Goal: Information Seeking & Learning: Learn about a topic

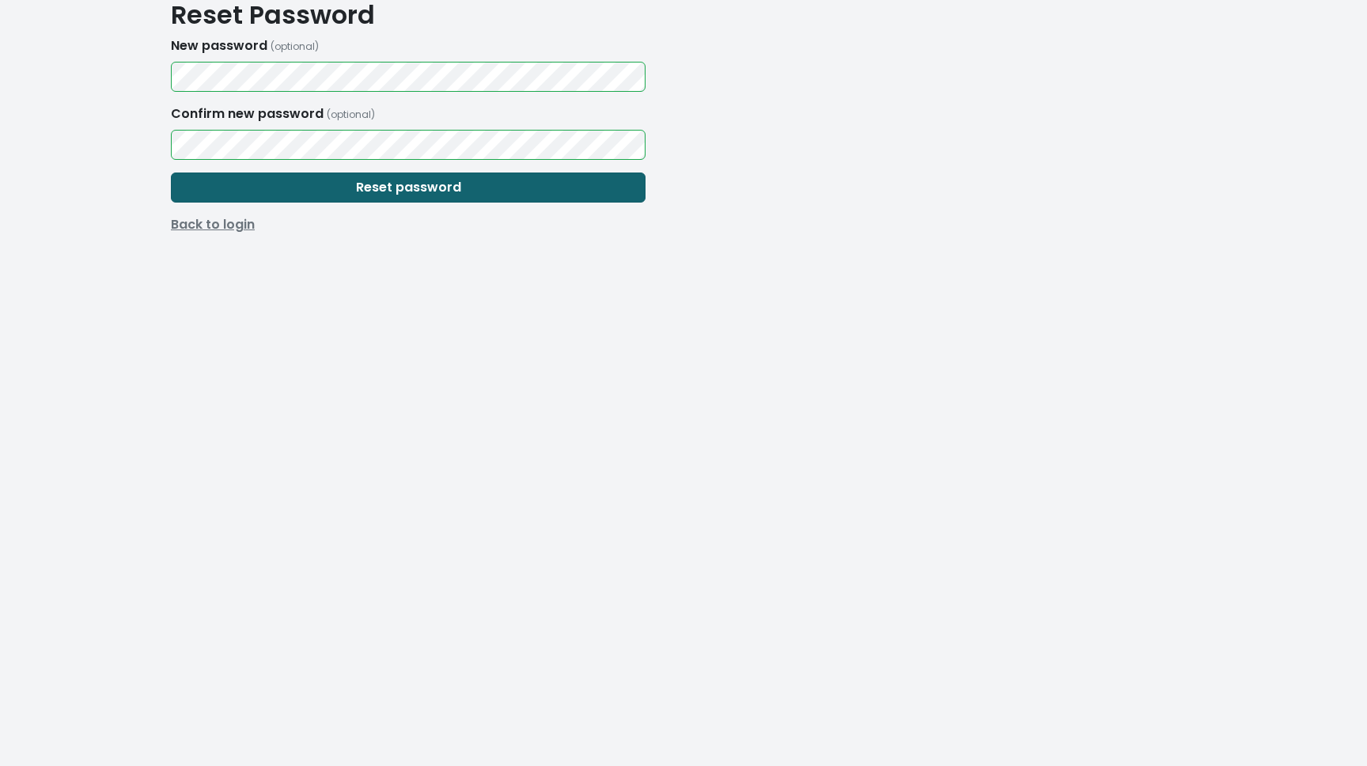
click at [554, 190] on button "Reset password" at bounding box center [408, 187] width 475 height 30
click at [536, 182] on button "Reset password" at bounding box center [408, 187] width 475 height 30
click at [337, 125] on div "Confirm new password (optional)" at bounding box center [408, 131] width 494 height 55
click at [107, 244] on html "Reset Password New password (optional) Confirm new password (optional) Reset pa…" at bounding box center [683, 179] width 1367 height 359
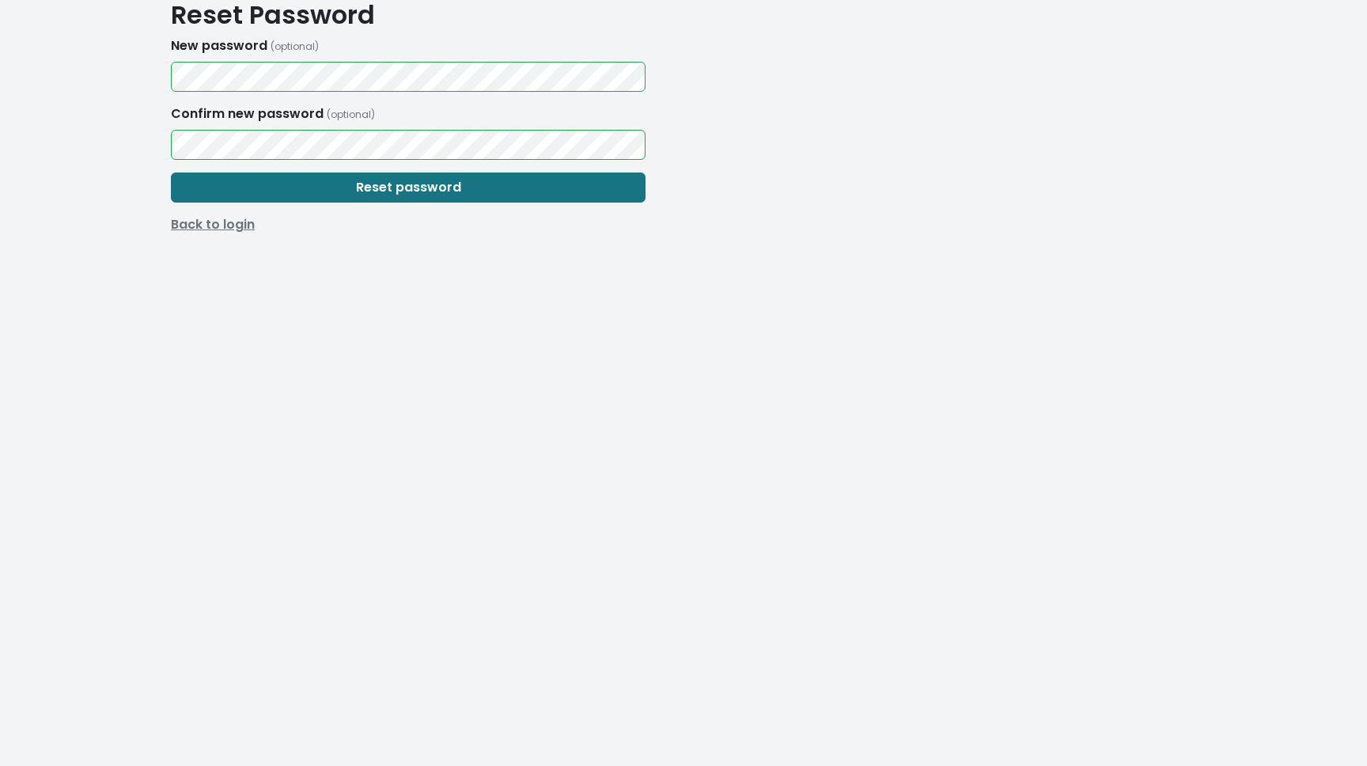
click at [191, 227] on link "Back to login" at bounding box center [408, 224] width 494 height 19
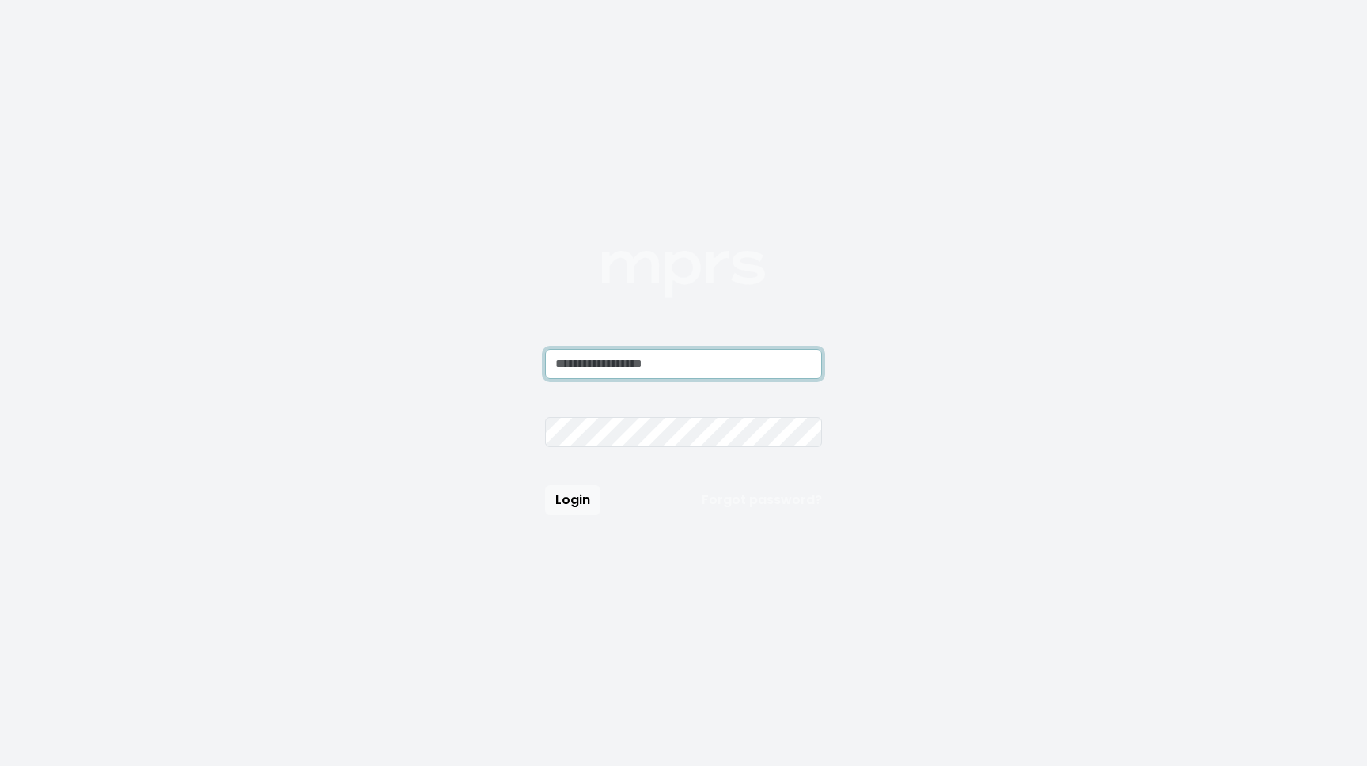
type input "**********"
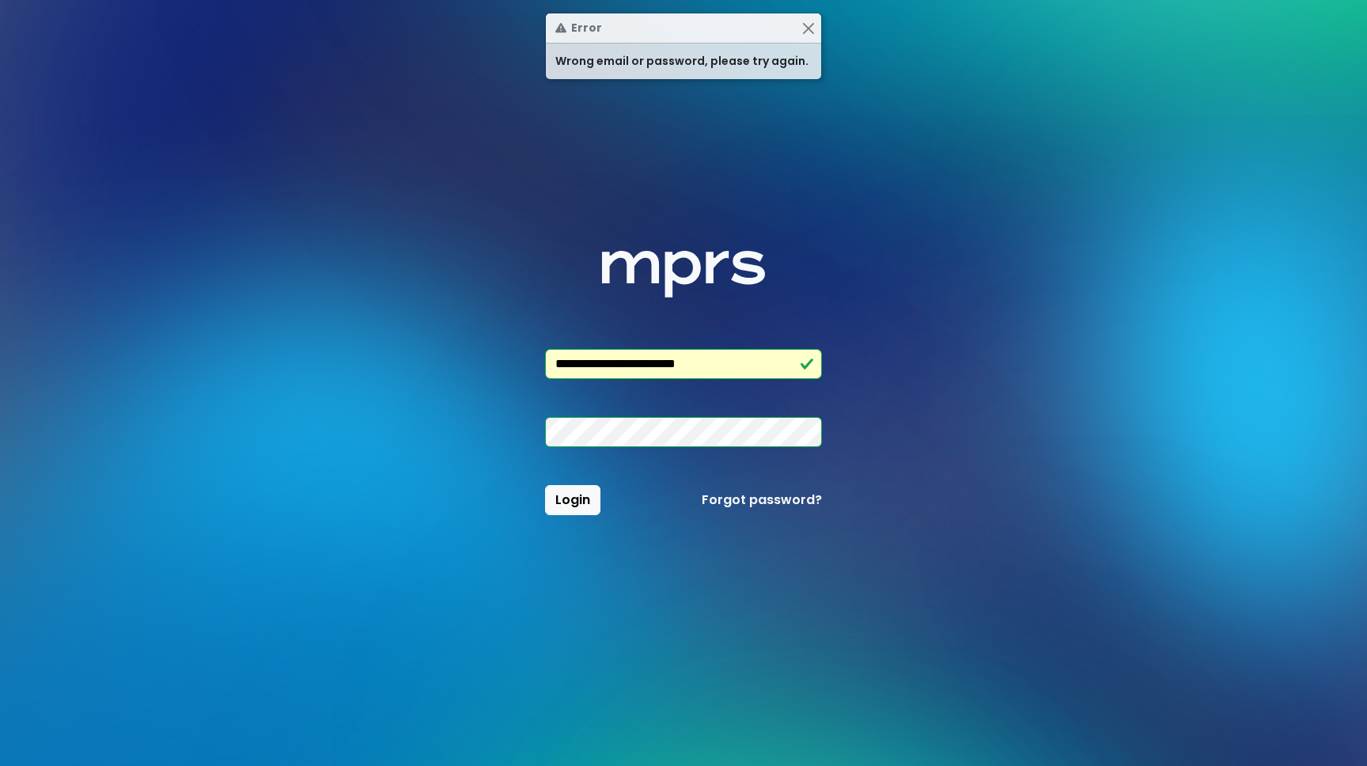
click at [746, 487] on div "Login Forgot password?" at bounding box center [684, 500] width 296 height 30
click at [748, 496] on link "Forgot password?" at bounding box center [762, 499] width 120 height 19
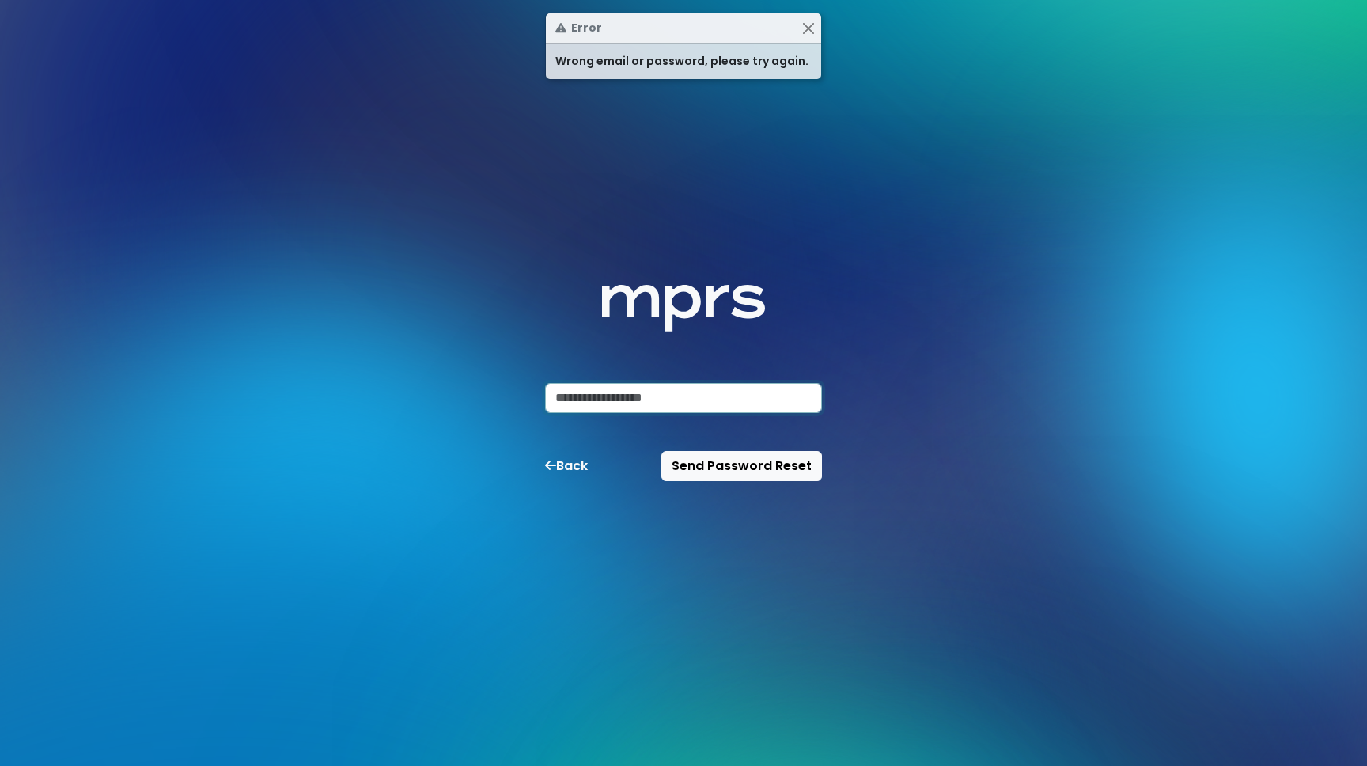
click at [683, 396] on input "email" at bounding box center [683, 398] width 277 height 30
type input "**********"
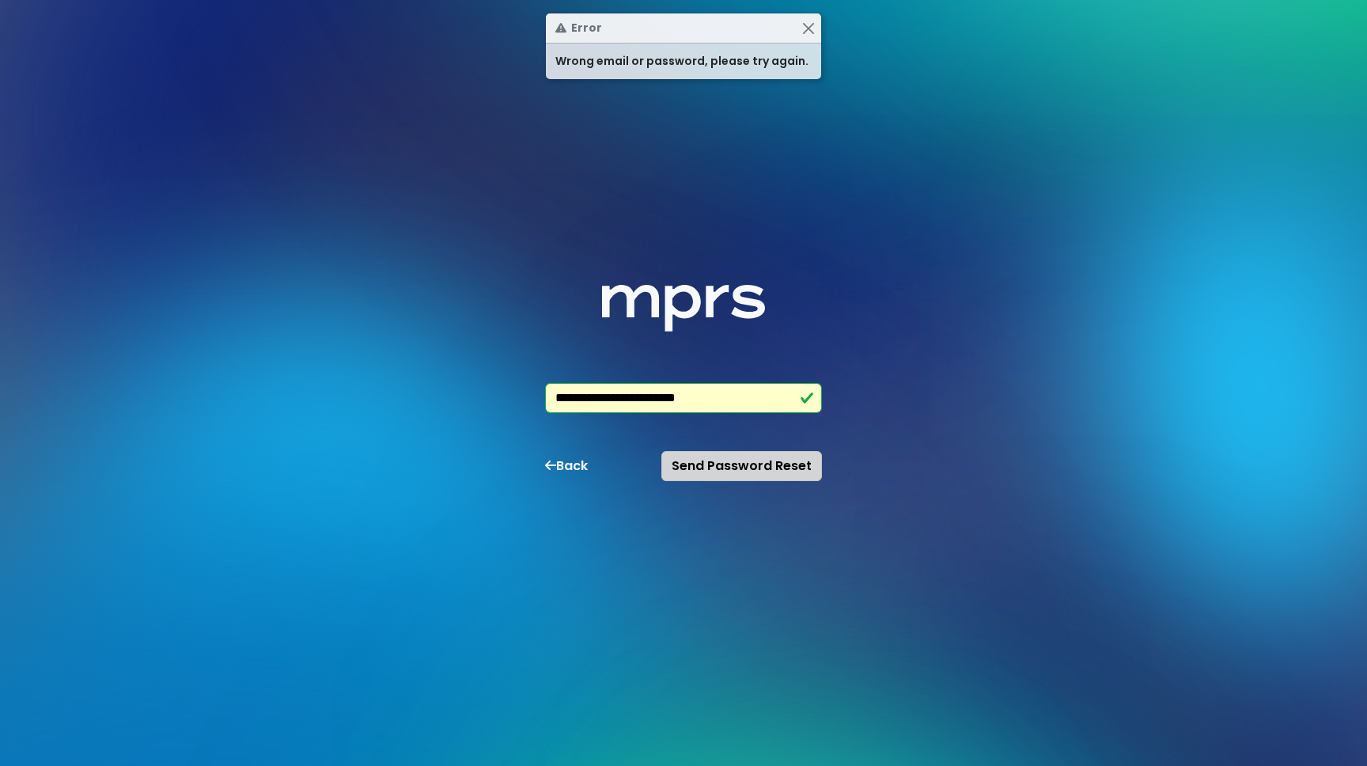
click at [710, 464] on span "Send Password Reset" at bounding box center [742, 465] width 140 height 18
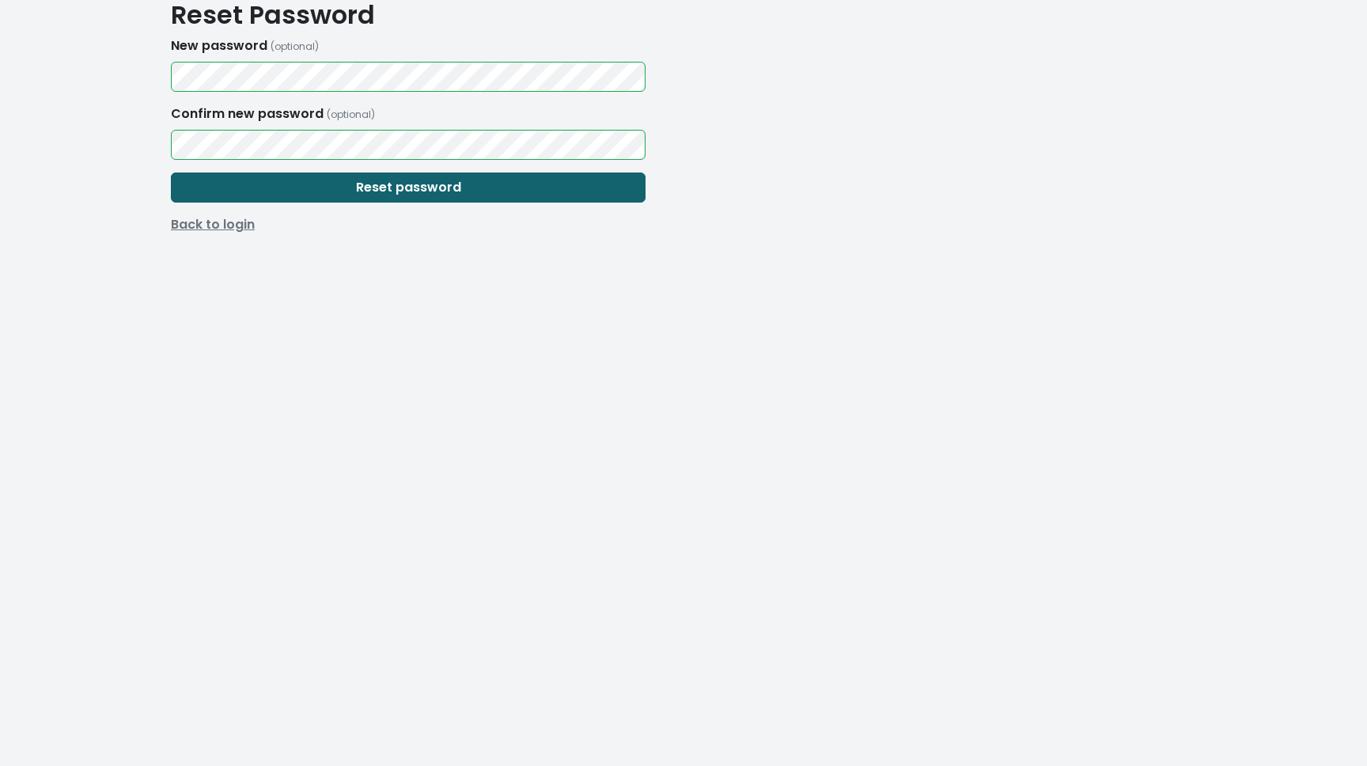
click at [570, 195] on button "Reset password" at bounding box center [408, 187] width 475 height 30
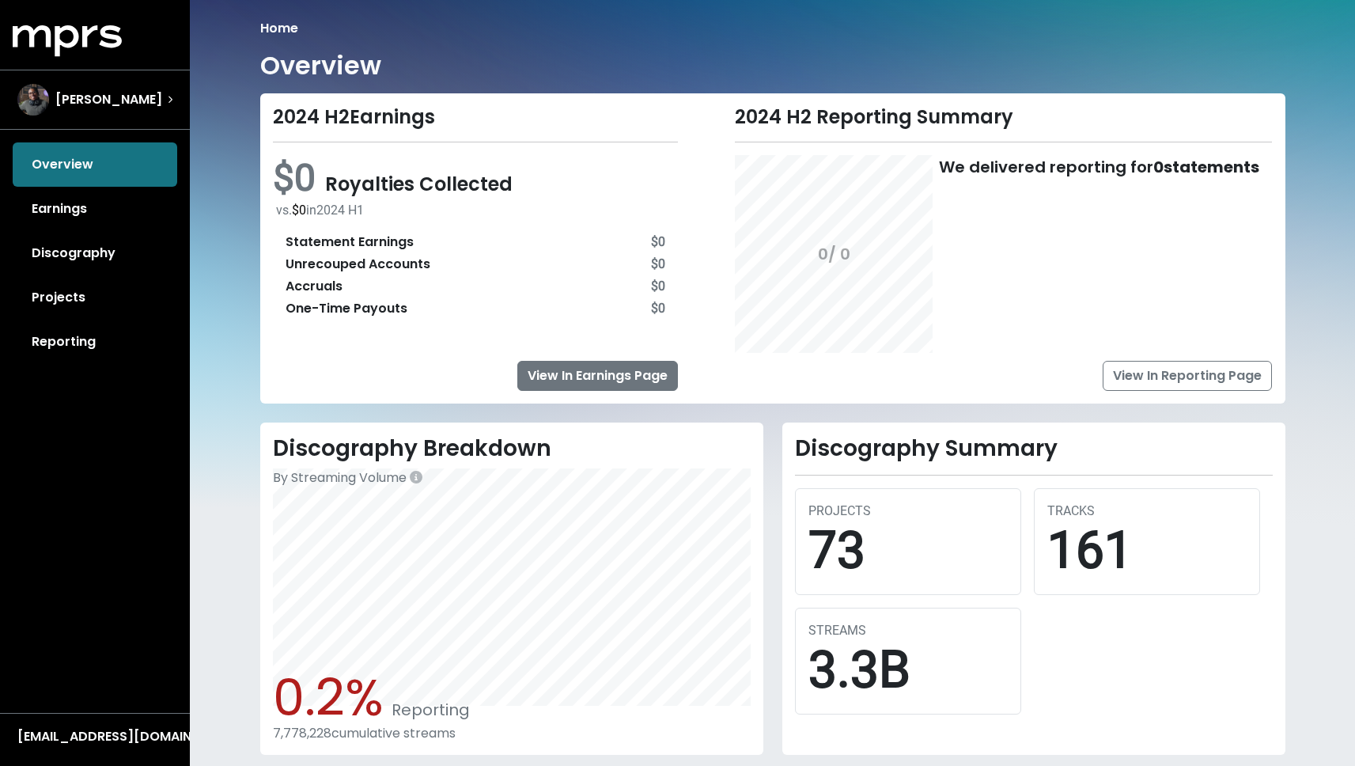
click at [556, 380] on link "View In Earnings Page" at bounding box center [597, 376] width 161 height 30
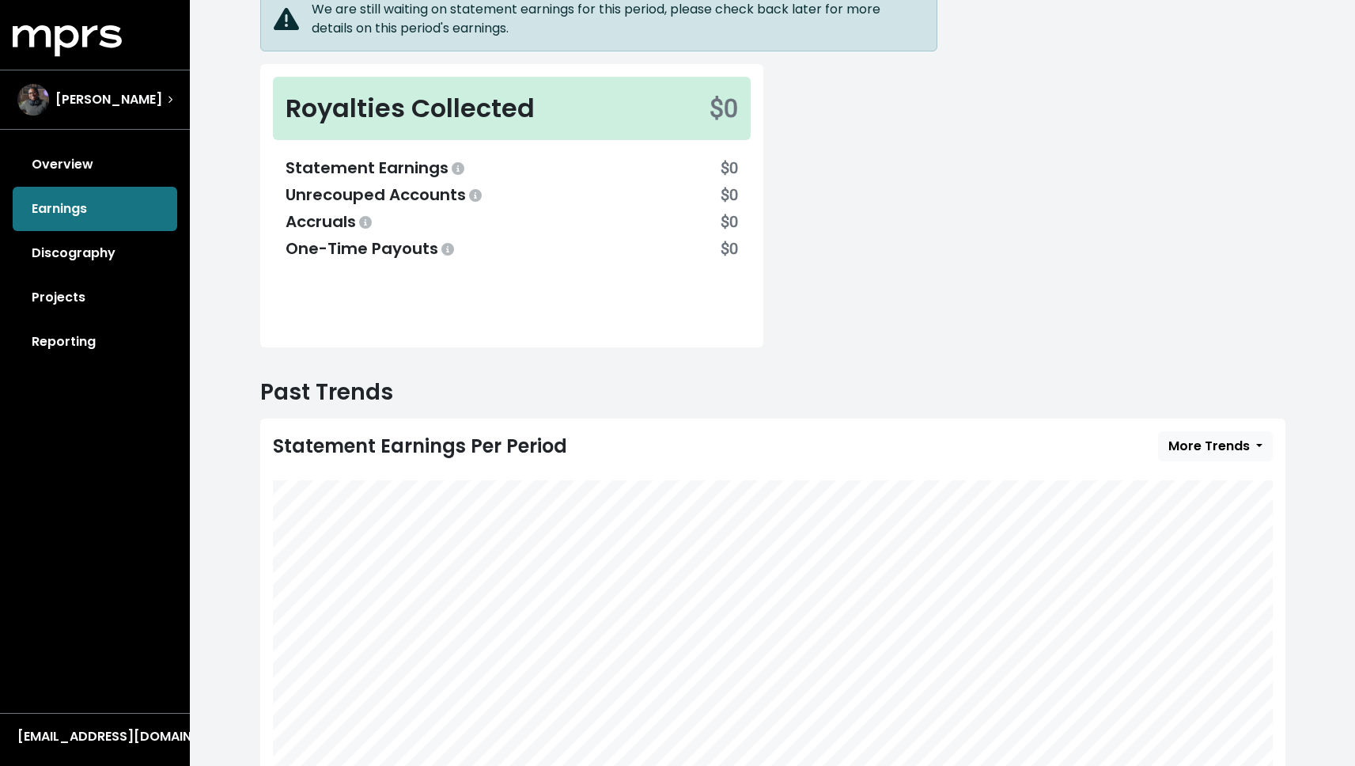
scroll to position [244, 0]
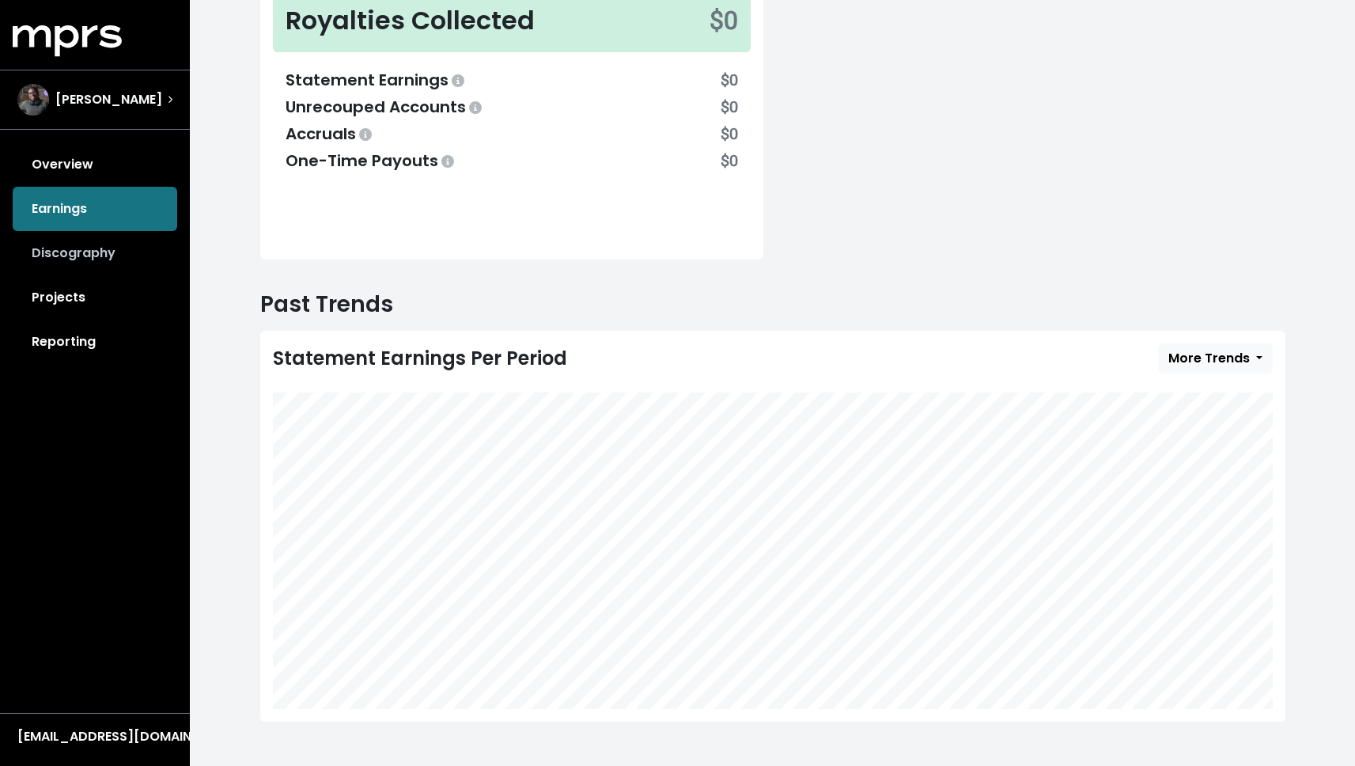
click at [65, 269] on link "Discography" at bounding box center [95, 253] width 165 height 44
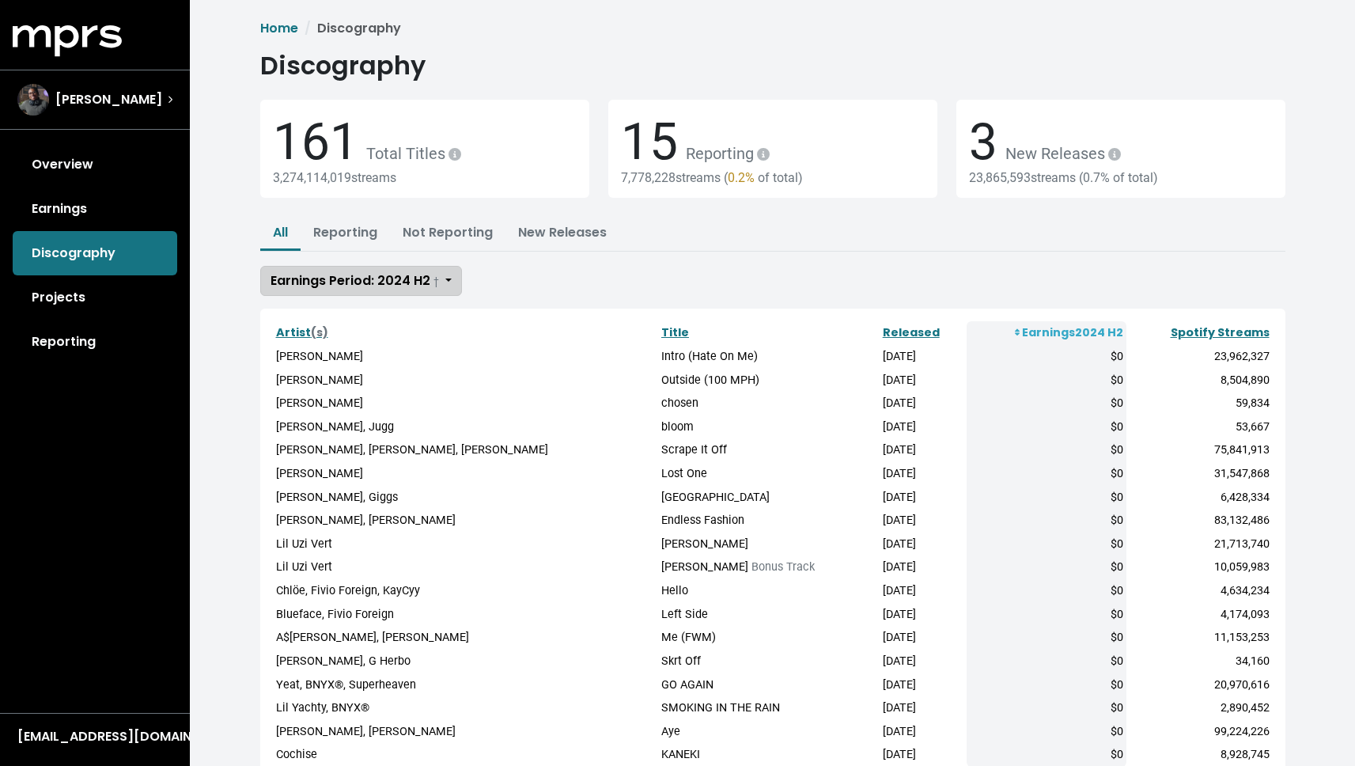
scroll to position [3, 0]
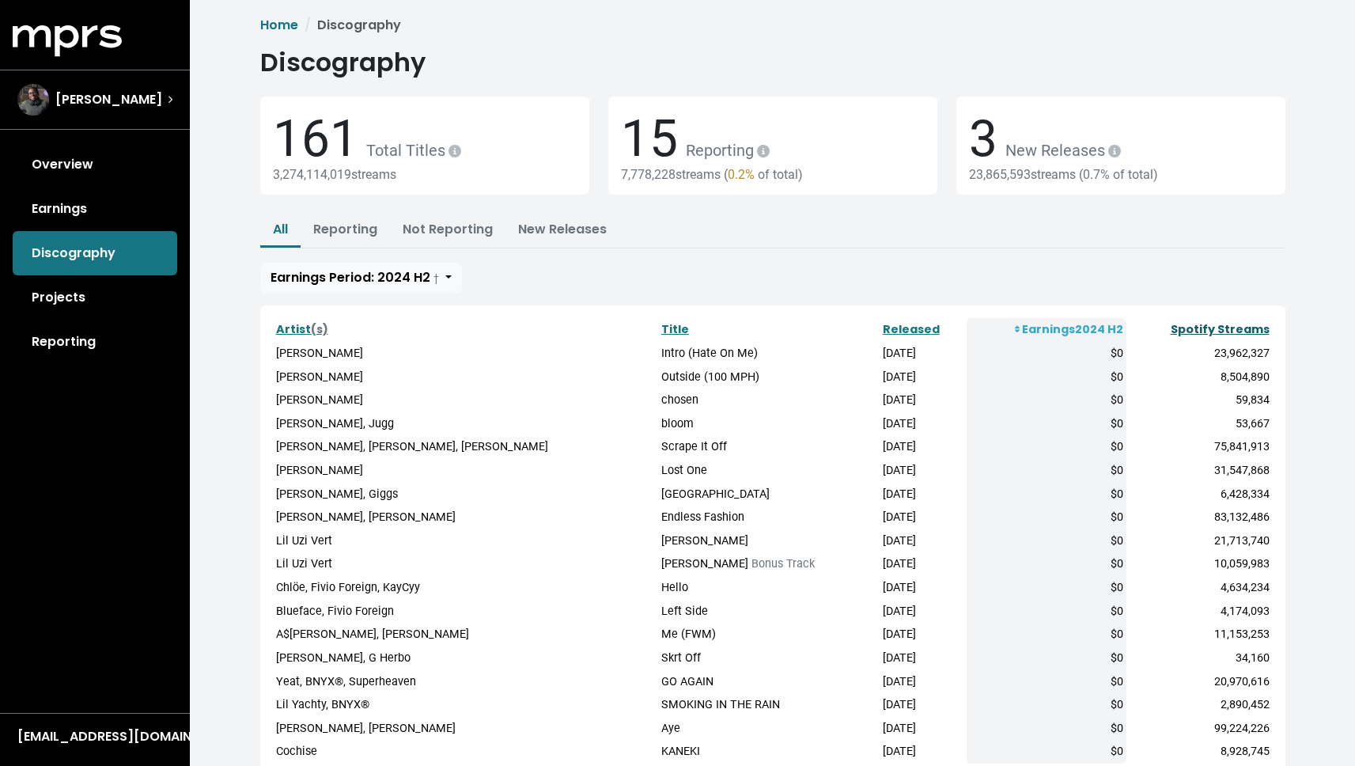
click at [1257, 333] on link "Spotify Streams" at bounding box center [1220, 329] width 99 height 16
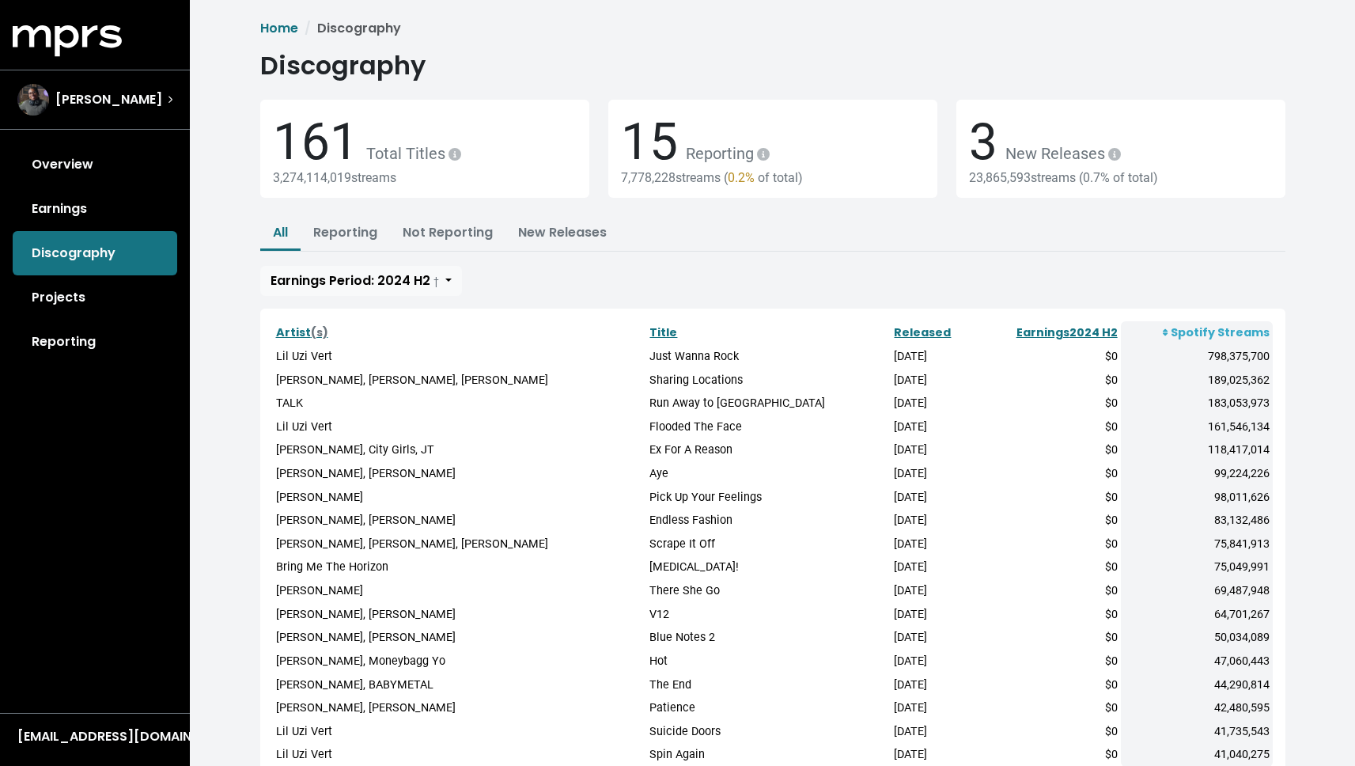
click at [320, 379] on td "[PERSON_NAME], [PERSON_NAME], [PERSON_NAME]" at bounding box center [460, 381] width 374 height 24
click at [287, 413] on td "TALK" at bounding box center [460, 404] width 374 height 24
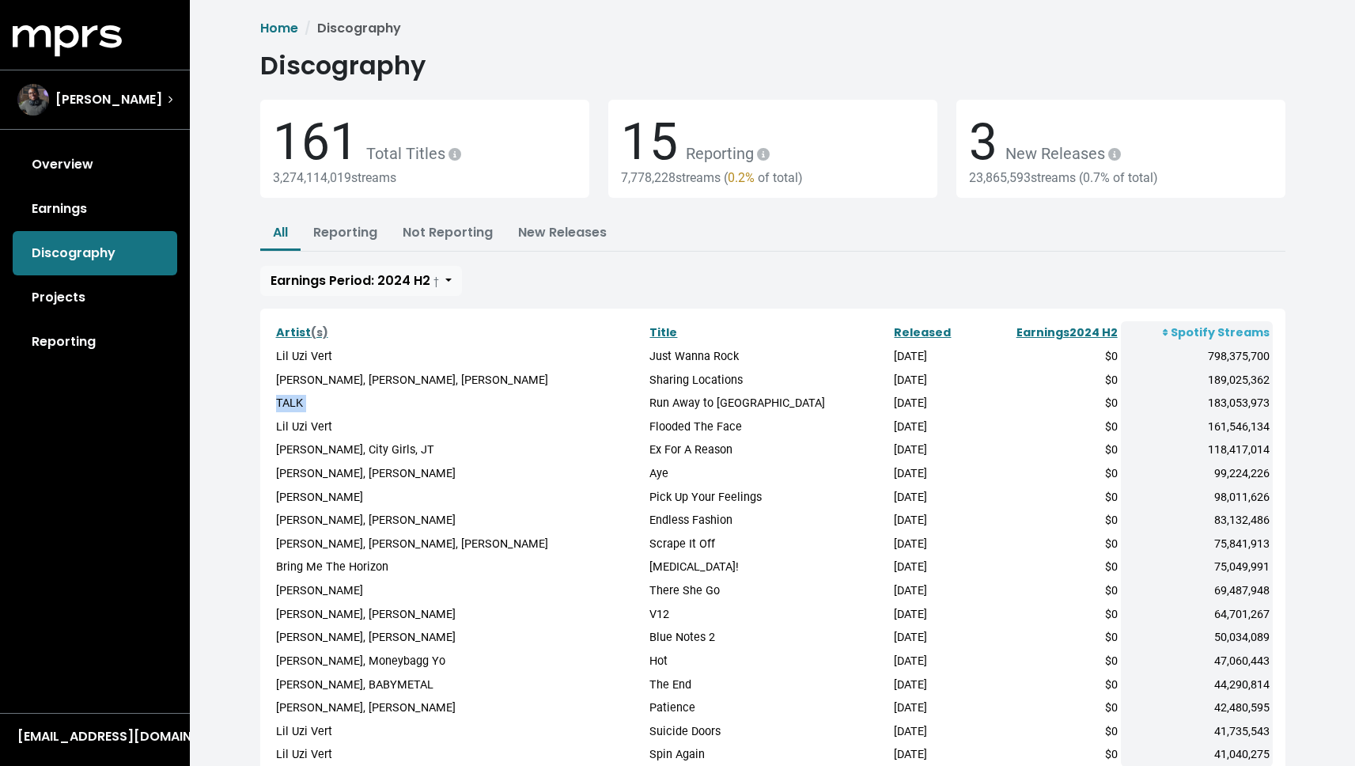
click at [287, 413] on td "TALK" at bounding box center [460, 404] width 374 height 24
click at [286, 404] on td "TALK" at bounding box center [460, 404] width 374 height 24
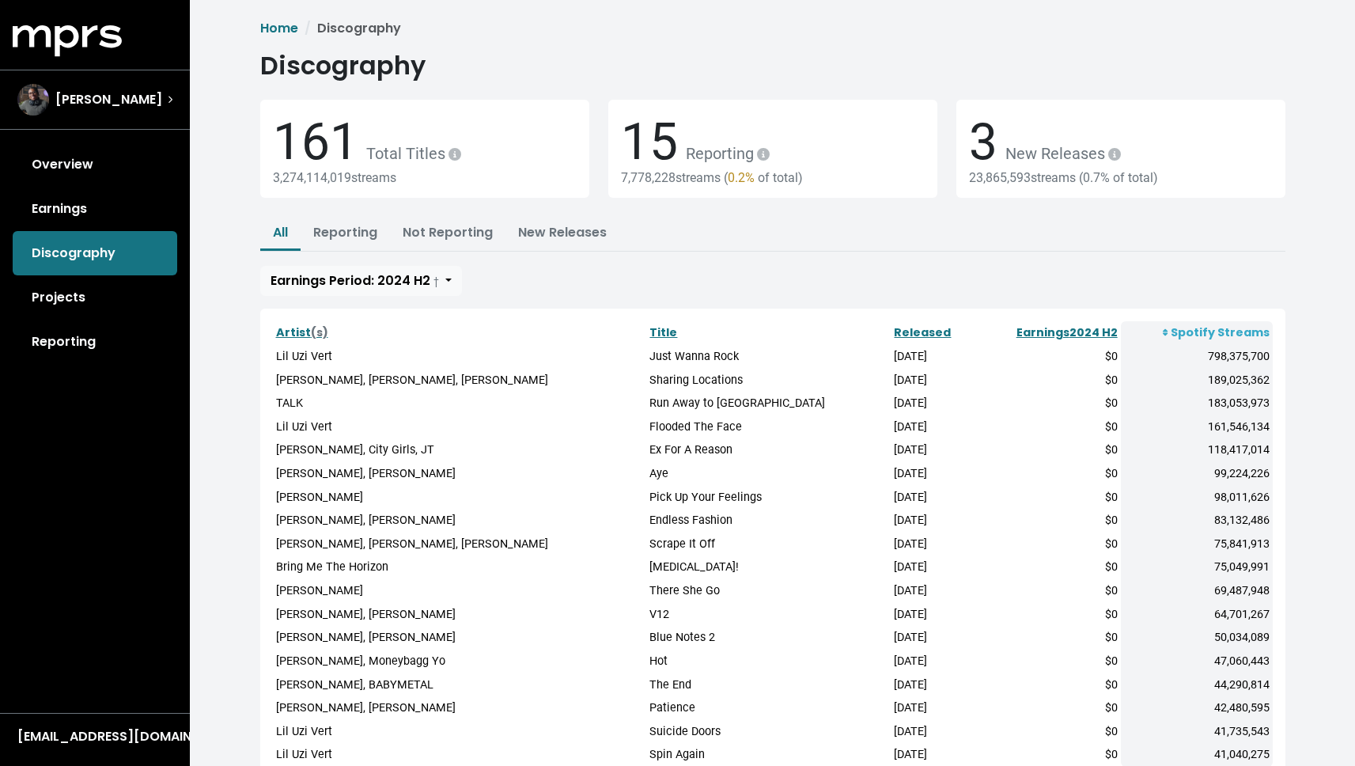
click at [646, 403] on td "Run Away to [GEOGRAPHIC_DATA]" at bounding box center [768, 404] width 244 height 24
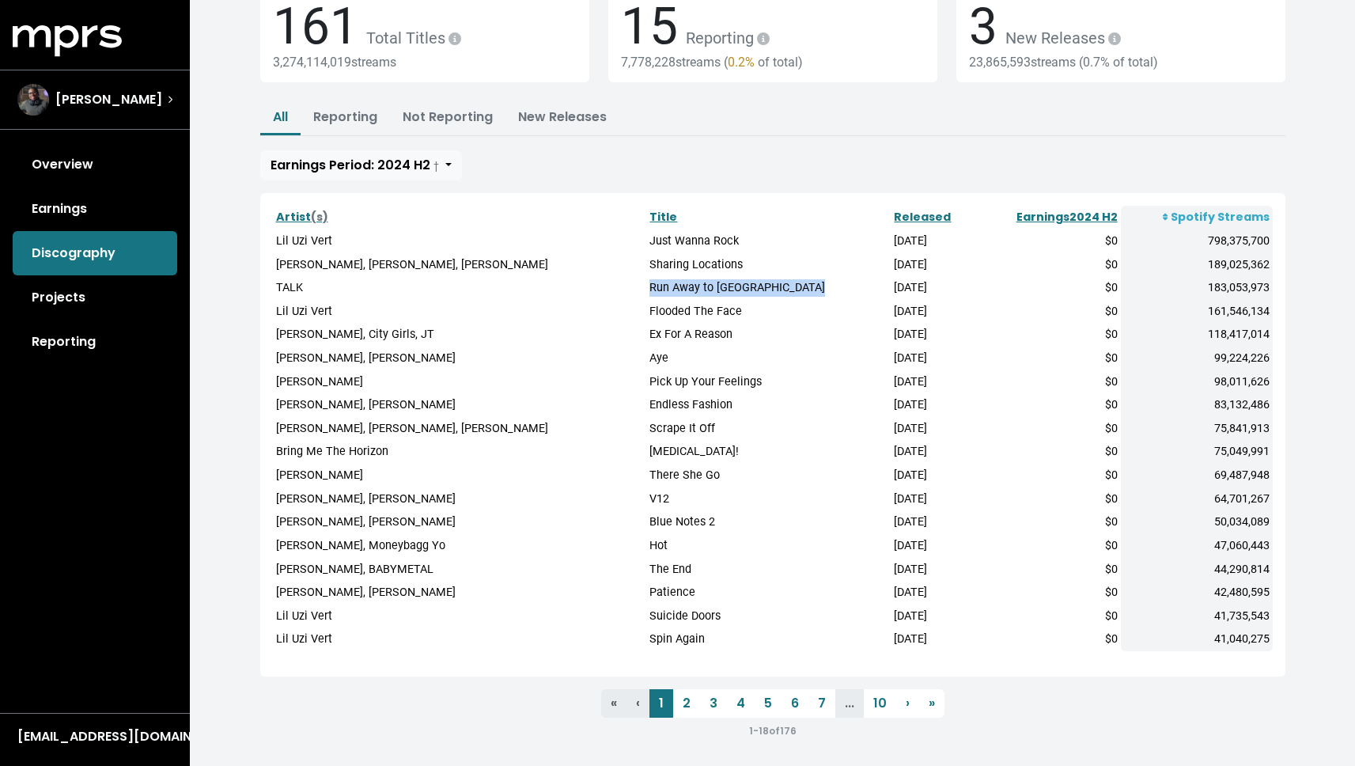
scroll to position [121, 0]
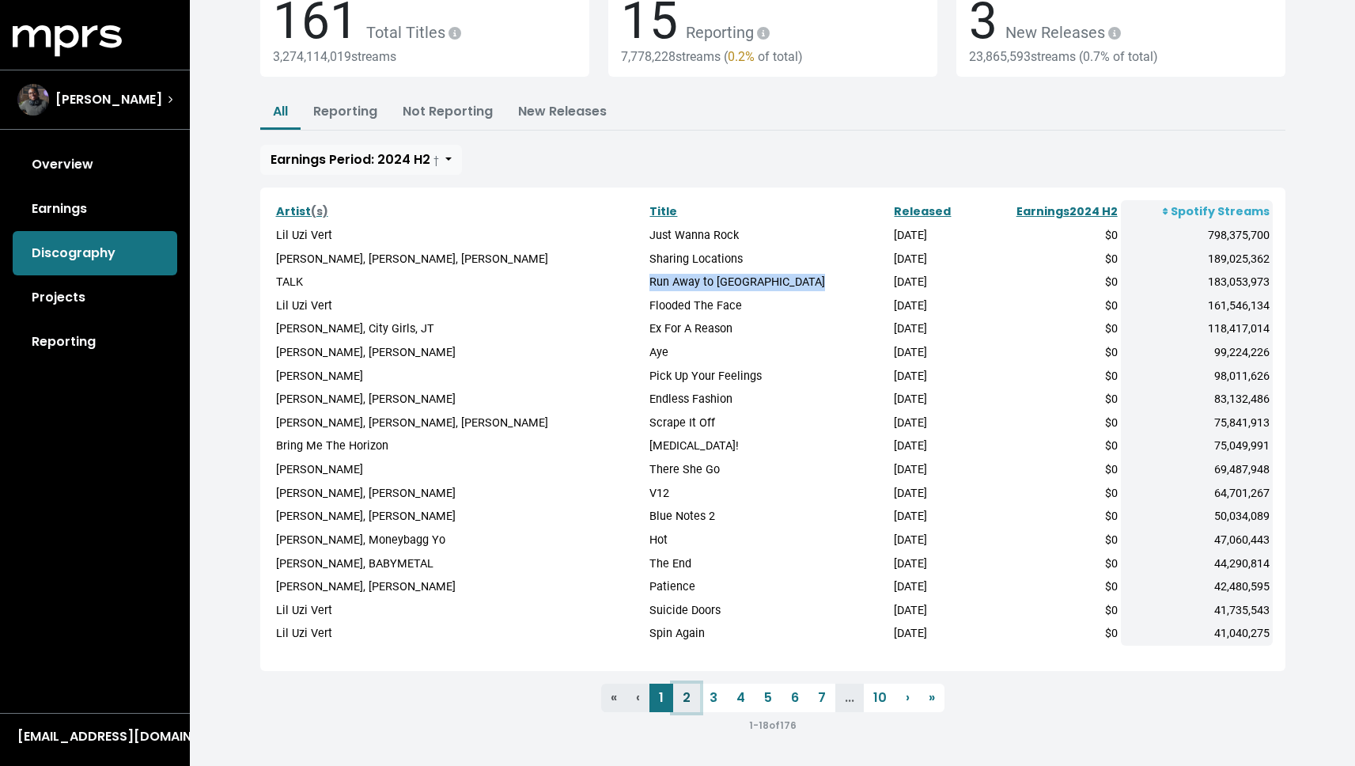
click at [693, 699] on link "2" at bounding box center [686, 697] width 27 height 28
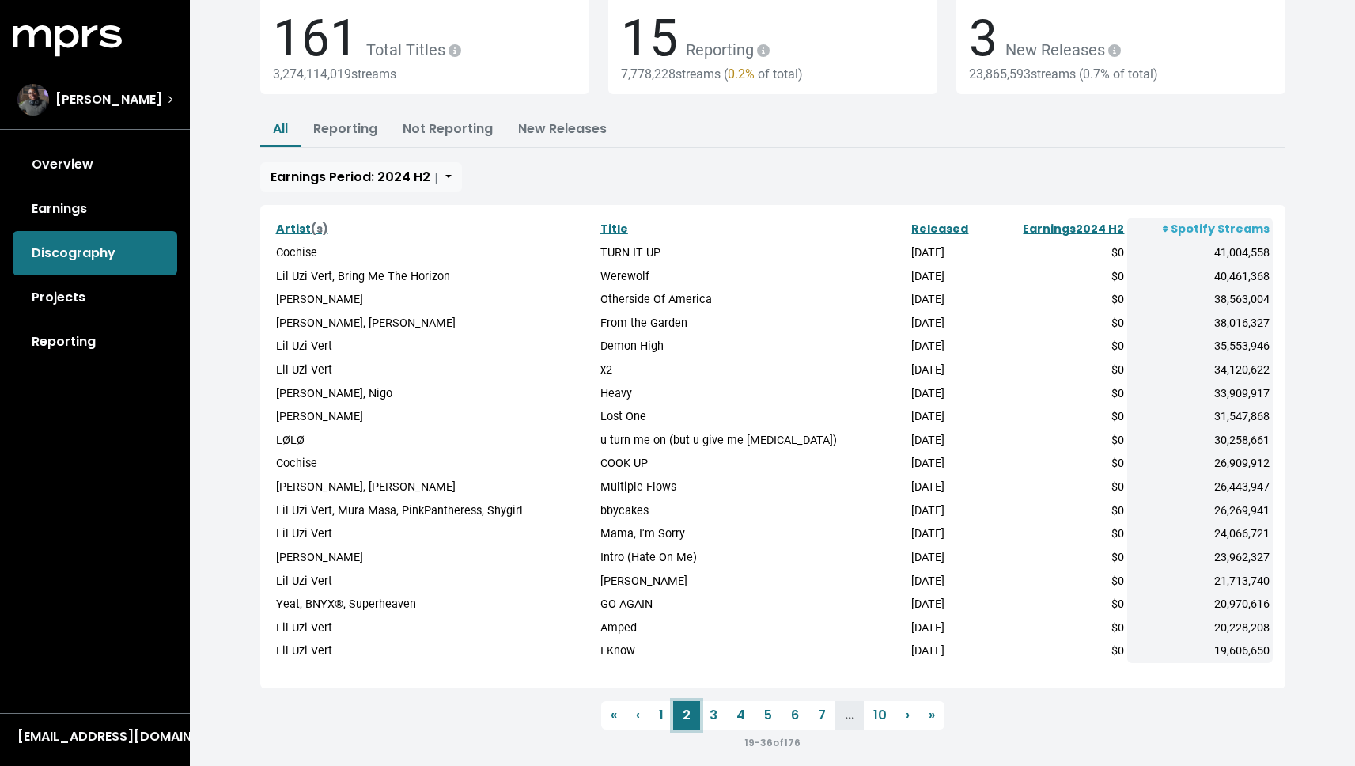
scroll to position [121, 0]
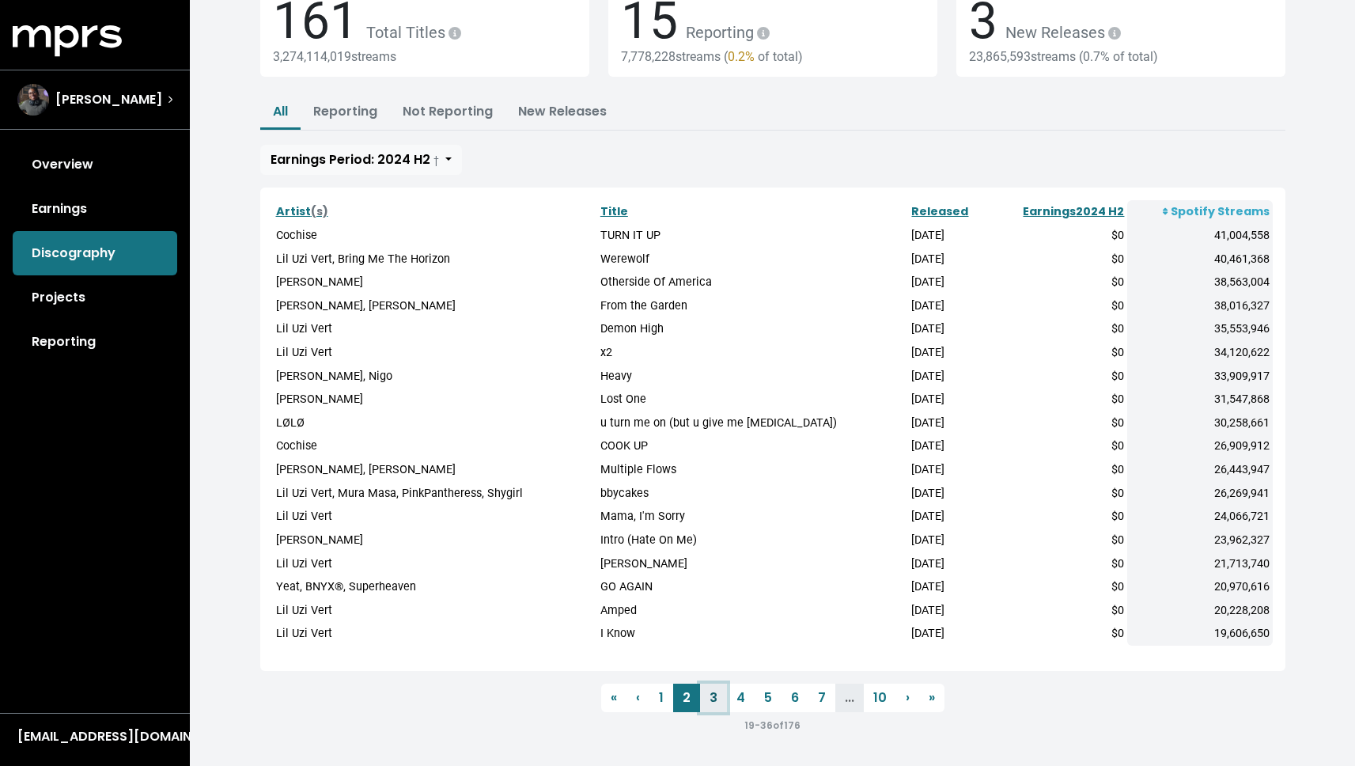
click at [709, 687] on link "3" at bounding box center [713, 697] width 27 height 28
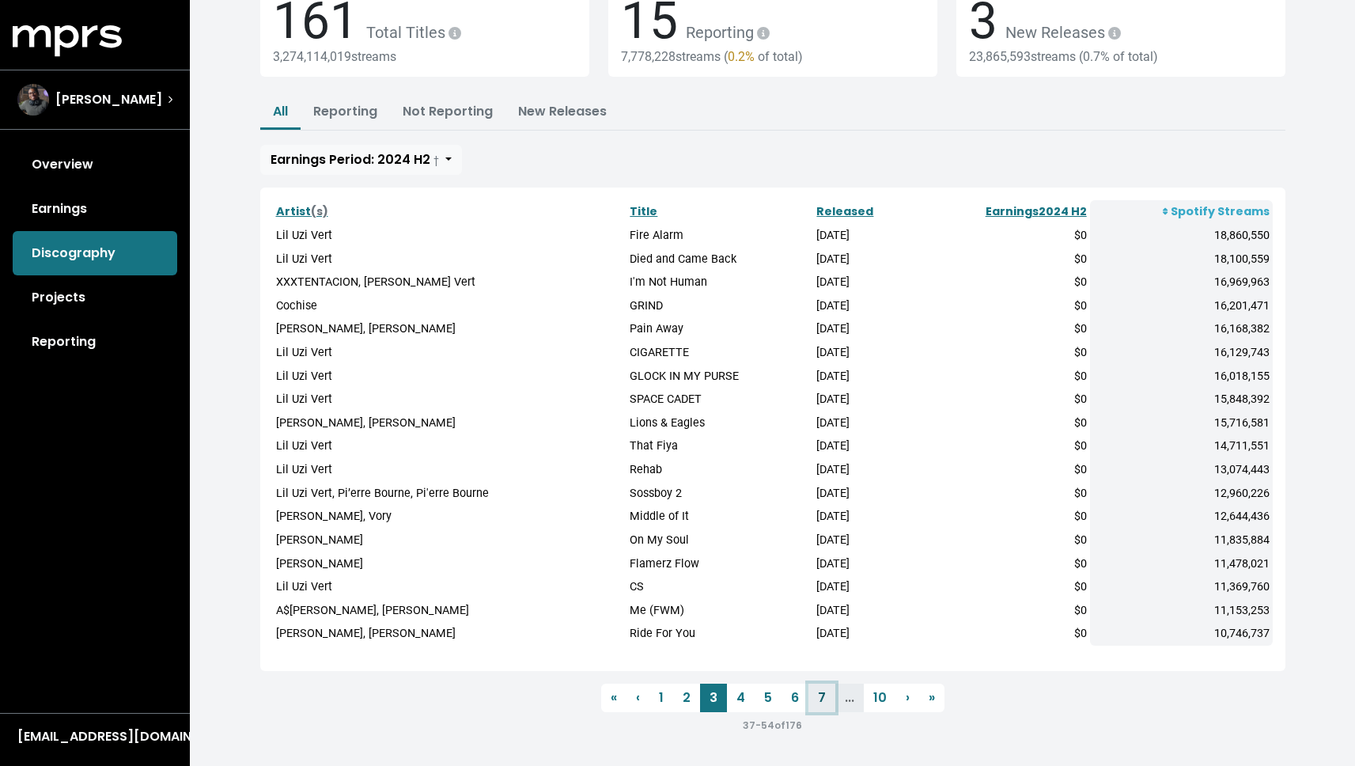
click at [812, 696] on link "7" at bounding box center [821, 697] width 27 height 28
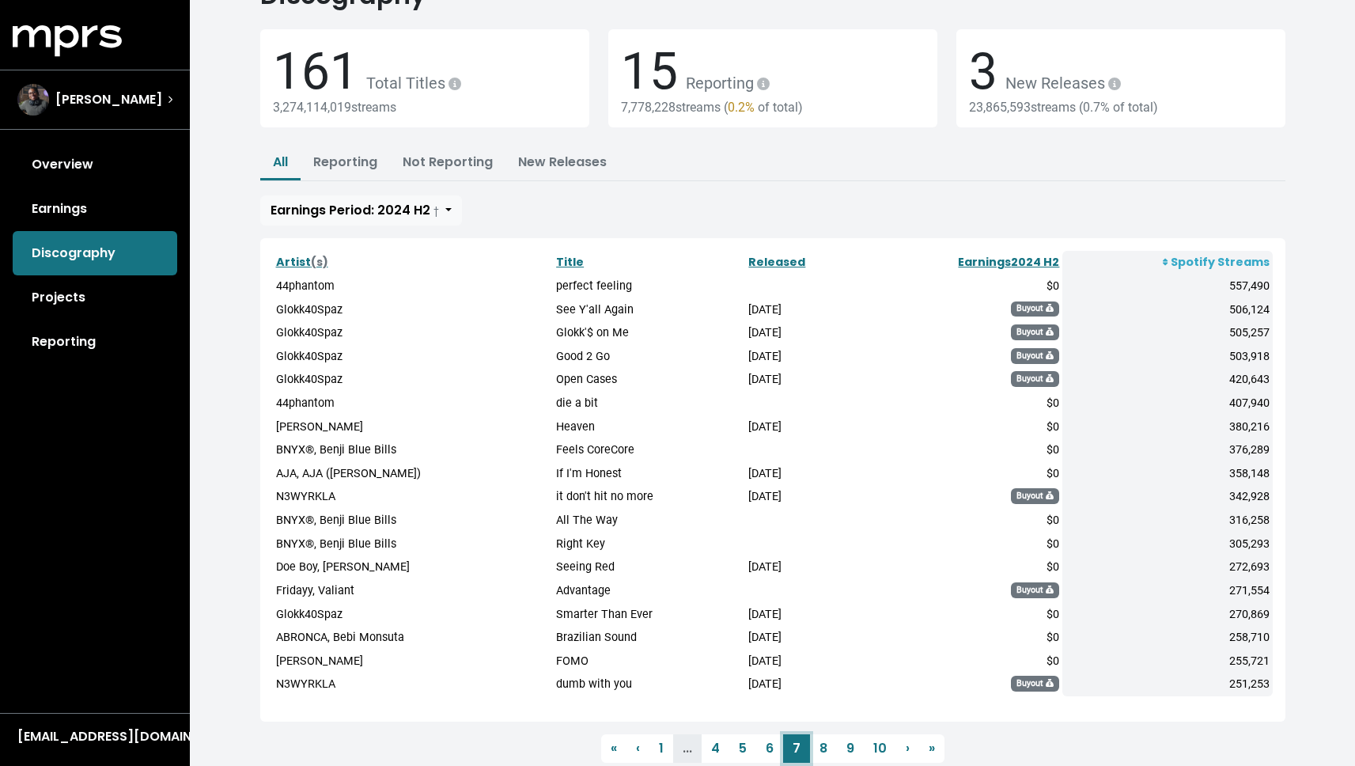
scroll to position [121, 0]
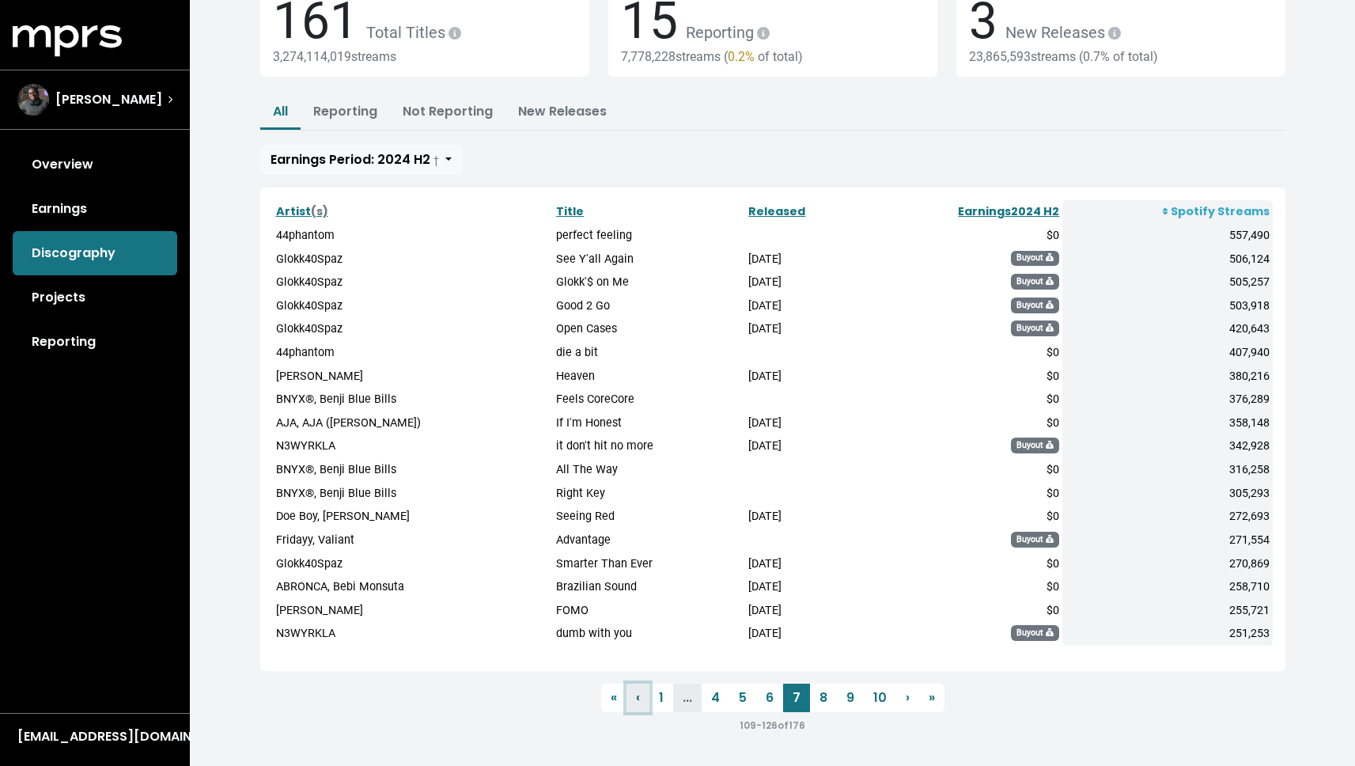
click at [632, 698] on link "‹ Previous" at bounding box center [638, 697] width 23 height 28
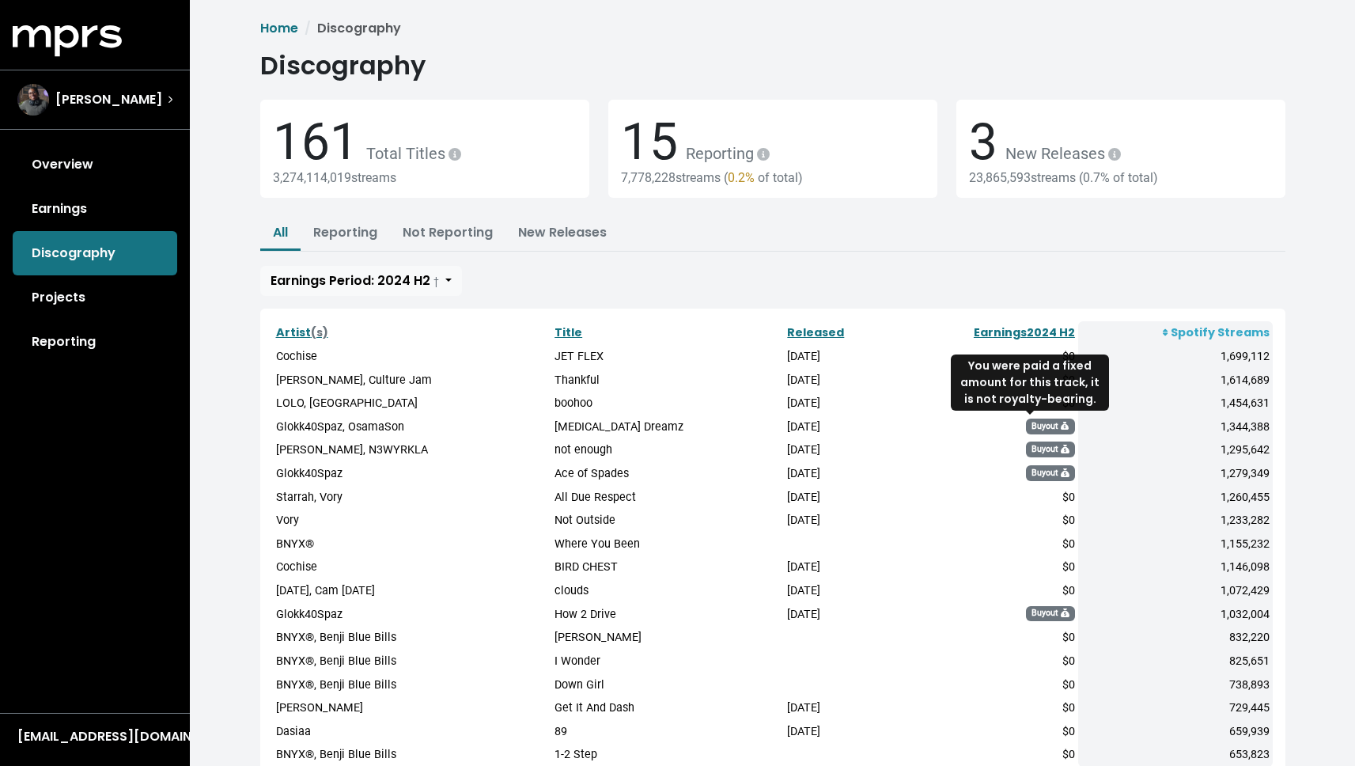
click at [1039, 423] on span "Buyout" at bounding box center [1050, 426] width 49 height 16
click at [1198, 335] on th "Spotify Streams" at bounding box center [1175, 333] width 195 height 24
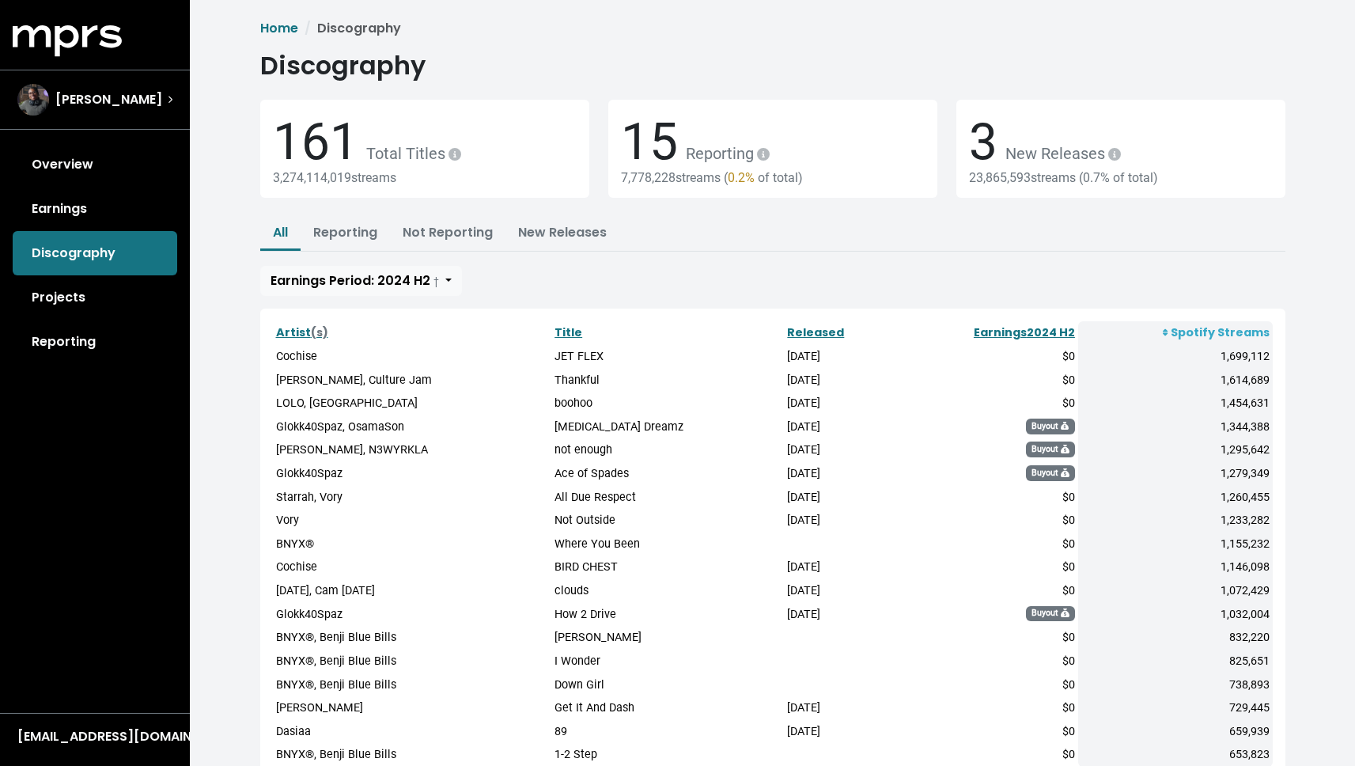
click at [1193, 332] on th "Spotify Streams" at bounding box center [1175, 333] width 195 height 24
click at [1174, 334] on th "Spotify Streams" at bounding box center [1175, 333] width 195 height 24
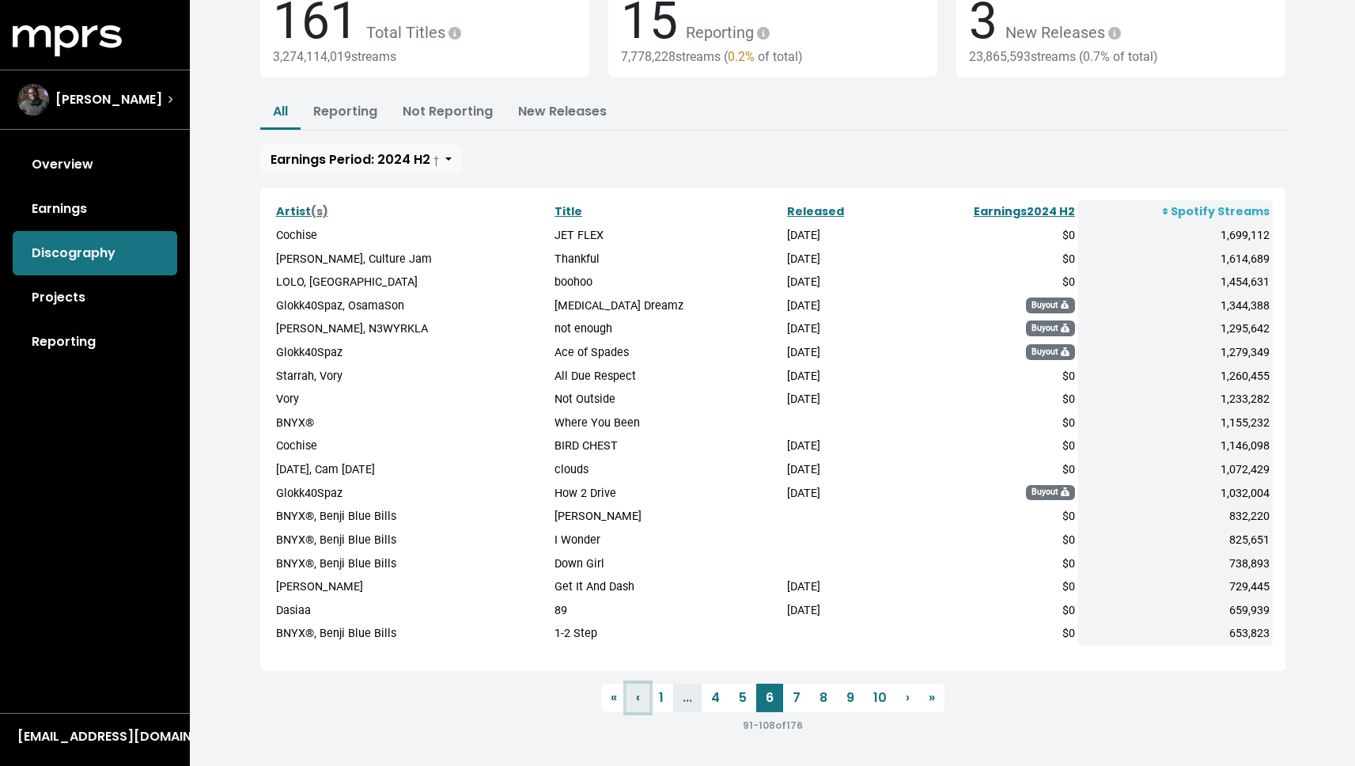
click at [644, 696] on link "‹ Previous" at bounding box center [638, 697] width 23 height 28
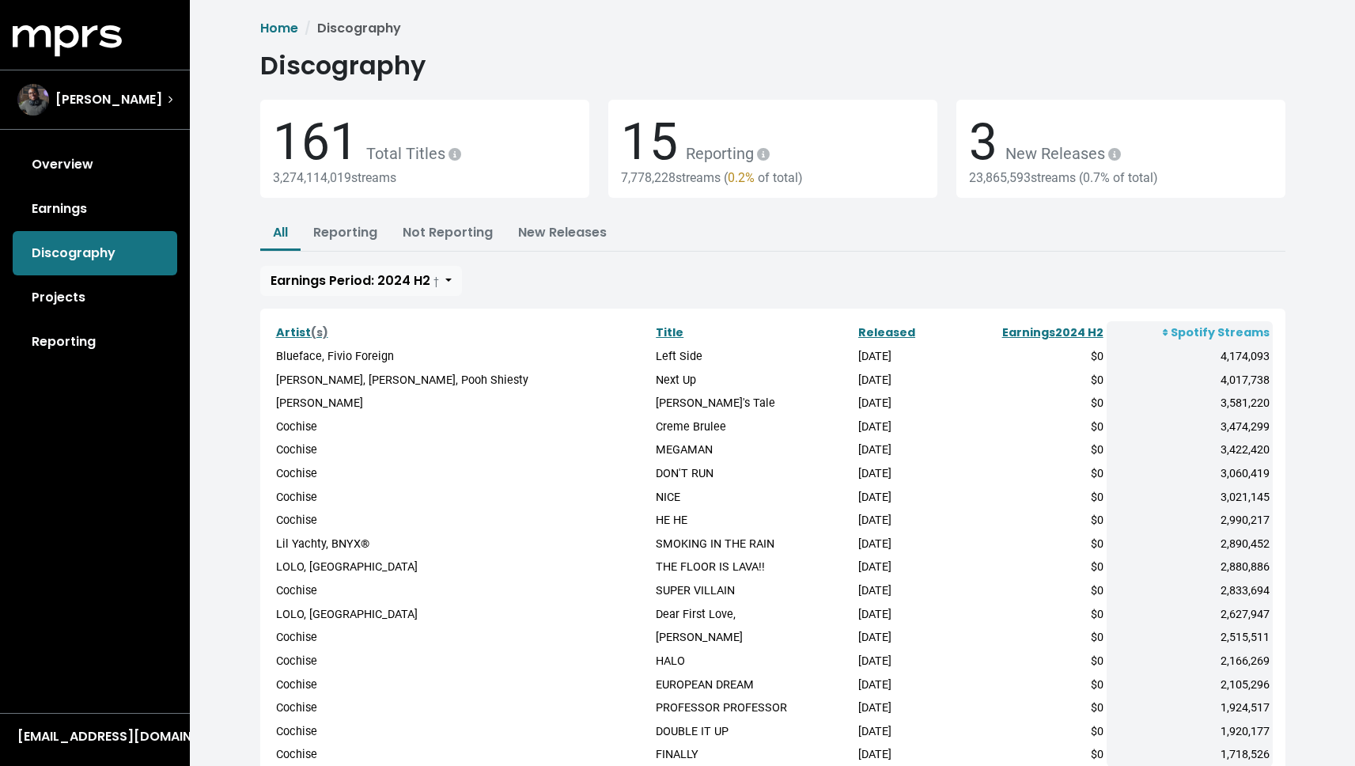
click at [1233, 331] on th "Spotify Streams" at bounding box center [1190, 333] width 166 height 24
click at [1091, 331] on link "Earnings 2024 H2" at bounding box center [1052, 332] width 101 height 16
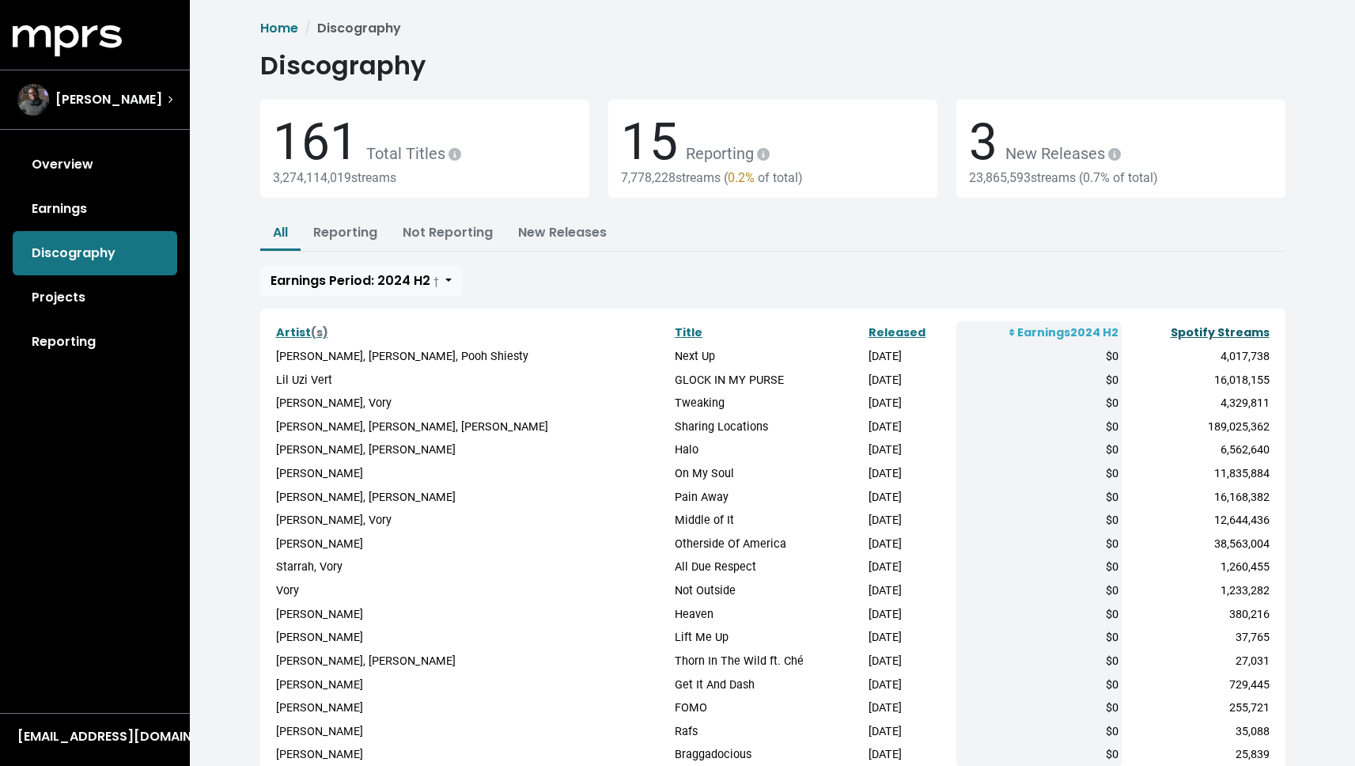
click at [1202, 333] on link "Spotify Streams" at bounding box center [1220, 332] width 99 height 16
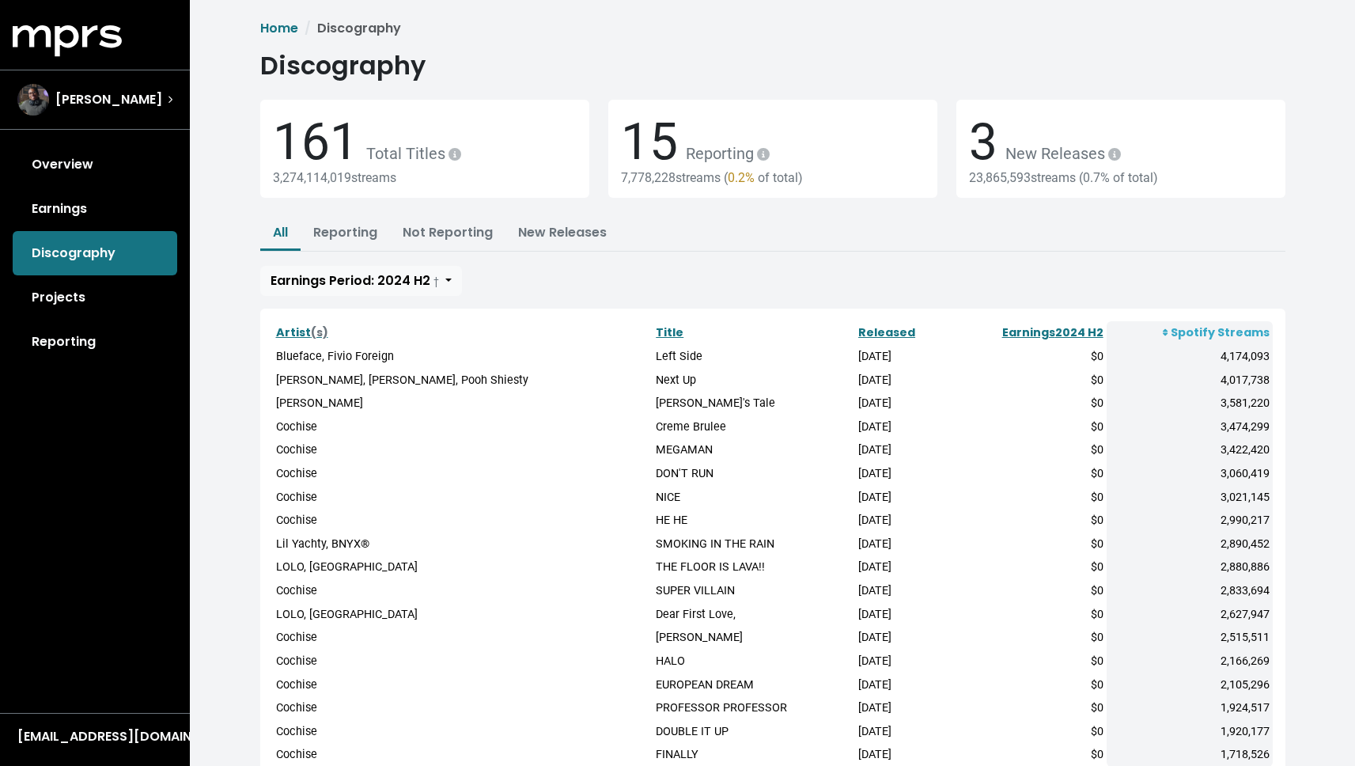
click at [1202, 333] on th "Spotify Streams" at bounding box center [1190, 333] width 166 height 24
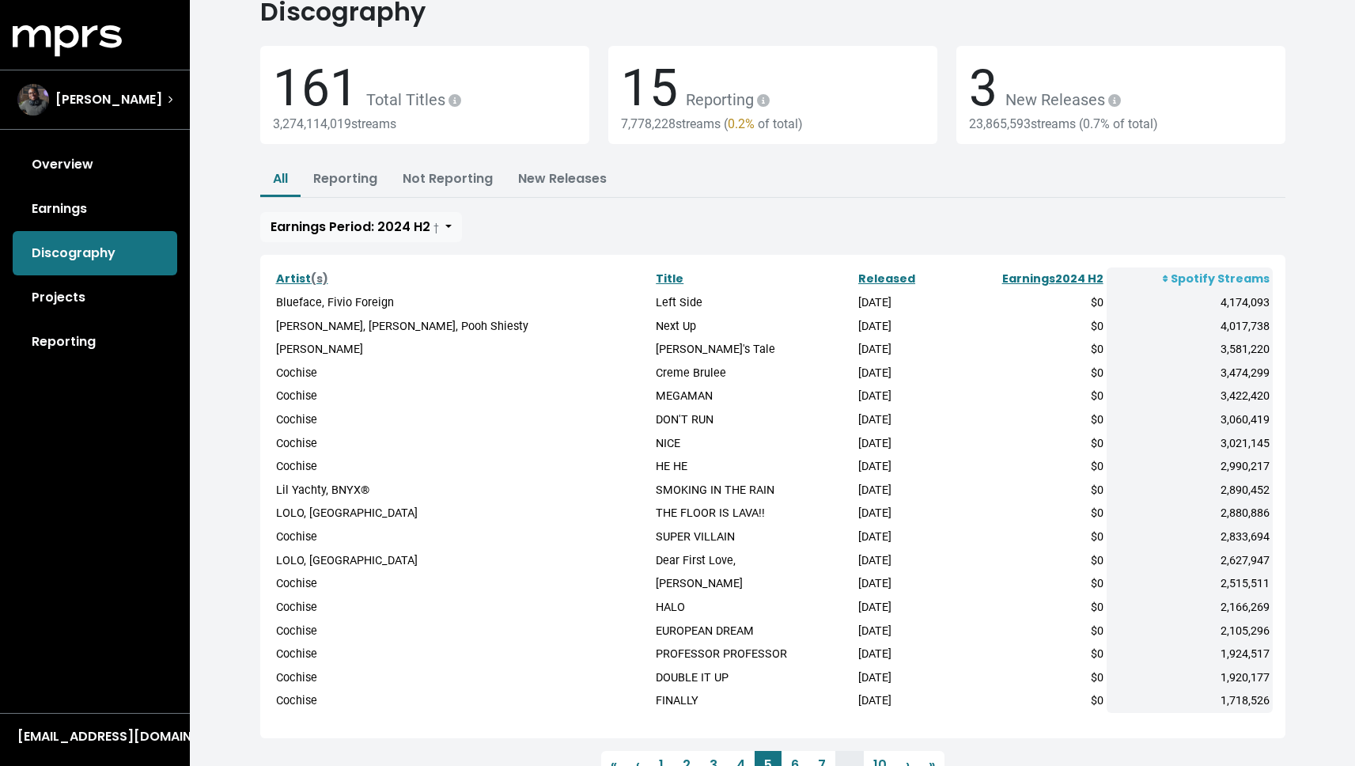
scroll to position [121, 0]
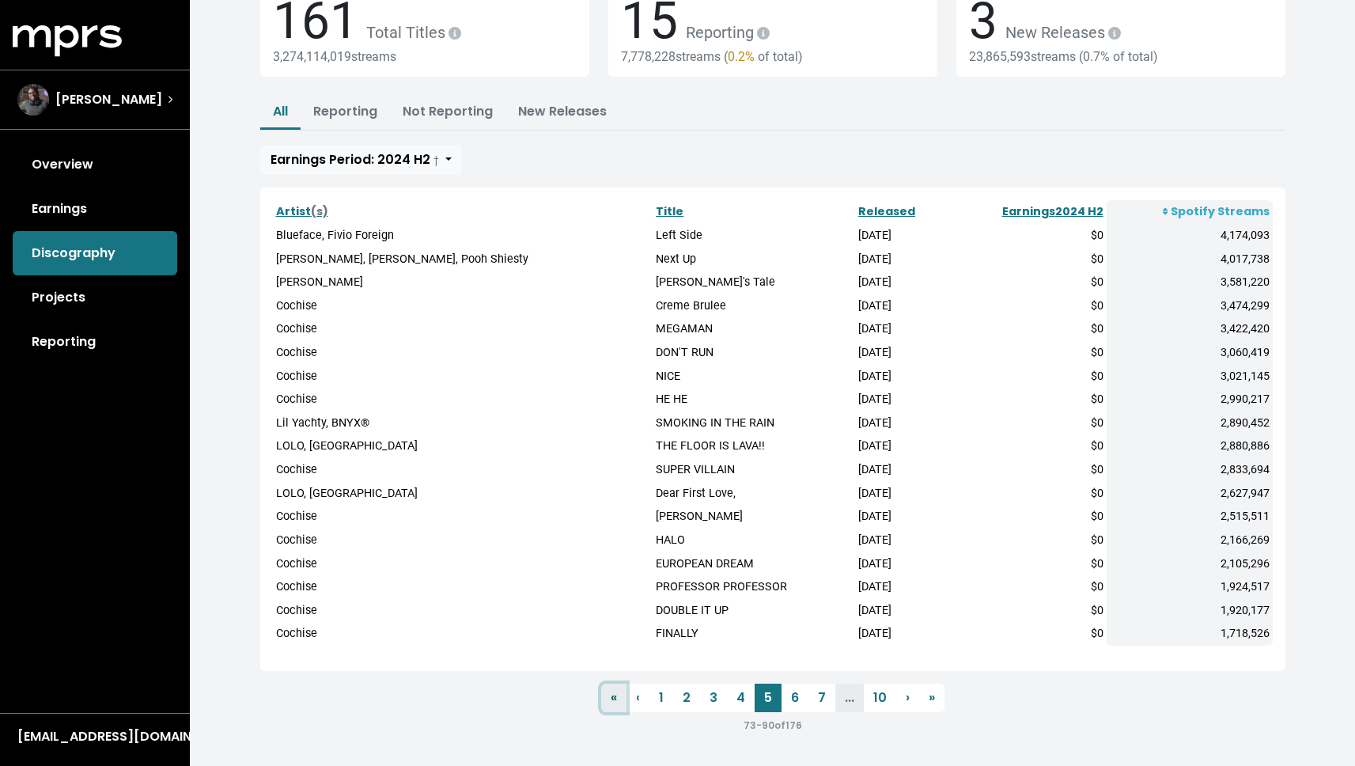
click at [619, 691] on link "« First" at bounding box center [613, 697] width 25 height 28
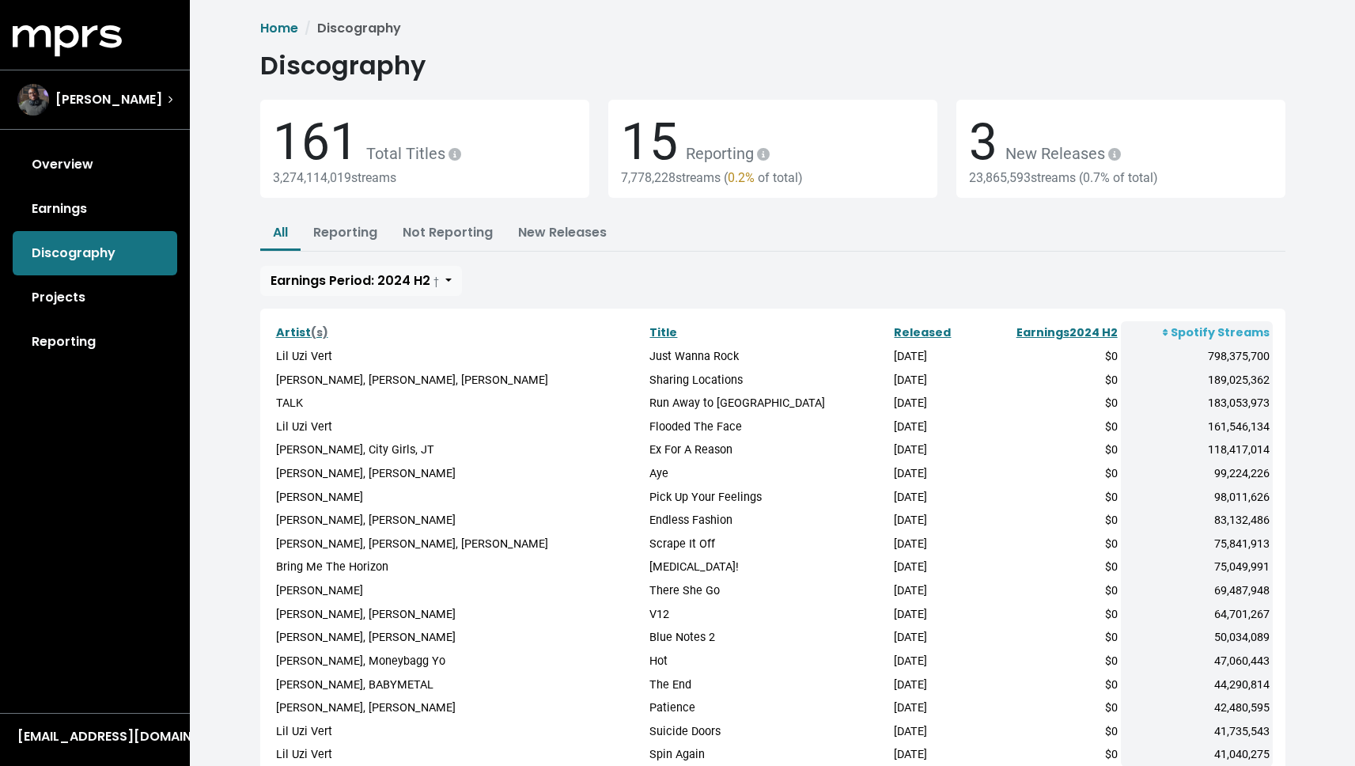
click at [289, 403] on td "TALK" at bounding box center [460, 404] width 374 height 24
click at [282, 431] on td "Lil Uzi Vert" at bounding box center [460, 427] width 374 height 24
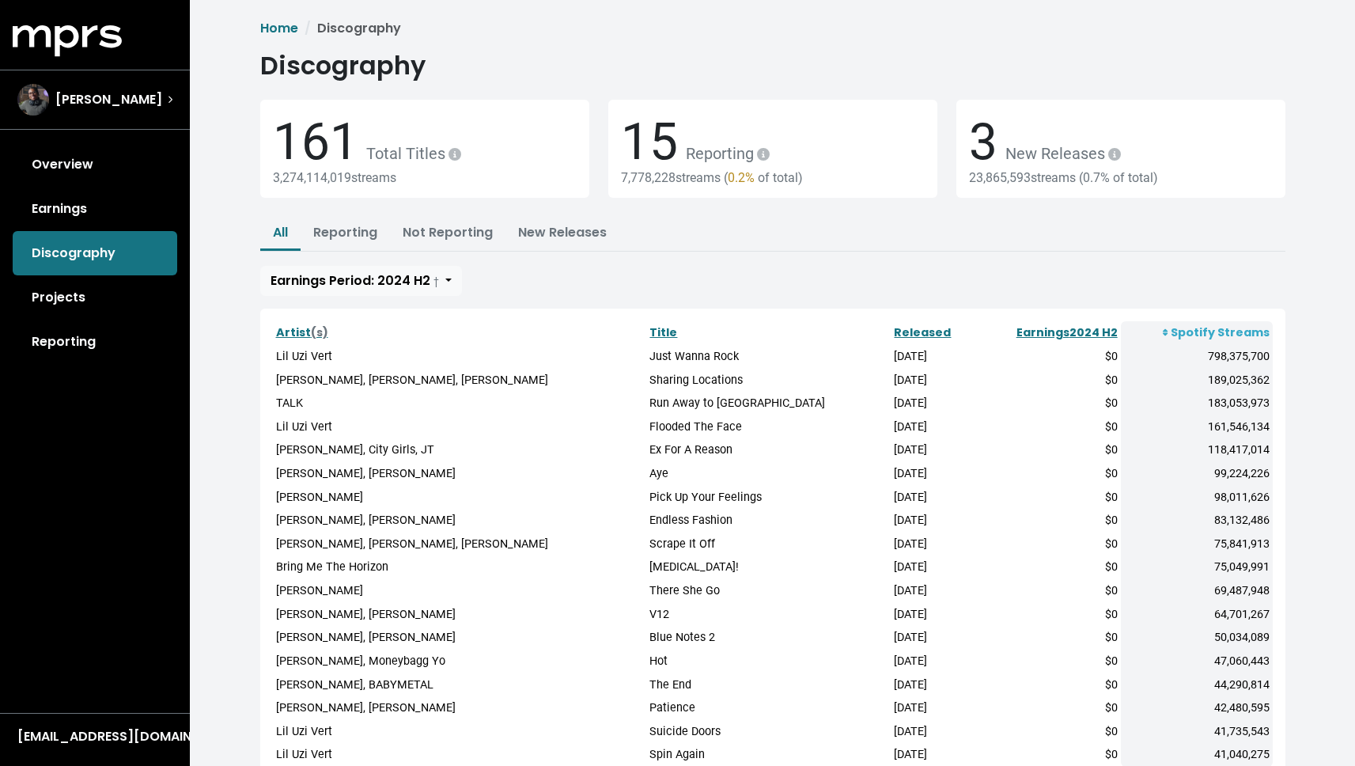
click at [290, 445] on td "[PERSON_NAME], City Girls, JT" at bounding box center [460, 450] width 374 height 24
click at [296, 486] on td "[PERSON_NAME]" at bounding box center [460, 498] width 374 height 24
click at [299, 502] on td "[PERSON_NAME]" at bounding box center [460, 498] width 374 height 24
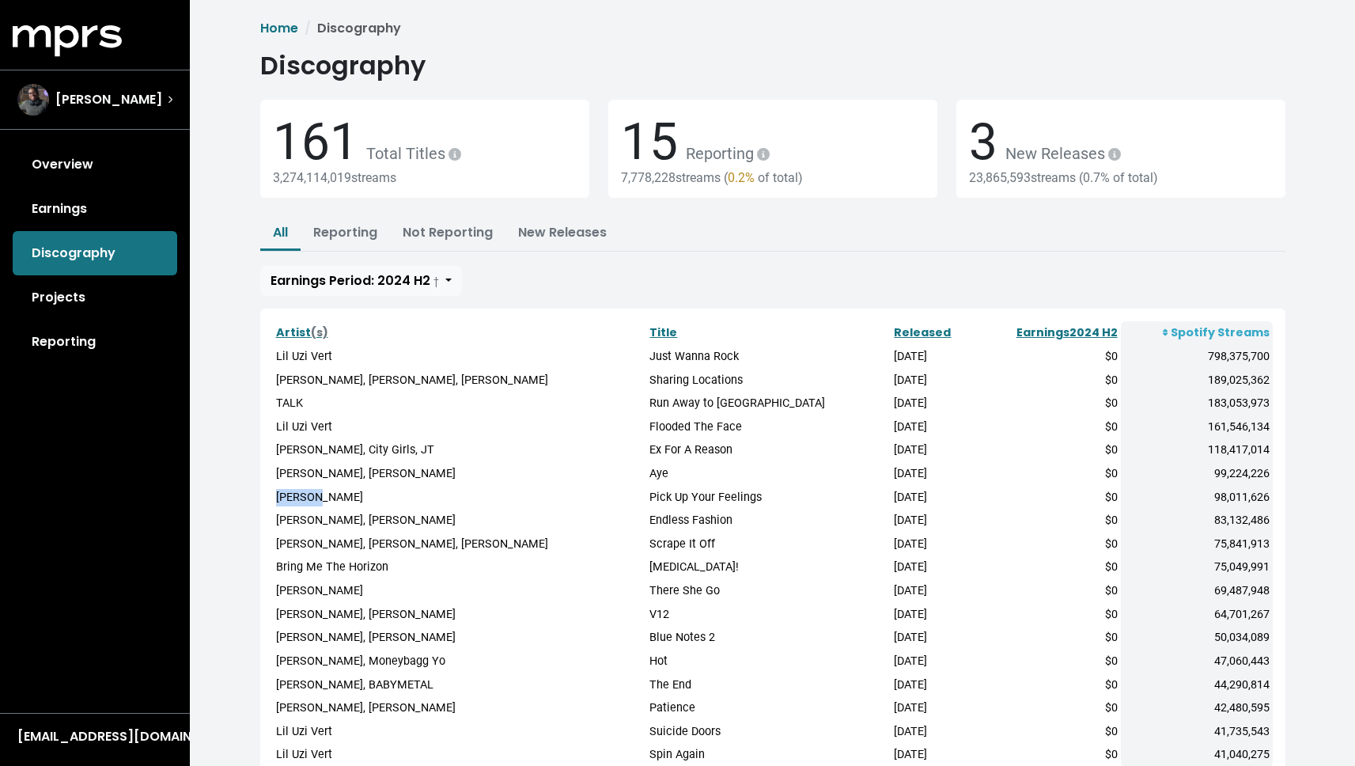
click at [299, 502] on td "[PERSON_NAME]" at bounding box center [460, 498] width 374 height 24
click at [300, 547] on td "[PERSON_NAME], [PERSON_NAME], [PERSON_NAME]" at bounding box center [460, 544] width 374 height 24
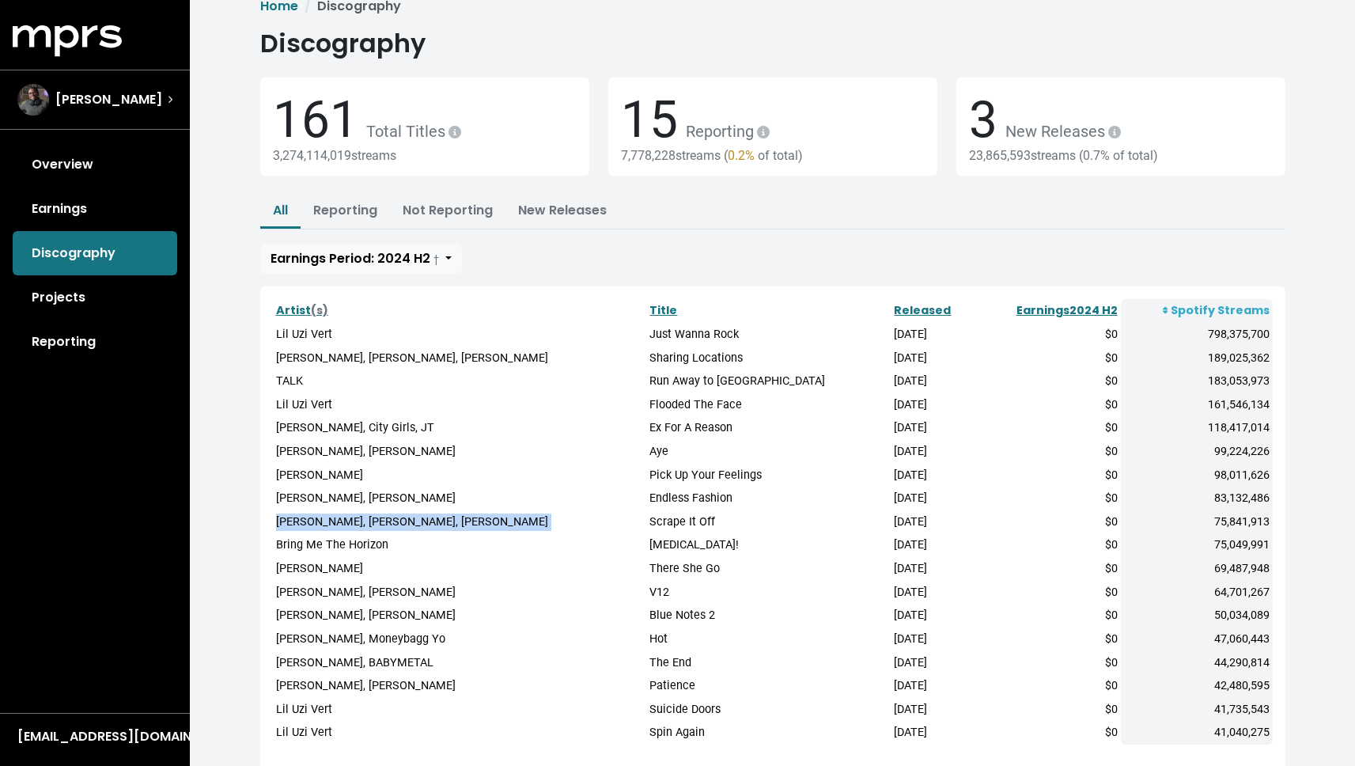
scroll to position [23, 0]
click at [304, 558] on td "[PERSON_NAME]" at bounding box center [460, 568] width 374 height 24
click at [312, 519] on td "[PERSON_NAME], [PERSON_NAME], [PERSON_NAME]" at bounding box center [460, 521] width 374 height 24
drag, startPoint x: 312, startPoint y: 519, endPoint x: 309, endPoint y: 561, distance: 42.0
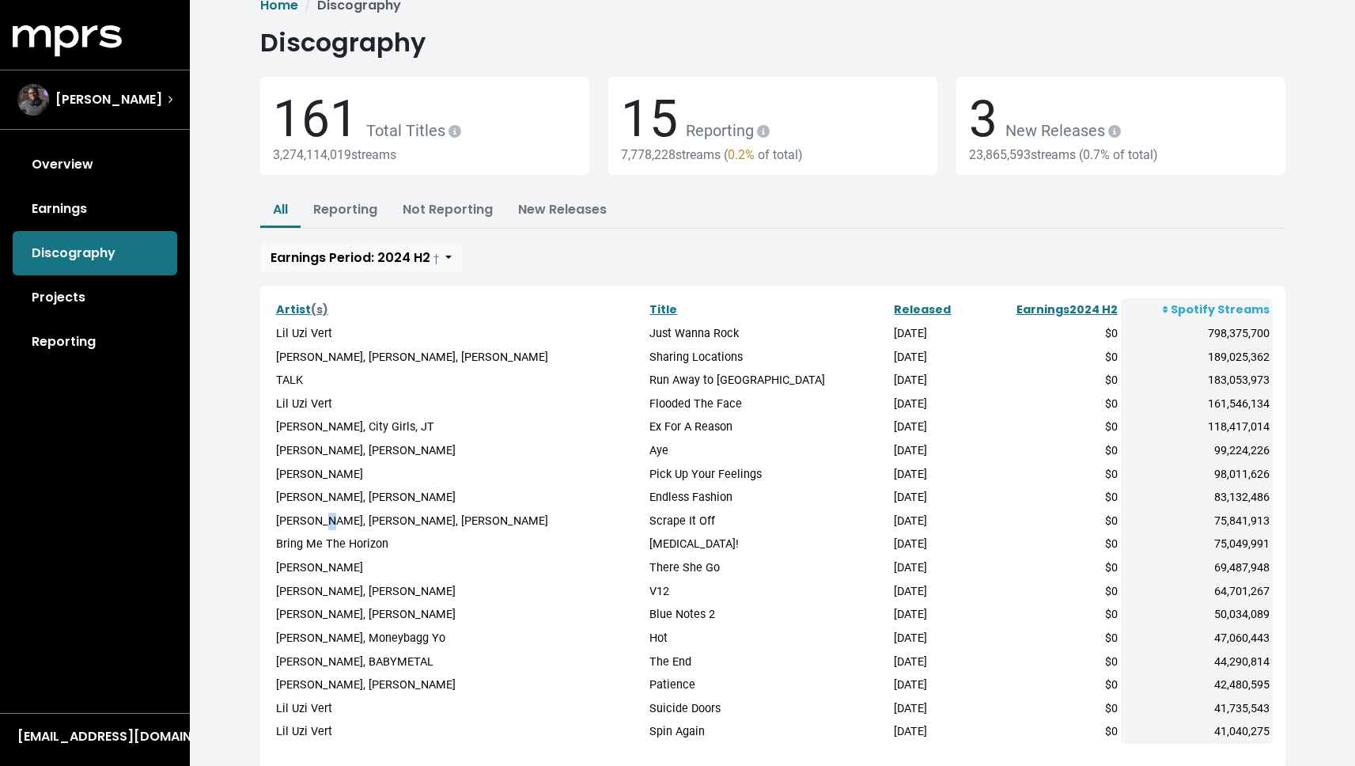
click at [312, 521] on td "[PERSON_NAME], [PERSON_NAME], [PERSON_NAME]" at bounding box center [460, 521] width 374 height 24
click at [310, 572] on td "[PERSON_NAME]" at bounding box center [460, 568] width 374 height 24
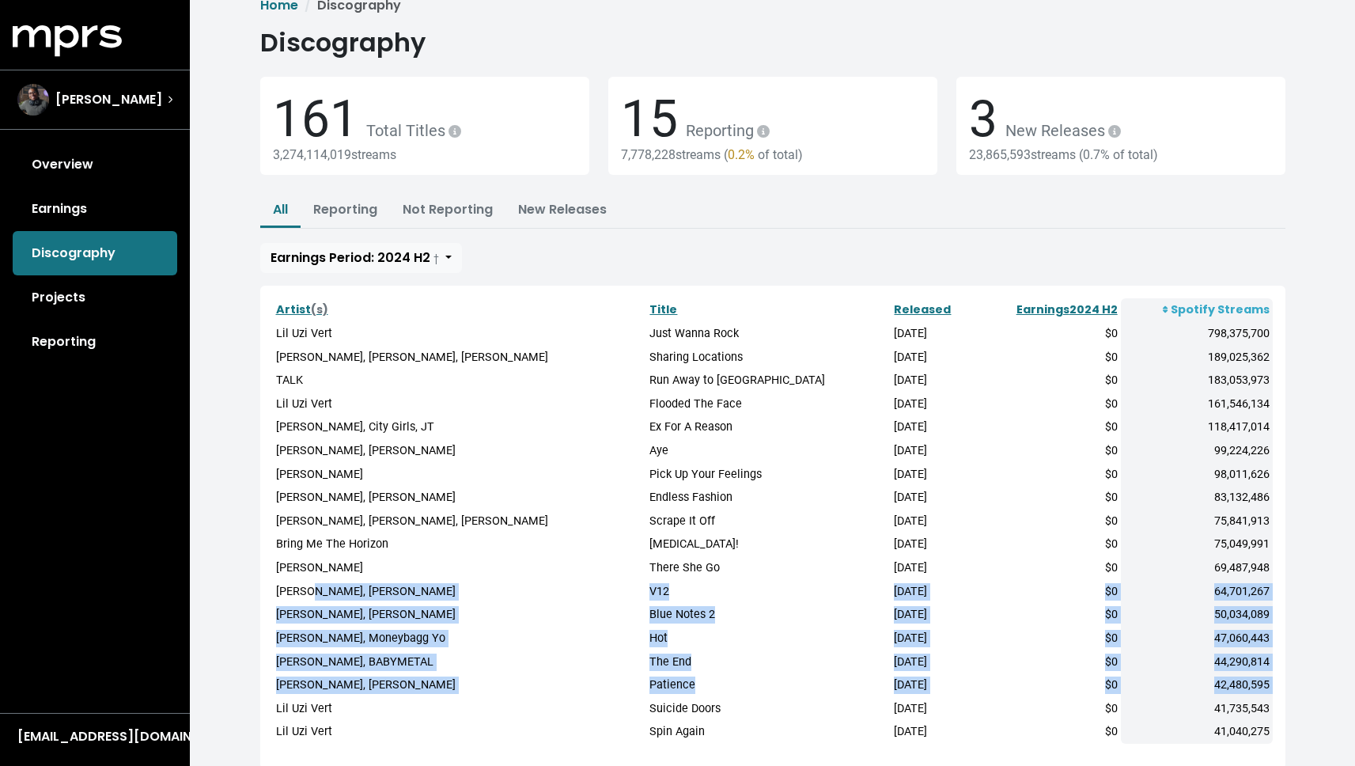
drag, startPoint x: 301, startPoint y: 598, endPoint x: 336, endPoint y: 697, distance: 104.8
click at [336, 697] on tbody "[PERSON_NAME] Vert Just Wanna Rock [DATE] $0 798,375,700 [PERSON_NAME], [PERSON…" at bounding box center [773, 533] width 1000 height 422
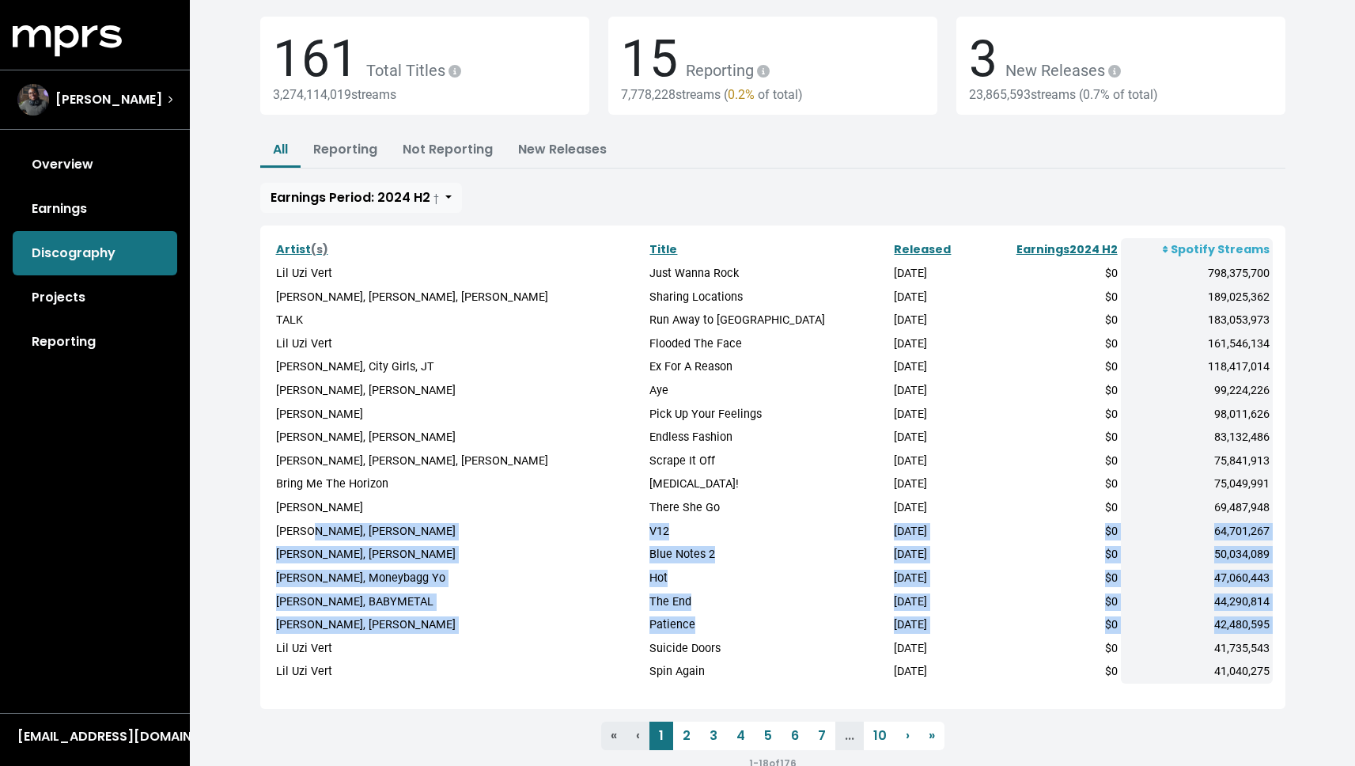
scroll to position [121, 0]
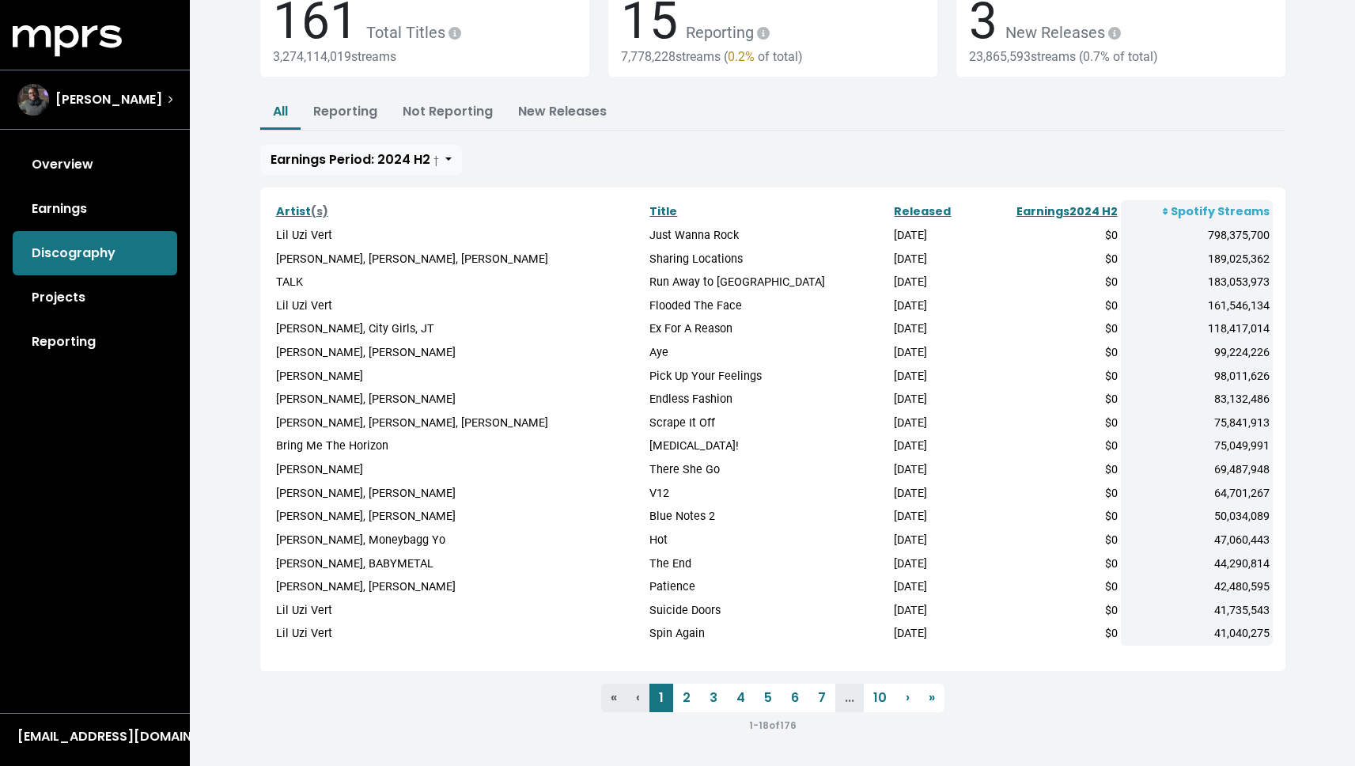
click at [717, 607] on td "Suicide Doors" at bounding box center [768, 611] width 244 height 24
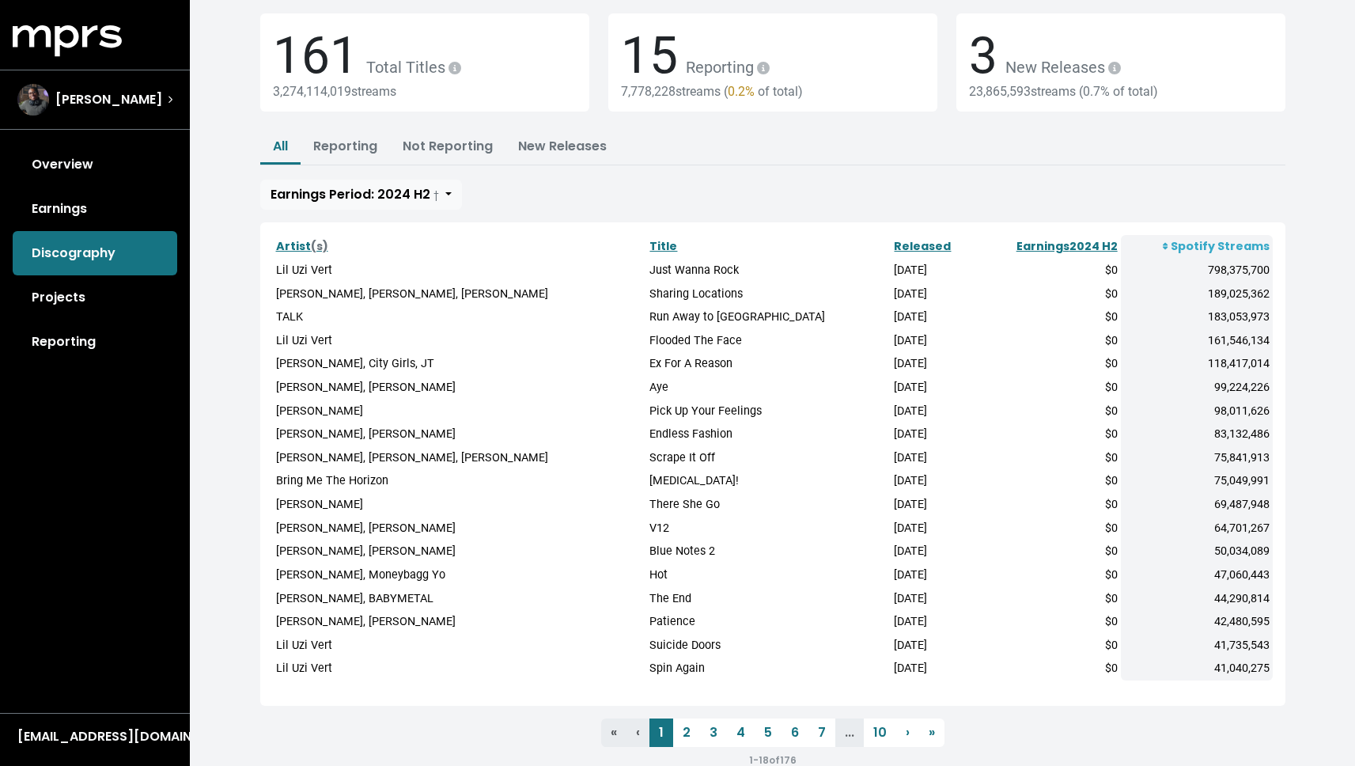
scroll to position [0, 0]
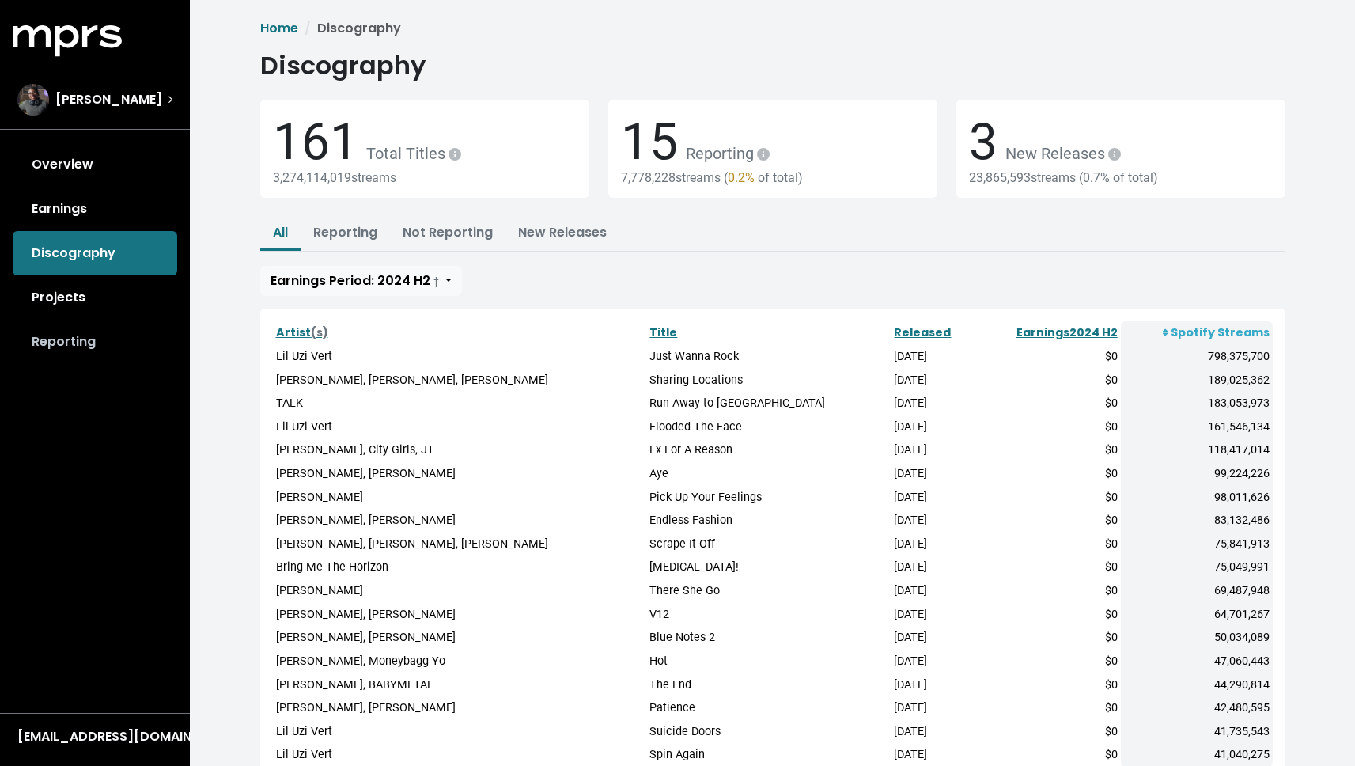
click at [69, 339] on link "Reporting" at bounding box center [95, 342] width 165 height 44
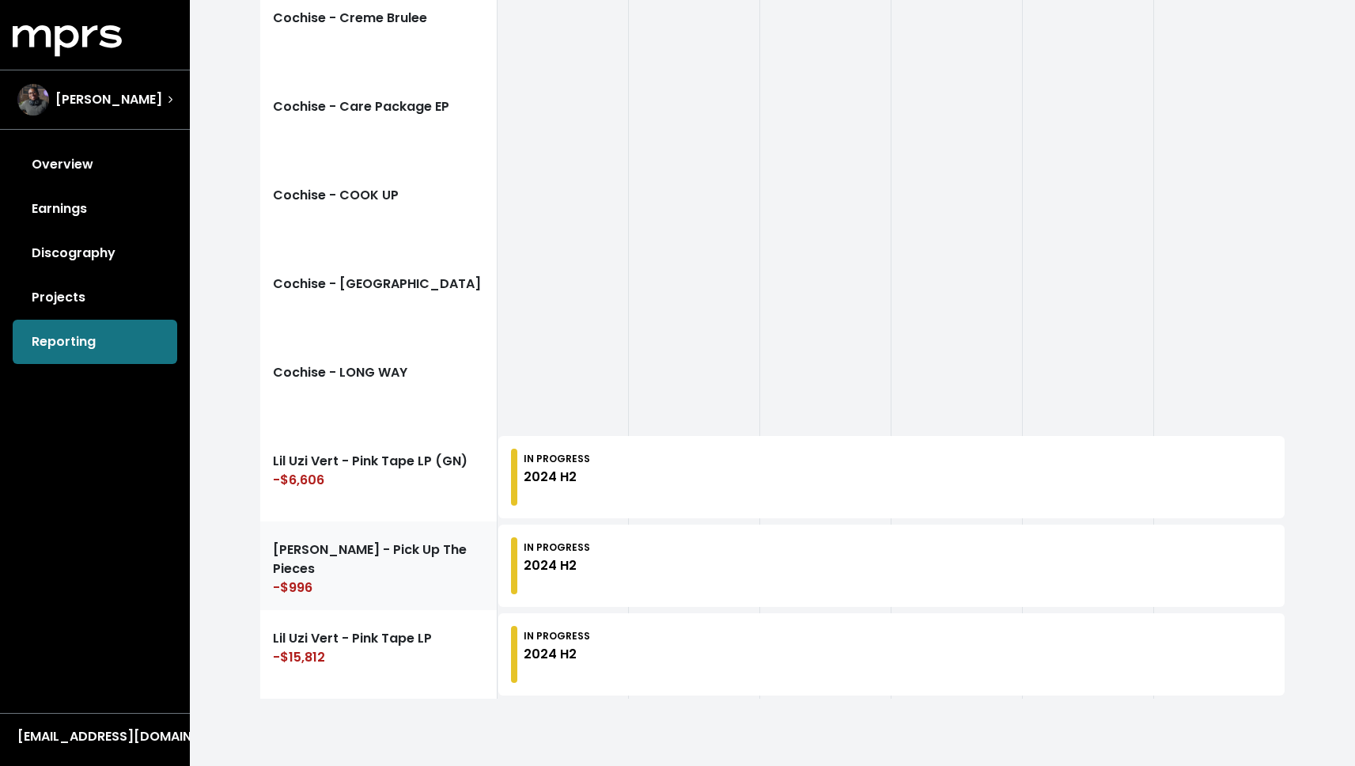
scroll to position [581, 0]
click at [366, 653] on div "-$15,812" at bounding box center [378, 658] width 211 height 19
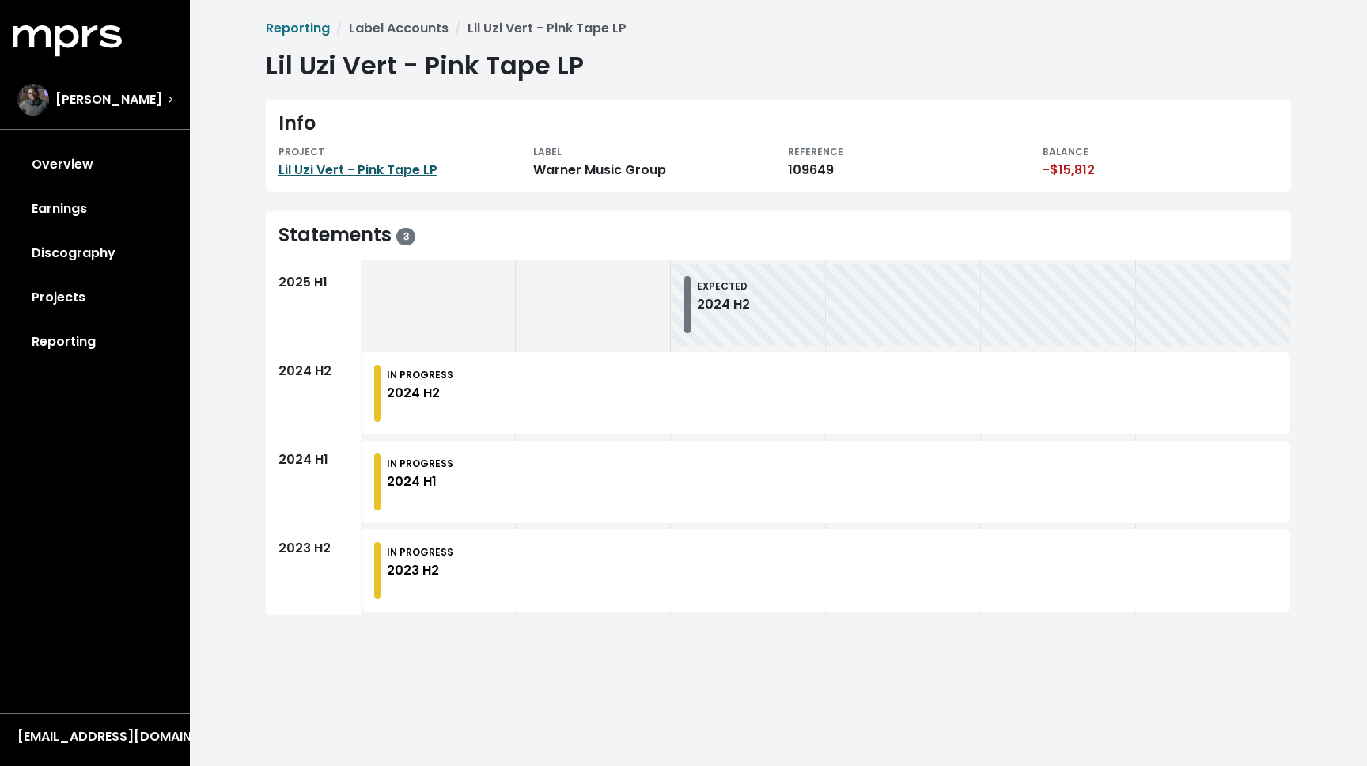
click at [387, 177] on link "Lil Uzi Vert - Pink Tape LP" at bounding box center [357, 170] width 159 height 18
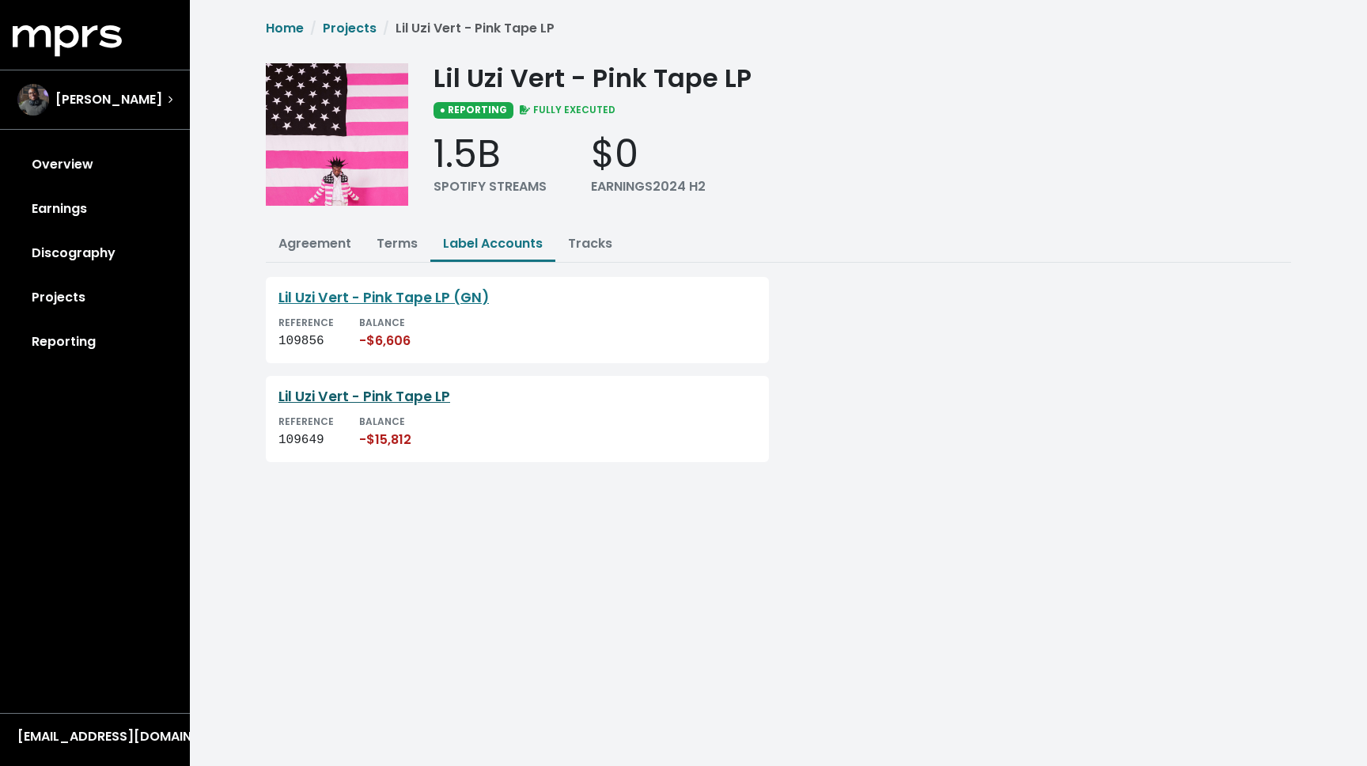
click at [393, 401] on link "Lil Uzi Vert - Pink Tape LP" at bounding box center [364, 396] width 172 height 19
click at [358, 292] on link "Lil Uzi Vert - Pink Tape LP (GN)" at bounding box center [383, 297] width 210 height 19
click at [290, 250] on link "Agreement" at bounding box center [314, 243] width 73 height 18
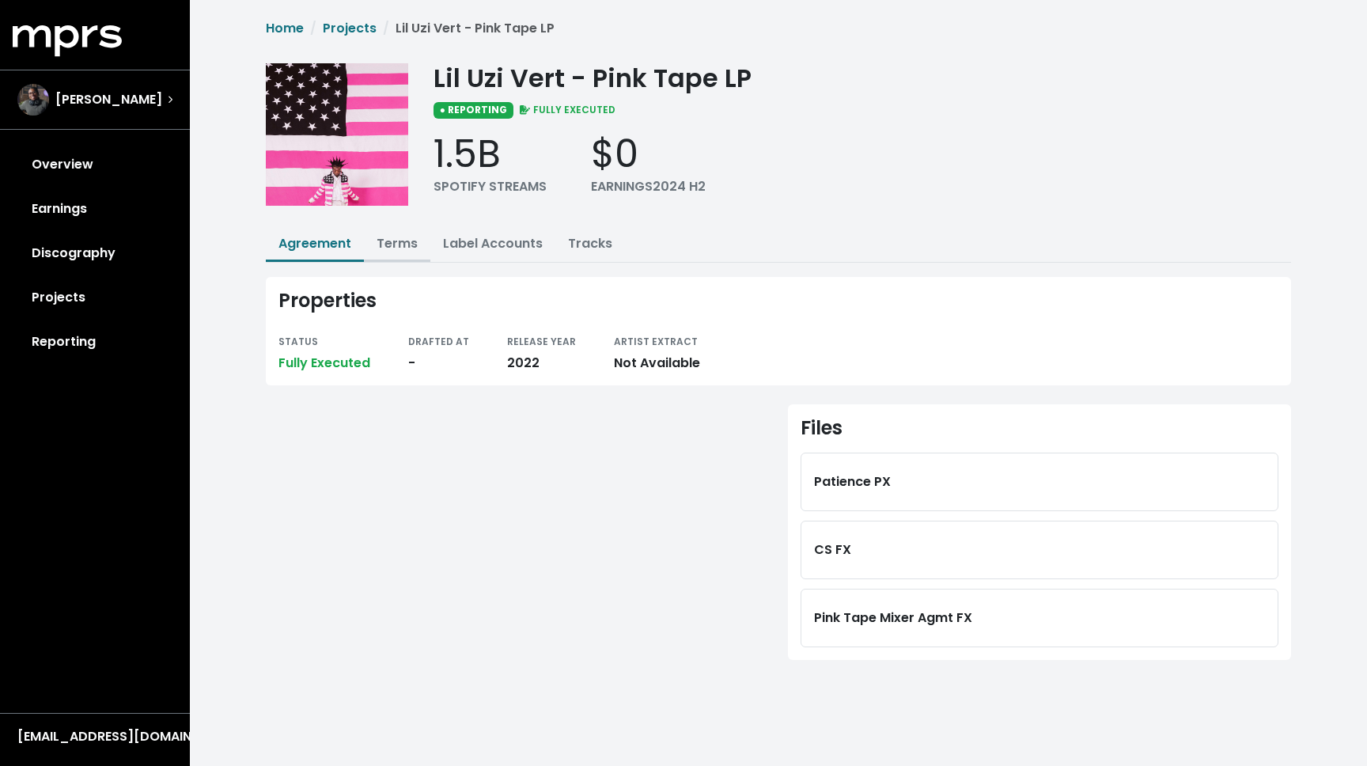
click at [376, 253] on button "Terms" at bounding box center [397, 245] width 66 height 34
click at [902, 600] on div "Pink Tape Mixer Agmt FX" at bounding box center [1040, 618] width 478 height 59
click at [900, 610] on div "Pink Tape Mixer Agmt FX" at bounding box center [1039, 618] width 451 height 32
click at [388, 248] on link "Terms" at bounding box center [397, 243] width 41 height 18
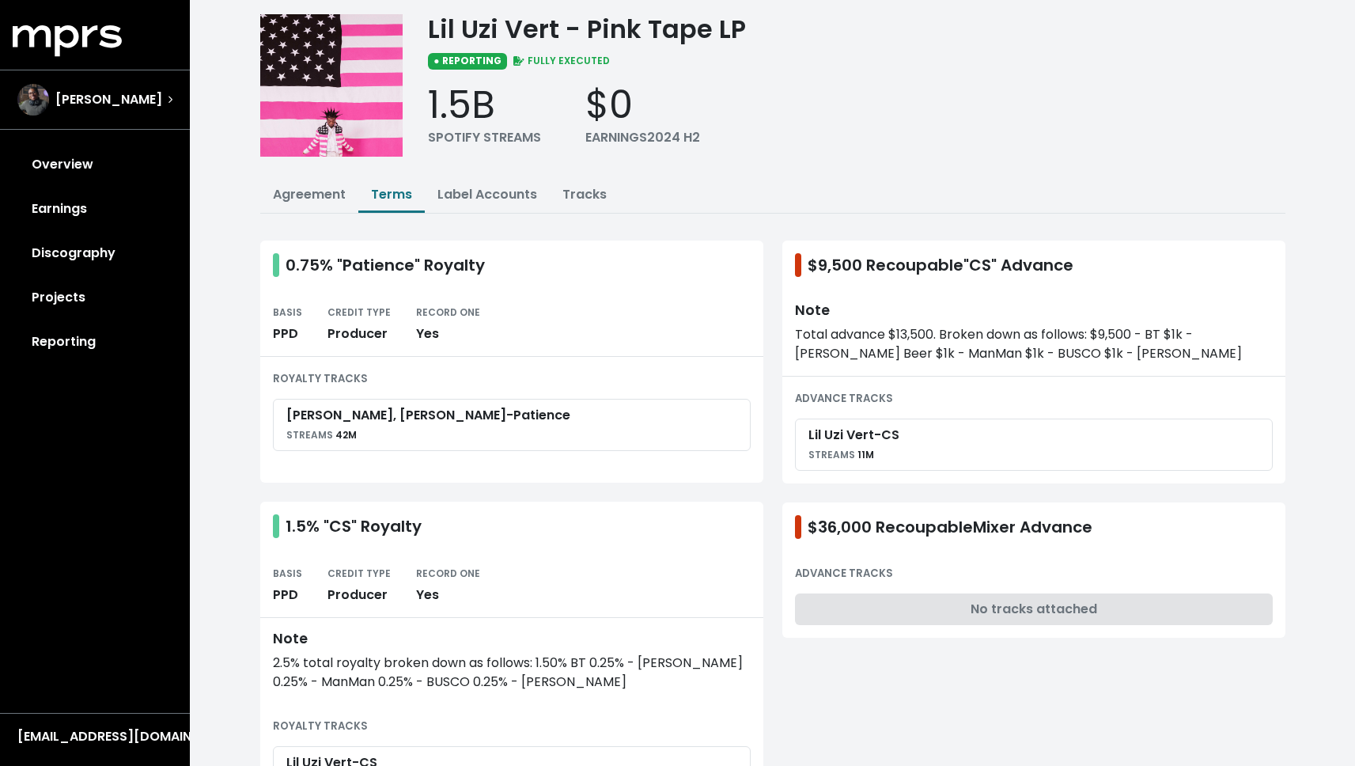
scroll to position [68, 0]
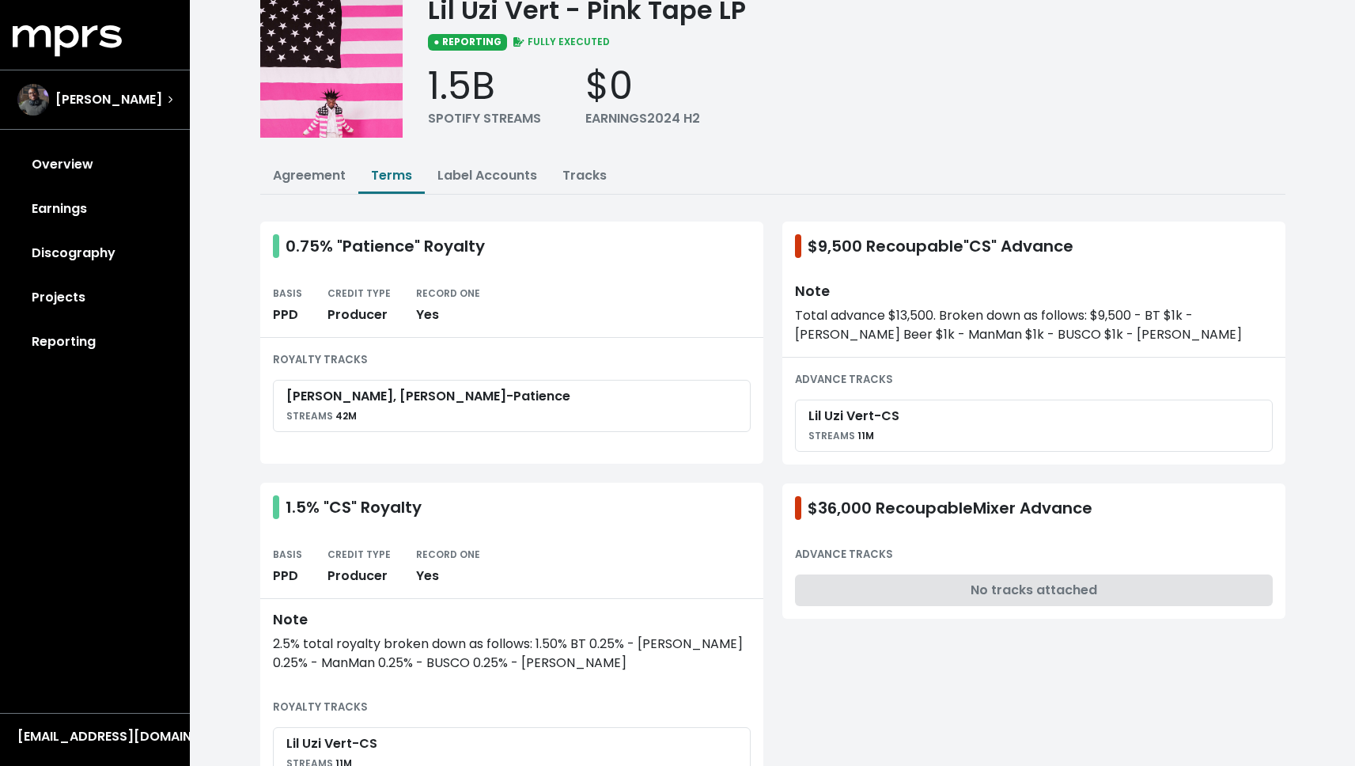
click at [860, 507] on span "$36,000 Recoupable Mixer Advance" at bounding box center [950, 508] width 285 height 24
click at [876, 330] on div "Total advance $13,500. Broken down as follows: $9,500 - BT $1k - [PERSON_NAME] …" at bounding box center [1034, 325] width 478 height 38
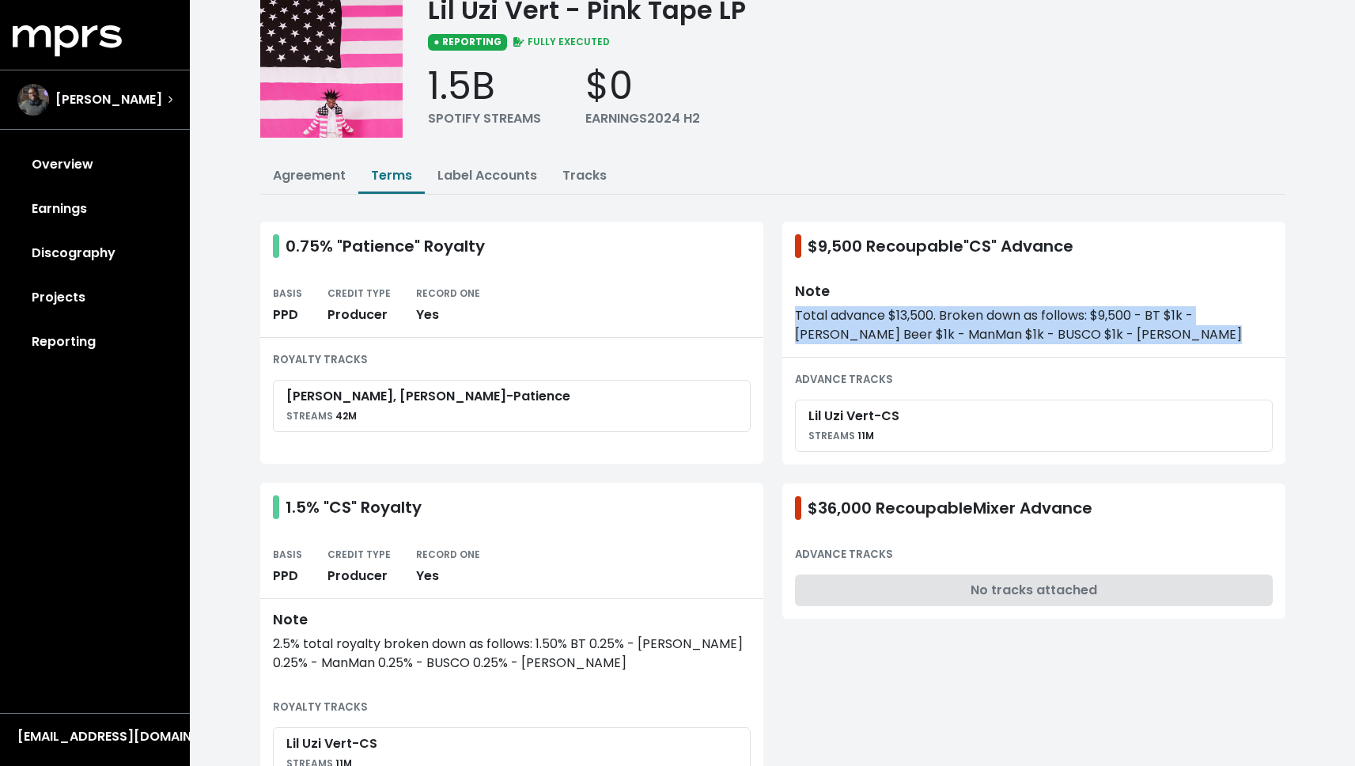
click at [876, 330] on div "Total advance $13,500. Broken down as follows: $9,500 - BT $1k - [PERSON_NAME] …" at bounding box center [1034, 325] width 478 height 38
click at [876, 326] on div "Total advance $13,500. Broken down as follows: $9,500 - BT $1k - [PERSON_NAME] …" at bounding box center [1034, 325] width 478 height 38
drag, startPoint x: 797, startPoint y: 310, endPoint x: 1001, endPoint y: 360, distance: 210.1
click at [1001, 360] on div "$9,500 Recoupable "CS" Advance Note Total advance $13,500. Broken down as follo…" at bounding box center [1033, 342] width 503 height 243
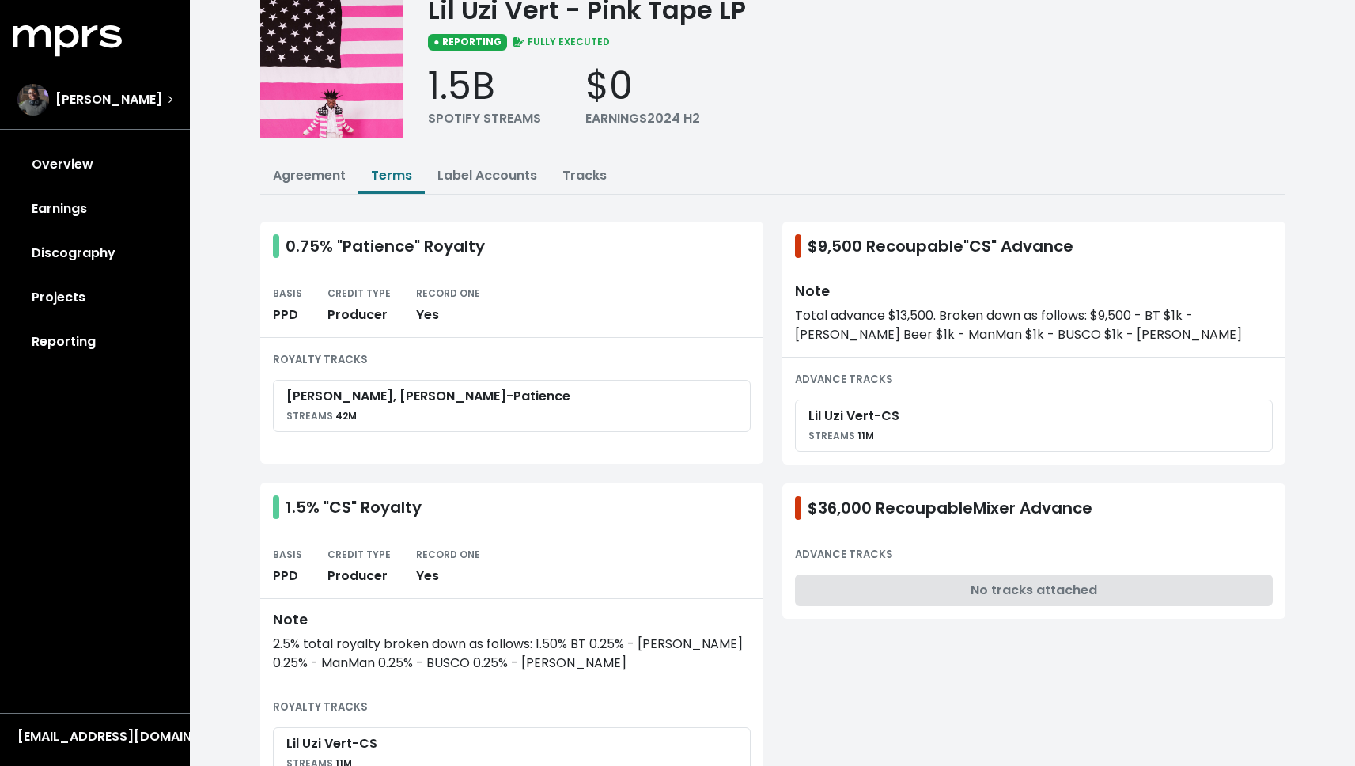
click at [899, 433] on div "Lil Uzi Vert - CS STREAMS 11M" at bounding box center [853, 426] width 91 height 38
click at [972, 350] on div "Note Total advance $13,500. Broken down as follows: $9,500 - BT $1k - [PERSON_N…" at bounding box center [1033, 314] width 503 height 87
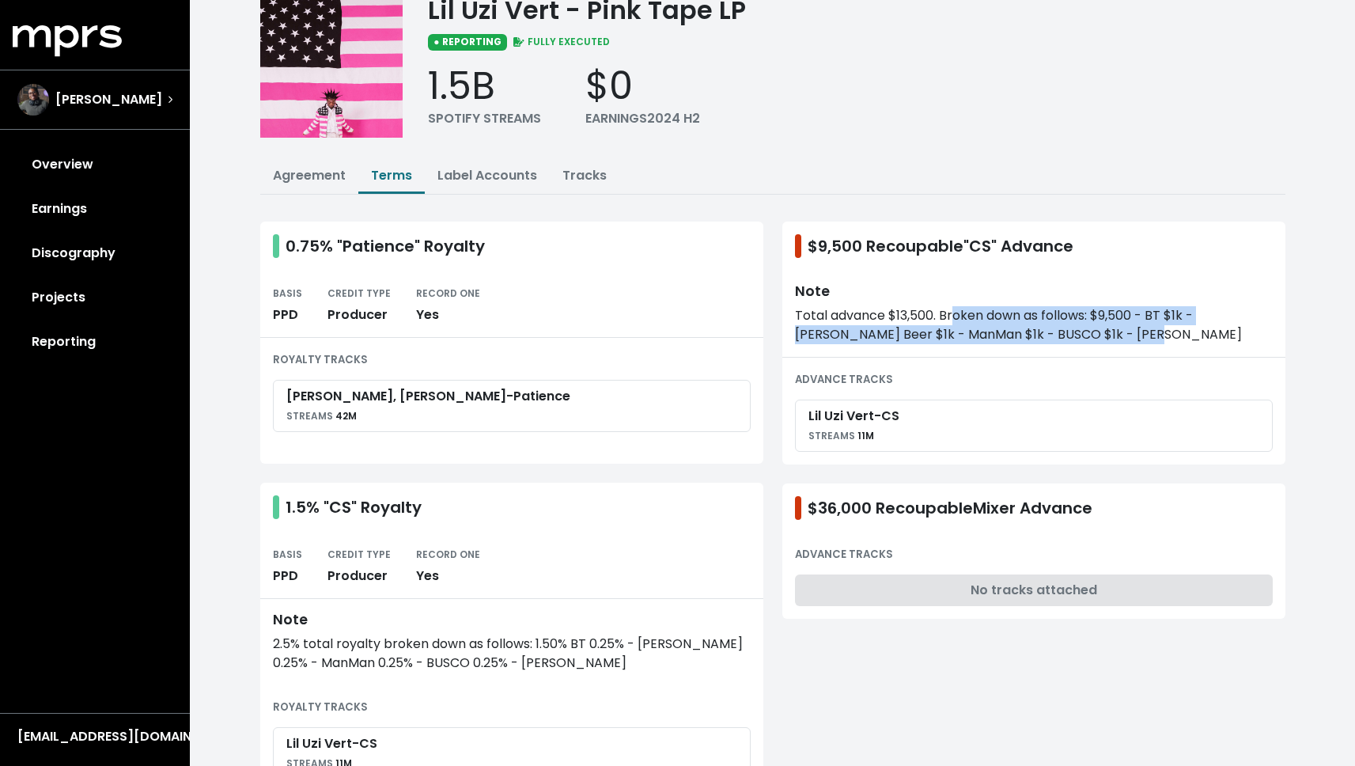
drag, startPoint x: 953, startPoint y: 320, endPoint x: 1085, endPoint y: 336, distance: 132.4
click at [1085, 338] on div "Total advance $13,500. Broken down as follows: $9,500 - BT $1k - [PERSON_NAME] …" at bounding box center [1034, 325] width 478 height 38
click at [1085, 335] on div "Total advance $13,500. Broken down as follows: $9,500 - BT $1k - [PERSON_NAME] …" at bounding box center [1034, 325] width 478 height 38
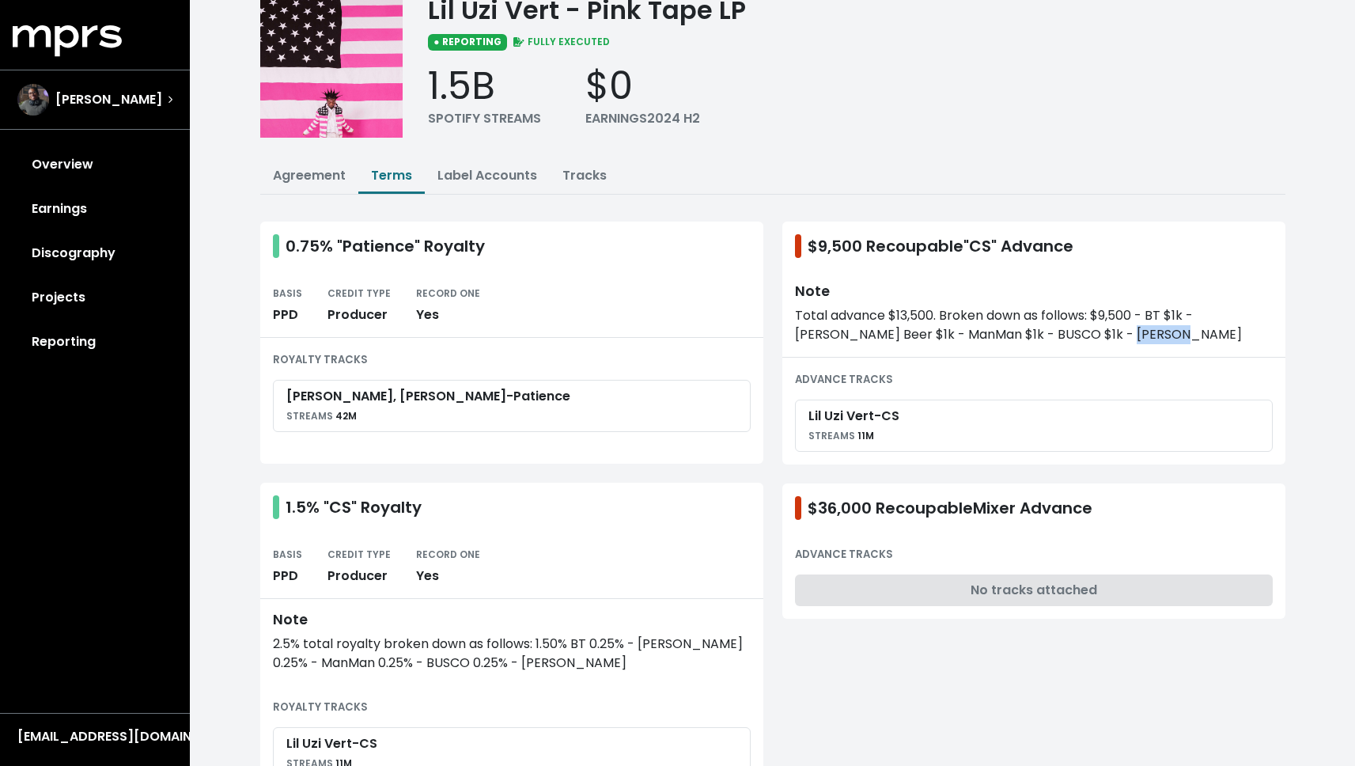
click at [1085, 335] on div "Total advance $13,500. Broken down as follows: $9,500 - BT $1k - [PERSON_NAME] …" at bounding box center [1034, 325] width 478 height 38
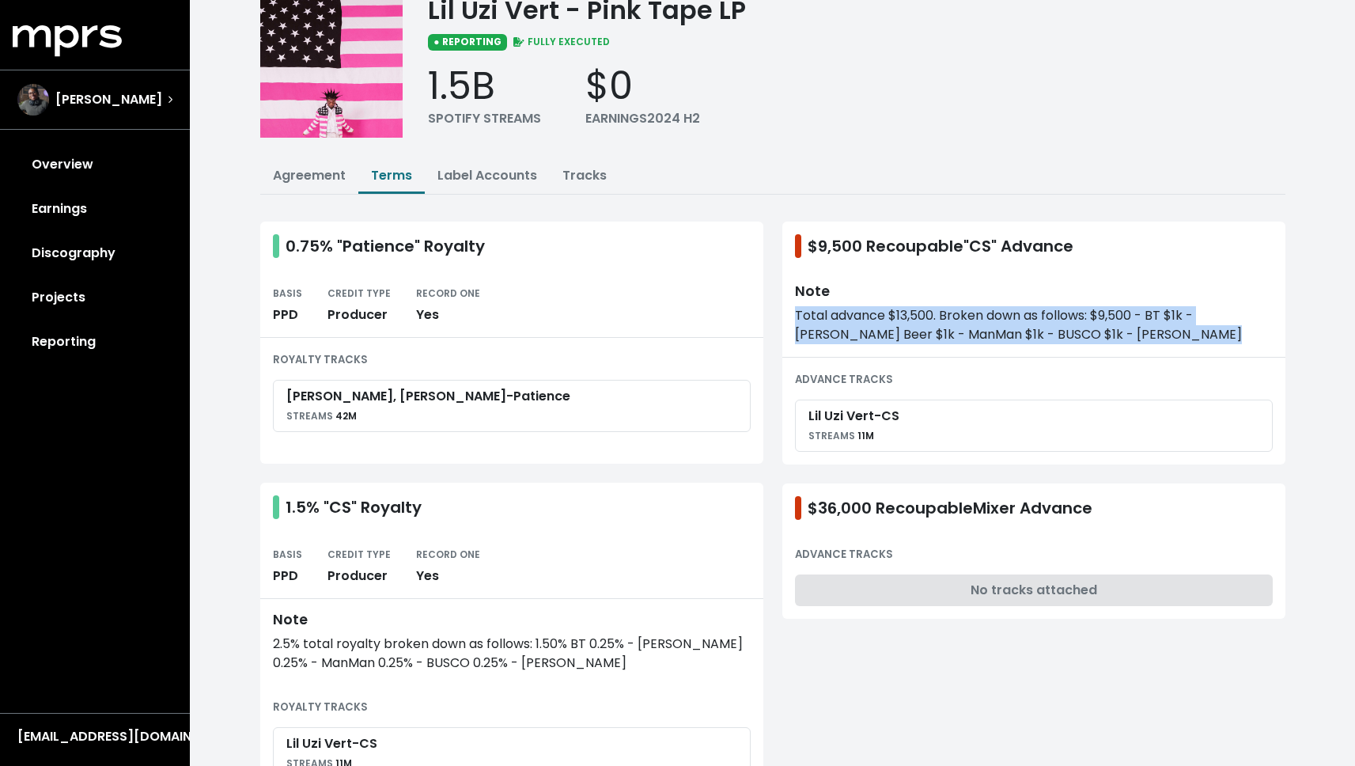
click at [1085, 335] on div "Total advance $13,500. Broken down as follows: $9,500 - BT $1k - [PERSON_NAME] …" at bounding box center [1034, 325] width 478 height 38
click at [1077, 322] on div "Total advance $13,500. Broken down as follows: $9,500 - BT $1k - [PERSON_NAME] …" at bounding box center [1034, 325] width 478 height 38
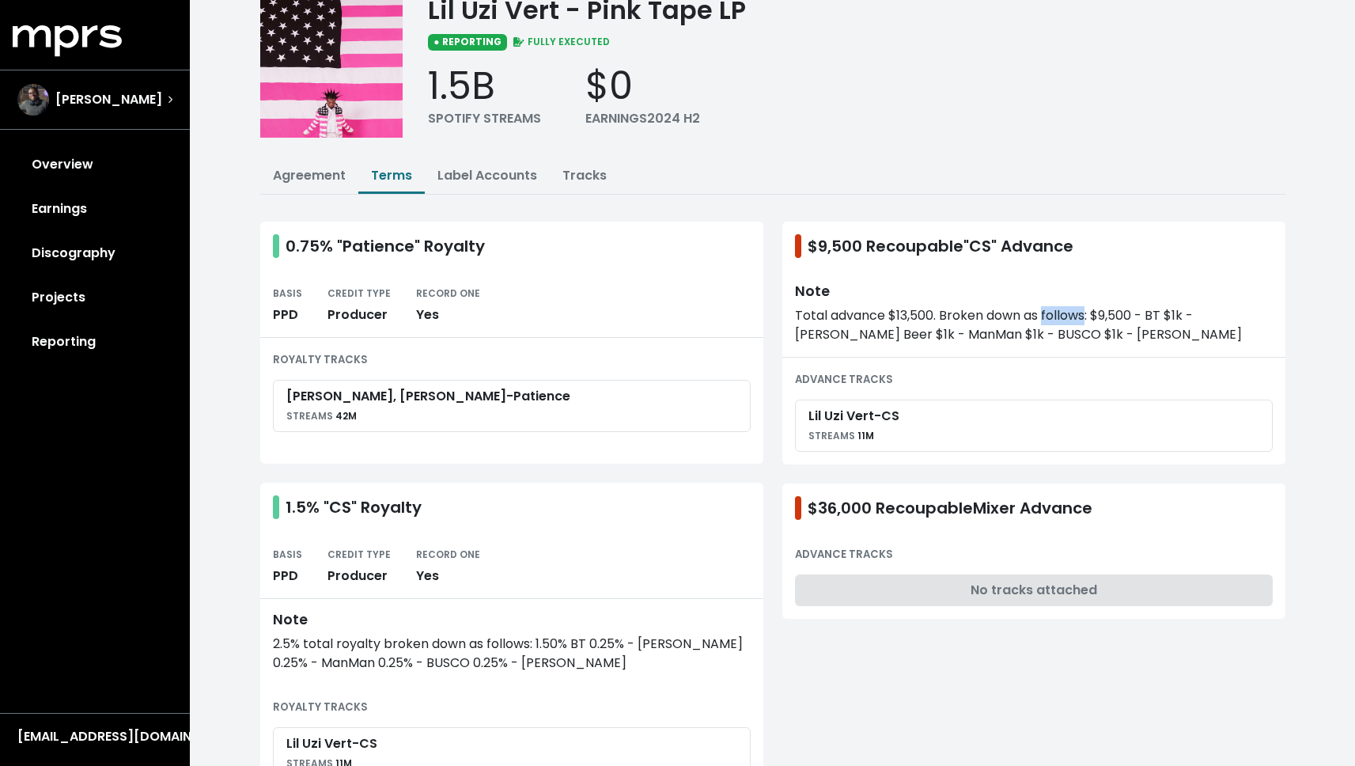
click at [1077, 322] on div "Total advance $13,500. Broken down as follows: $9,500 - BT $1k - [PERSON_NAME] …" at bounding box center [1034, 325] width 478 height 38
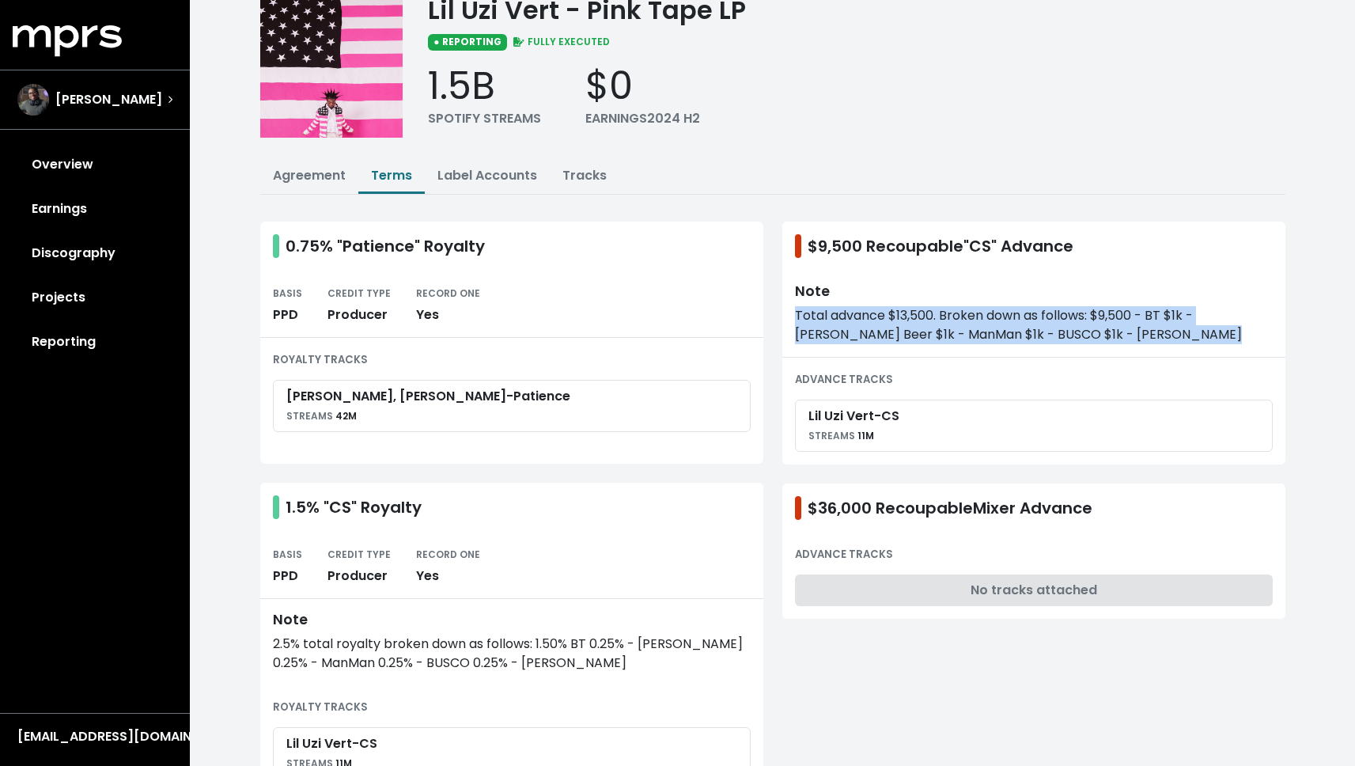
click at [1077, 322] on div "Total advance $13,500. Broken down as follows: $9,500 - BT $1k - [PERSON_NAME] …" at bounding box center [1034, 325] width 478 height 38
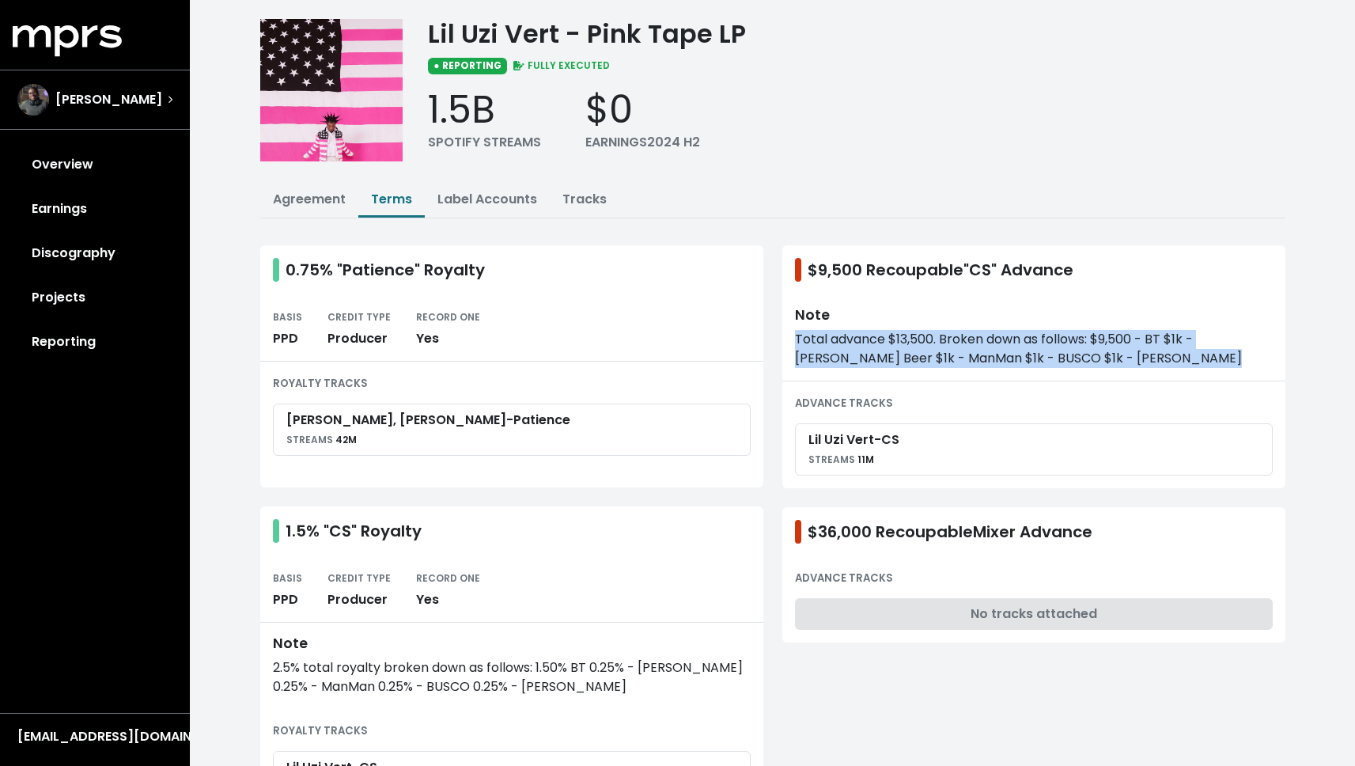
scroll to position [27, 0]
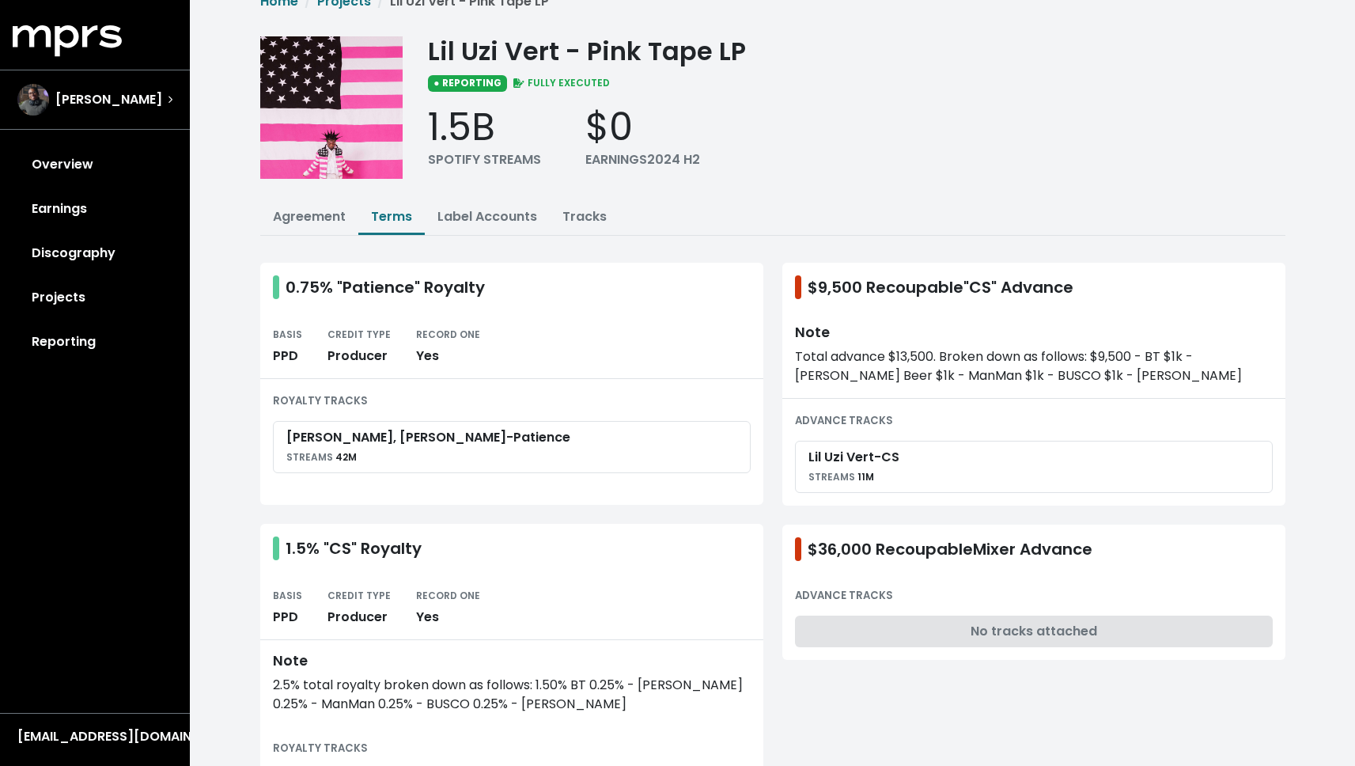
click at [377, 437] on div "[PERSON_NAME], [PERSON_NAME] - Patience" at bounding box center [428, 437] width 284 height 19
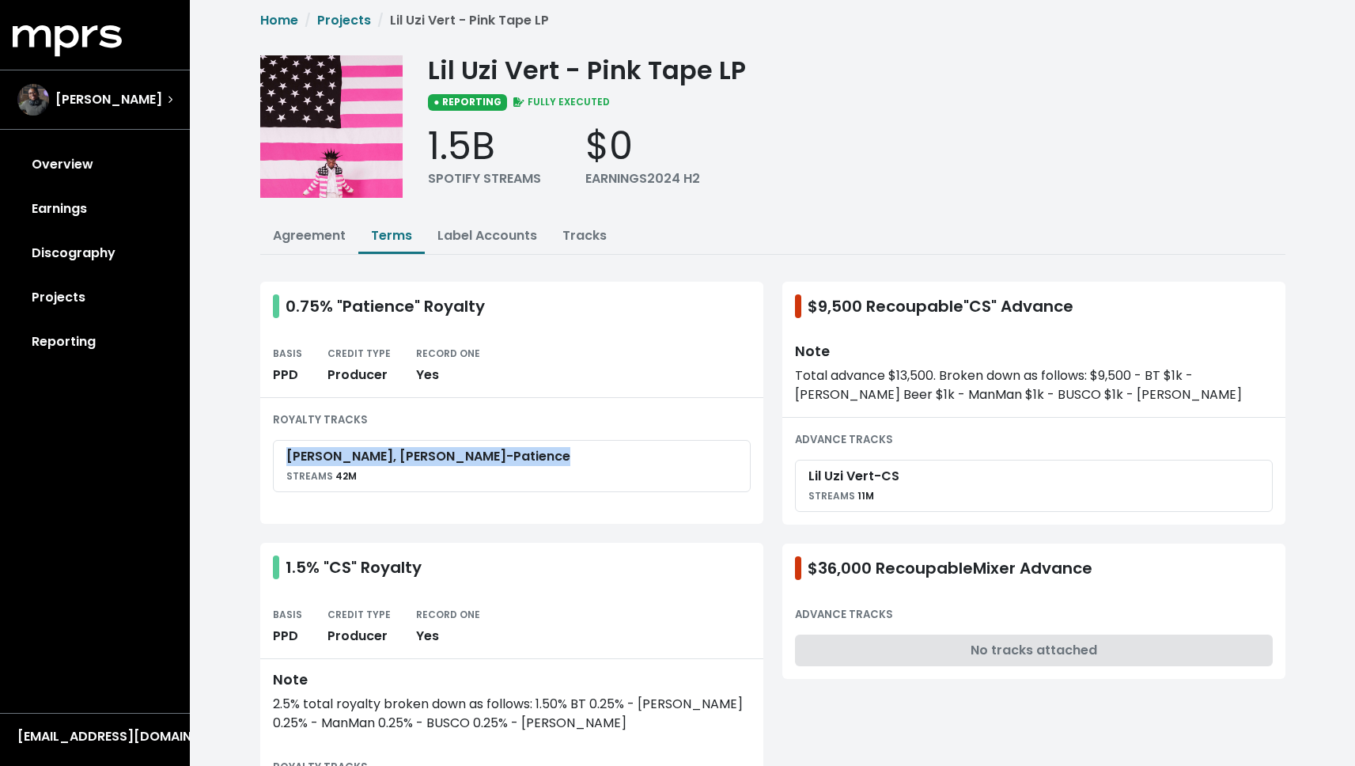
scroll to position [7, 0]
click at [492, 240] on link "Label Accounts" at bounding box center [487, 236] width 100 height 18
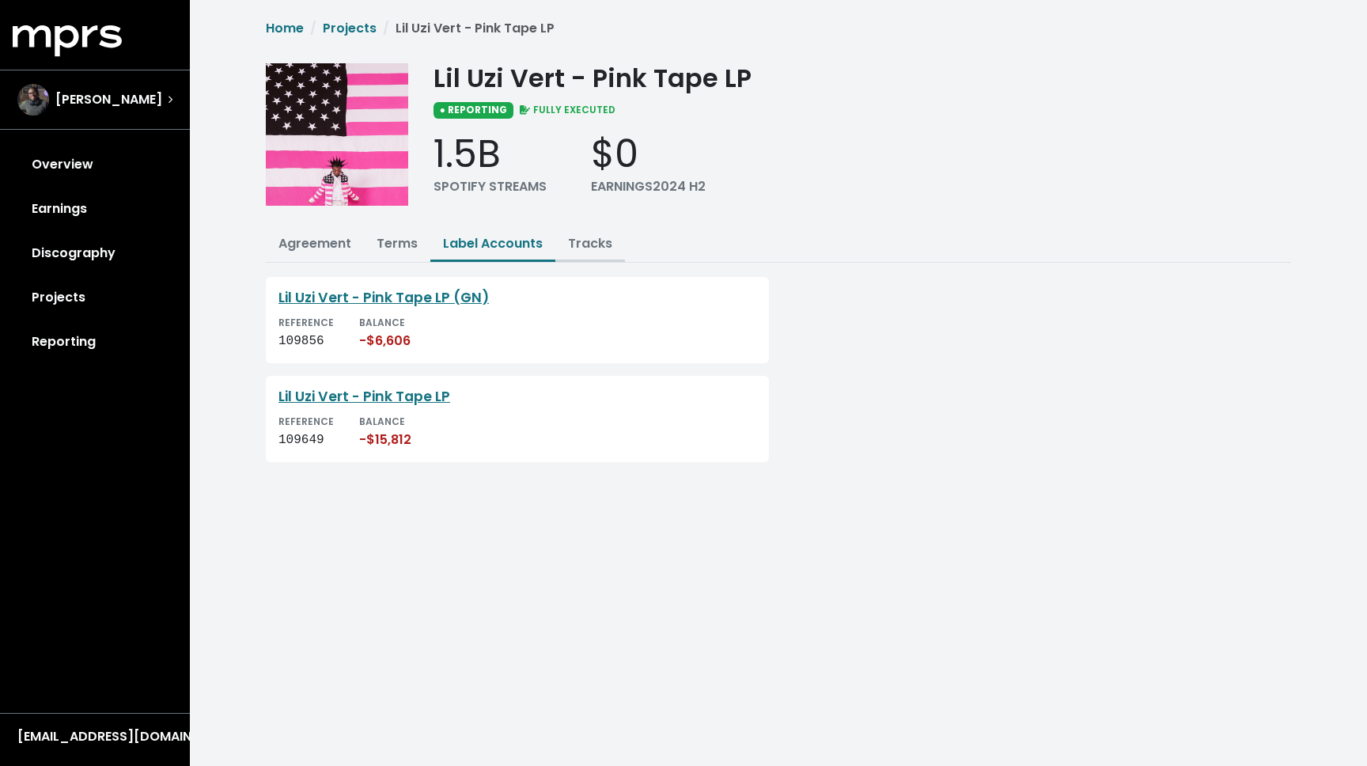
click at [600, 241] on link "Tracks" at bounding box center [590, 243] width 44 height 18
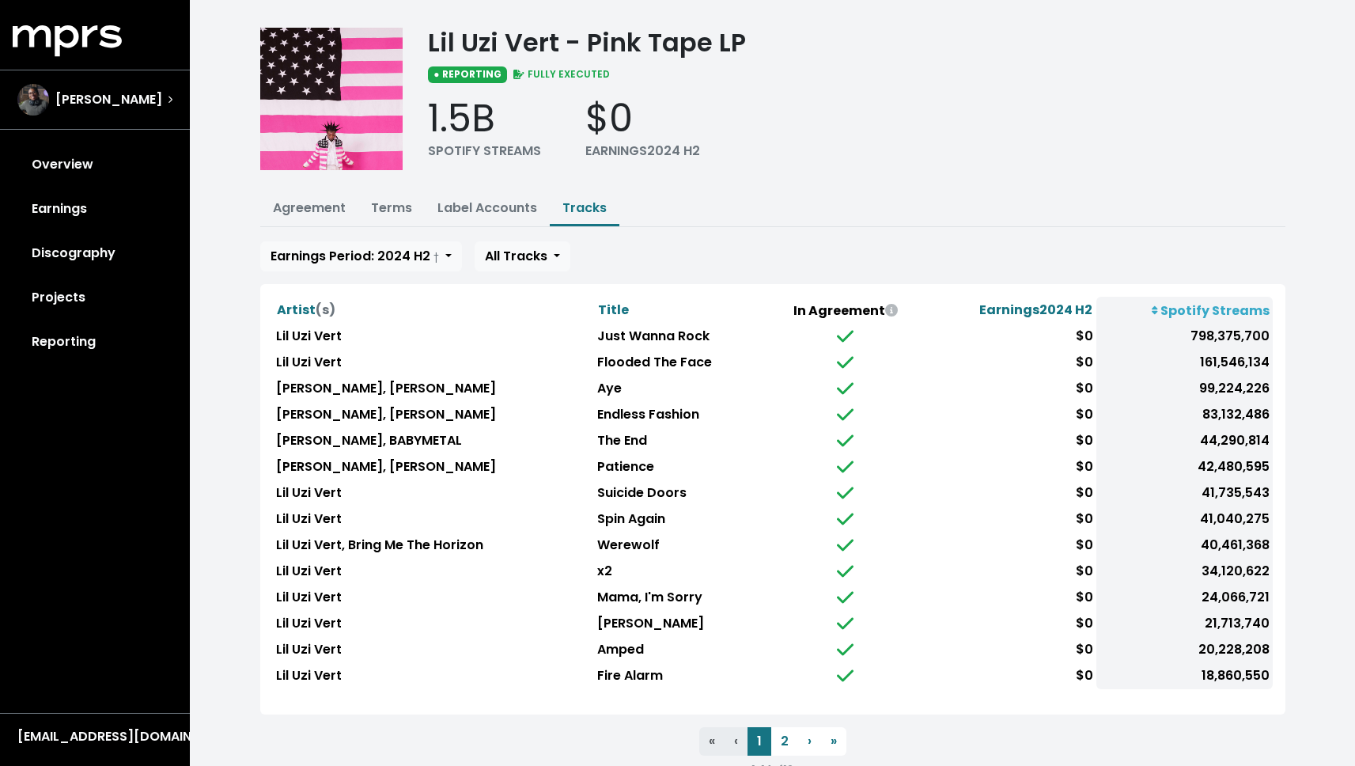
scroll to position [40, 0]
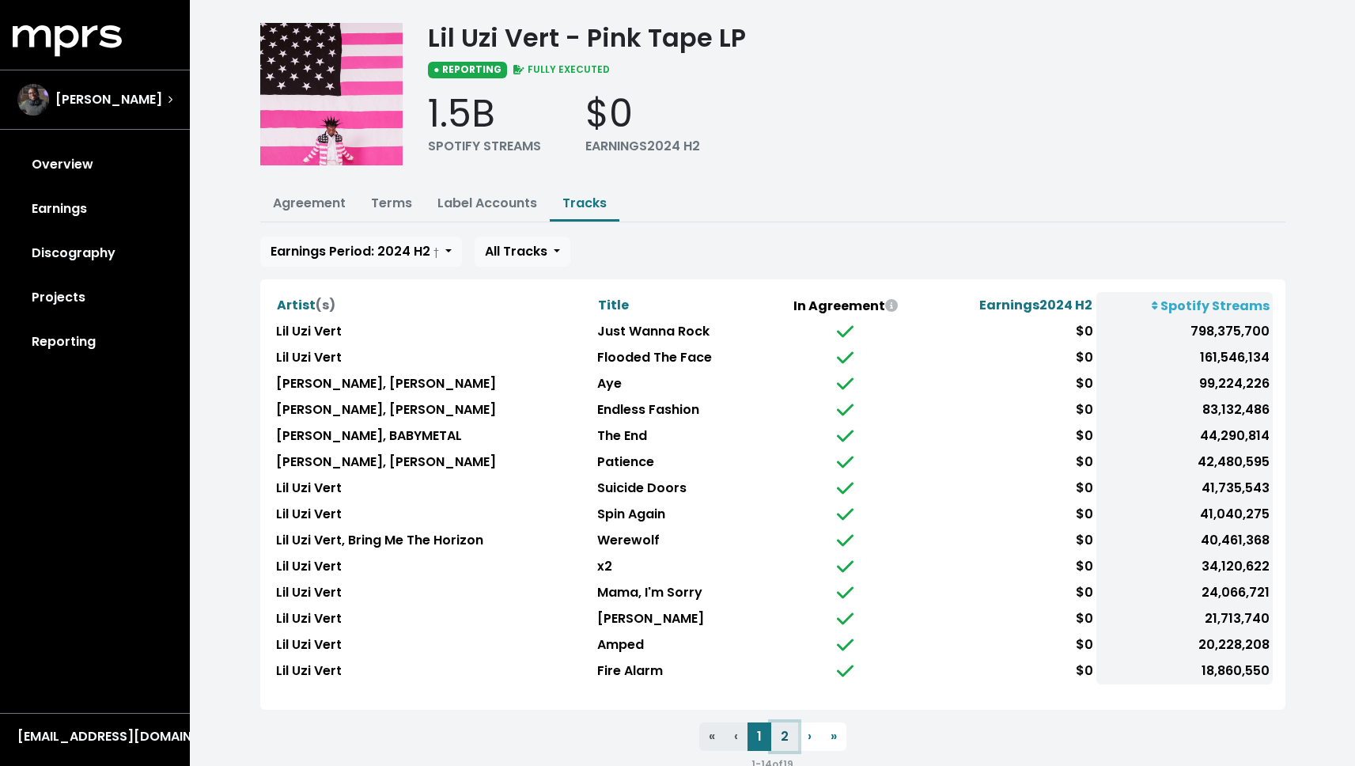
click at [788, 729] on button "2" at bounding box center [784, 736] width 27 height 28
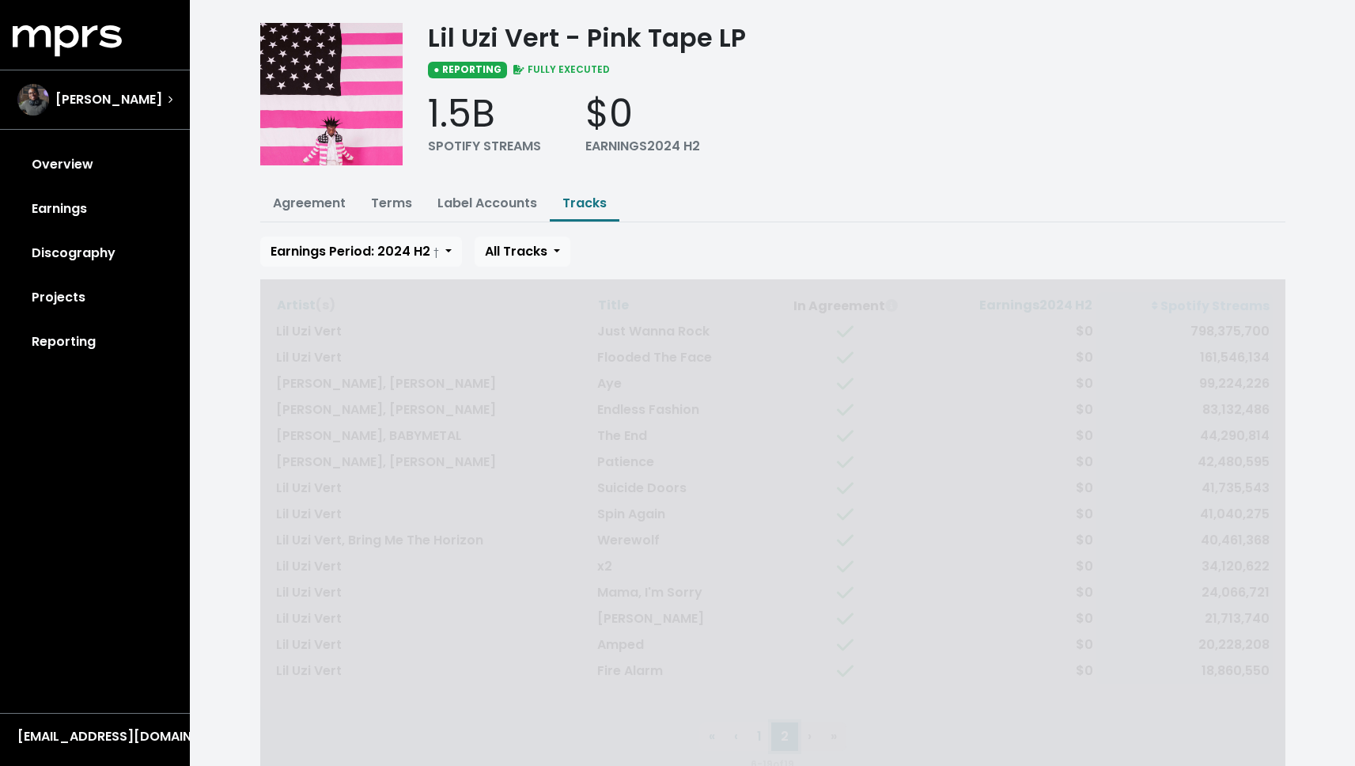
scroll to position [0, 0]
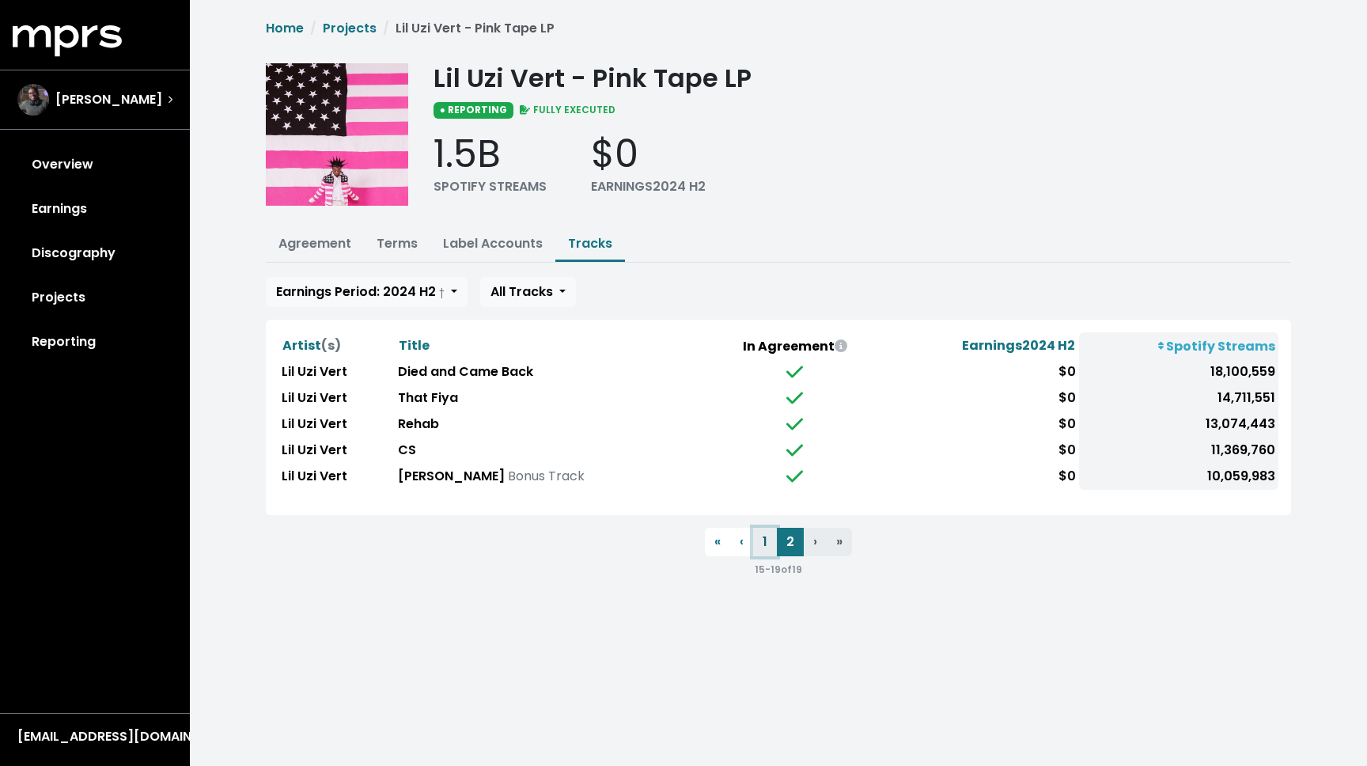
click at [756, 536] on button "1" at bounding box center [765, 542] width 24 height 28
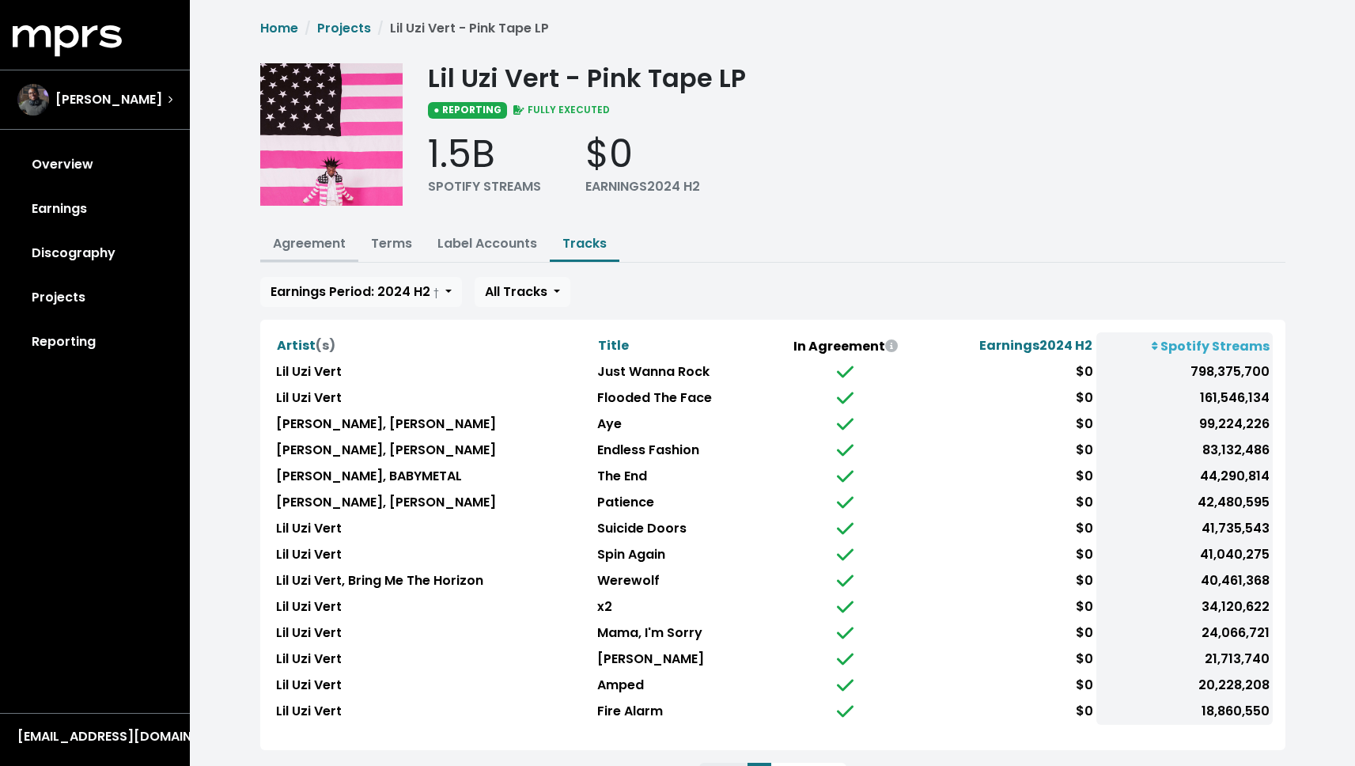
click at [323, 249] on link "Agreement" at bounding box center [309, 243] width 73 height 18
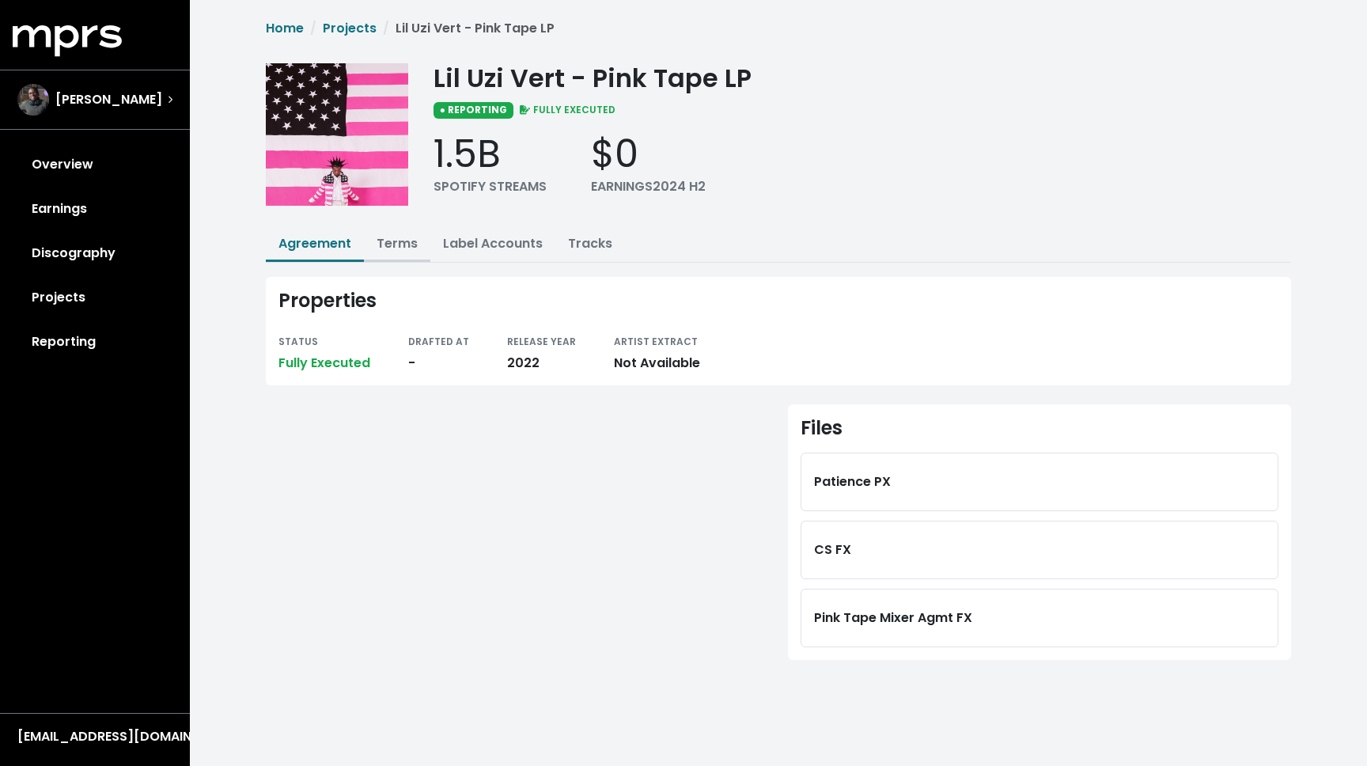
click at [415, 252] on link "Terms" at bounding box center [397, 243] width 41 height 18
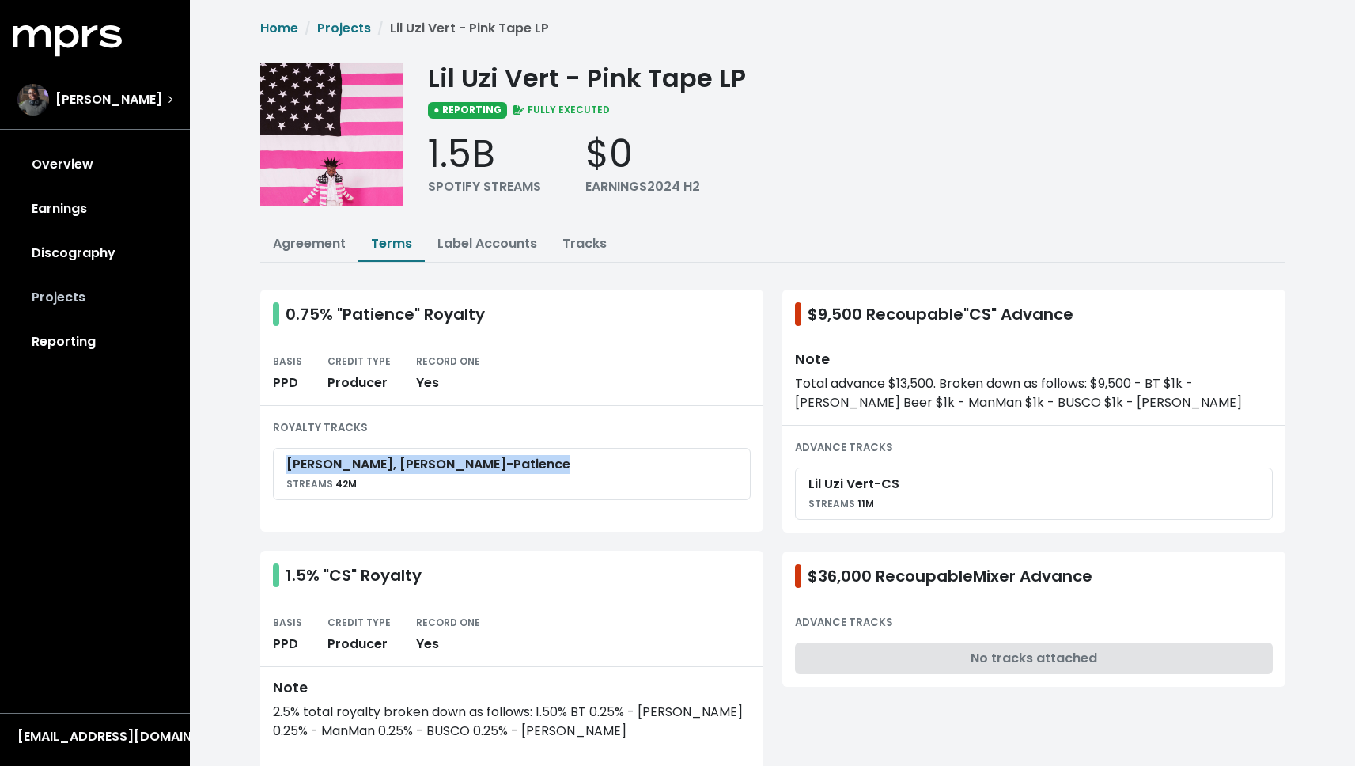
click at [55, 310] on link "Projects" at bounding box center [95, 297] width 165 height 44
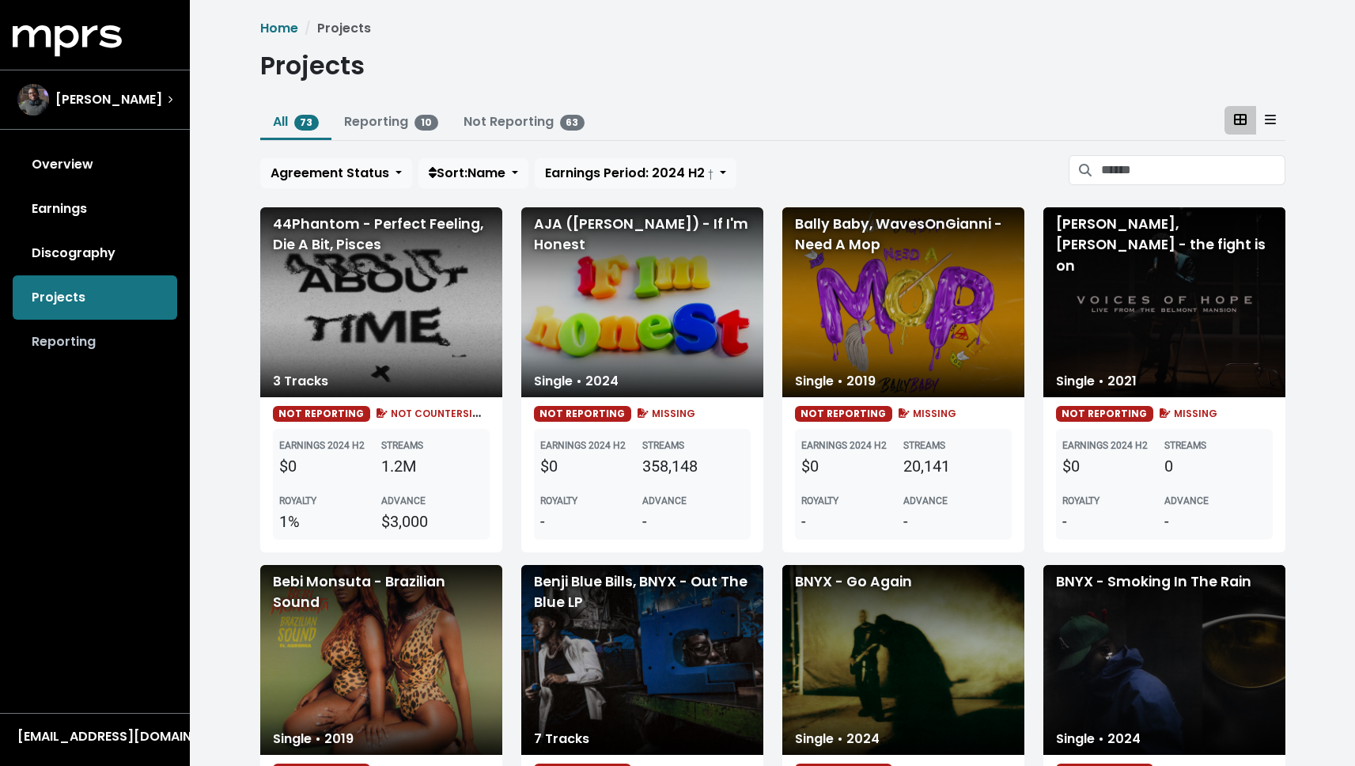
click at [95, 329] on link "Reporting" at bounding box center [95, 342] width 165 height 44
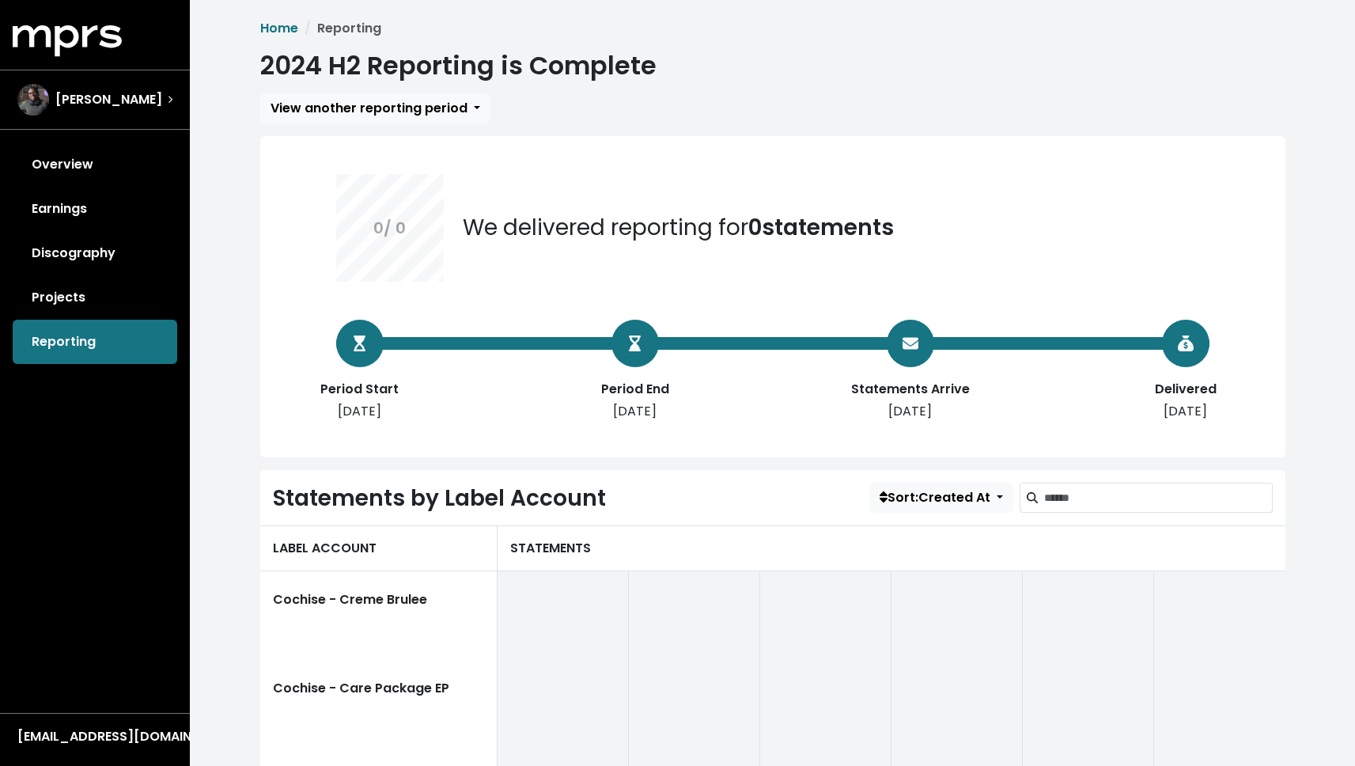
click at [89, 142] on div "MPRS Logo [PERSON_NAME] Overview Earnings Discography Projects Reporting" at bounding box center [95, 194] width 190 height 339
click at [86, 159] on link "Overview" at bounding box center [95, 164] width 165 height 44
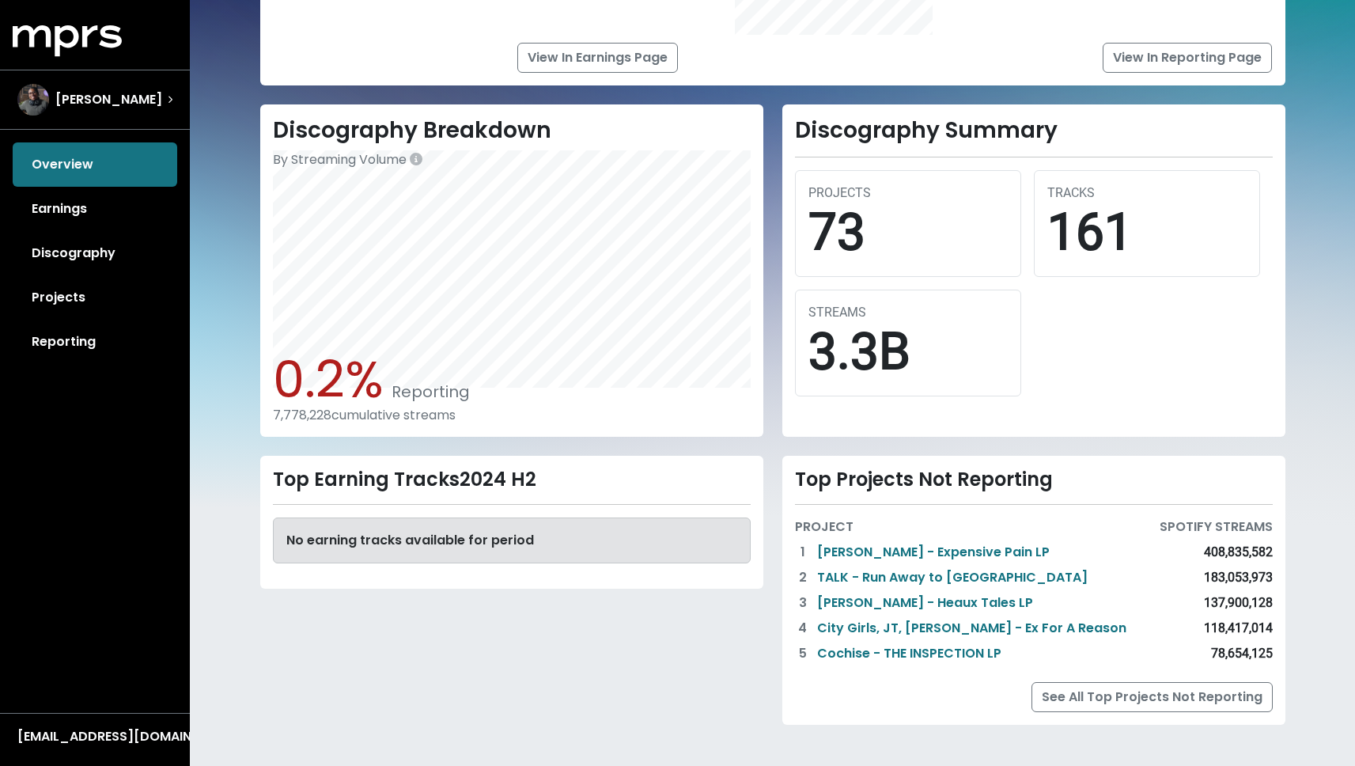
scroll to position [321, 0]
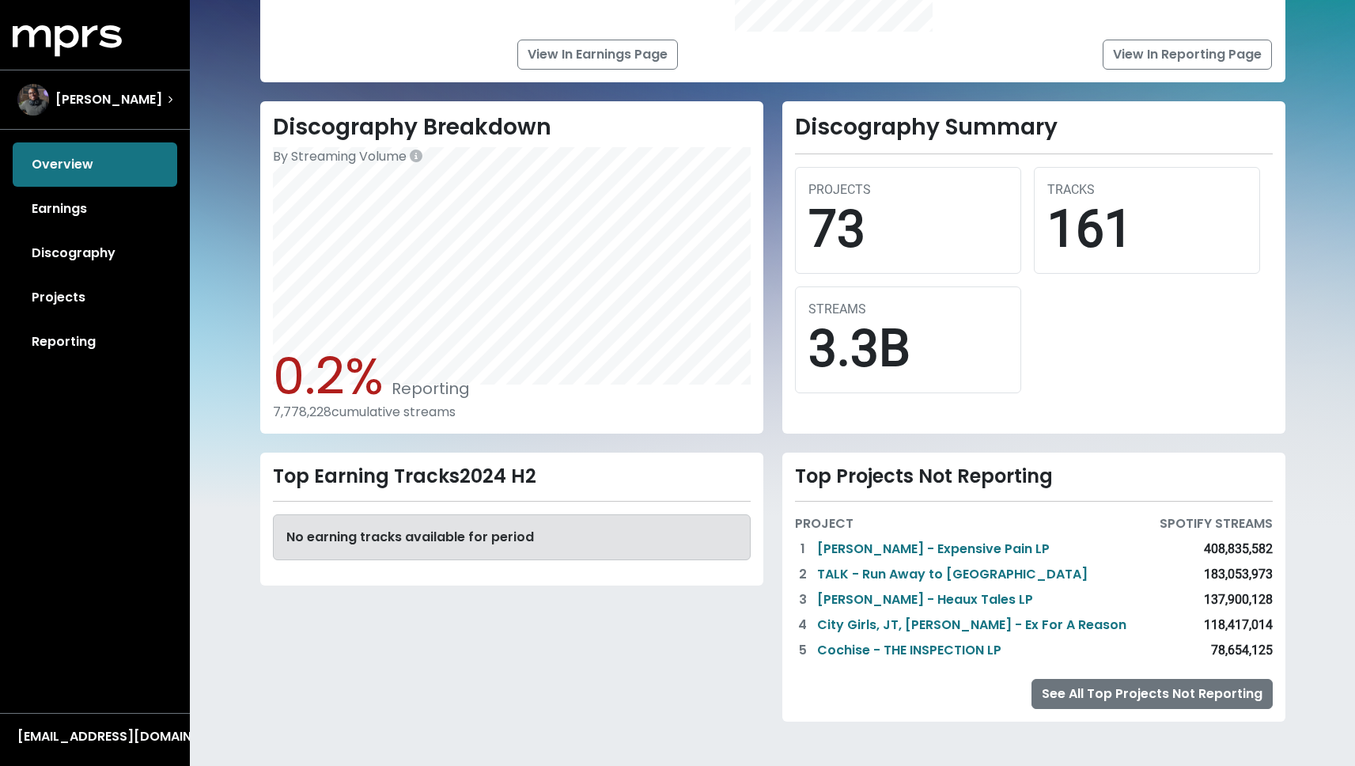
click at [1105, 692] on link "See All Top Projects Not Reporting" at bounding box center [1152, 694] width 241 height 30
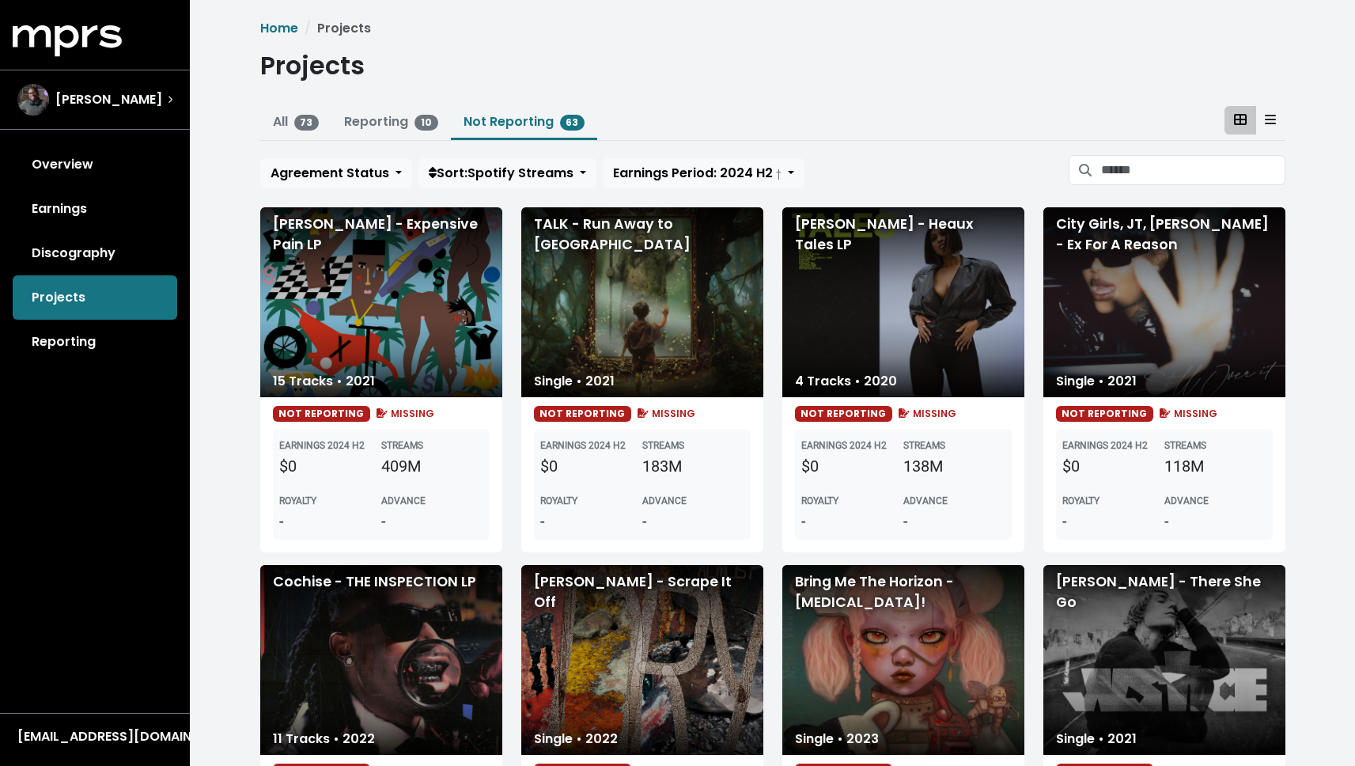
click at [672, 342] on div "TALK - Run Away to [GEOGRAPHIC_DATA]" at bounding box center [642, 302] width 242 height 190
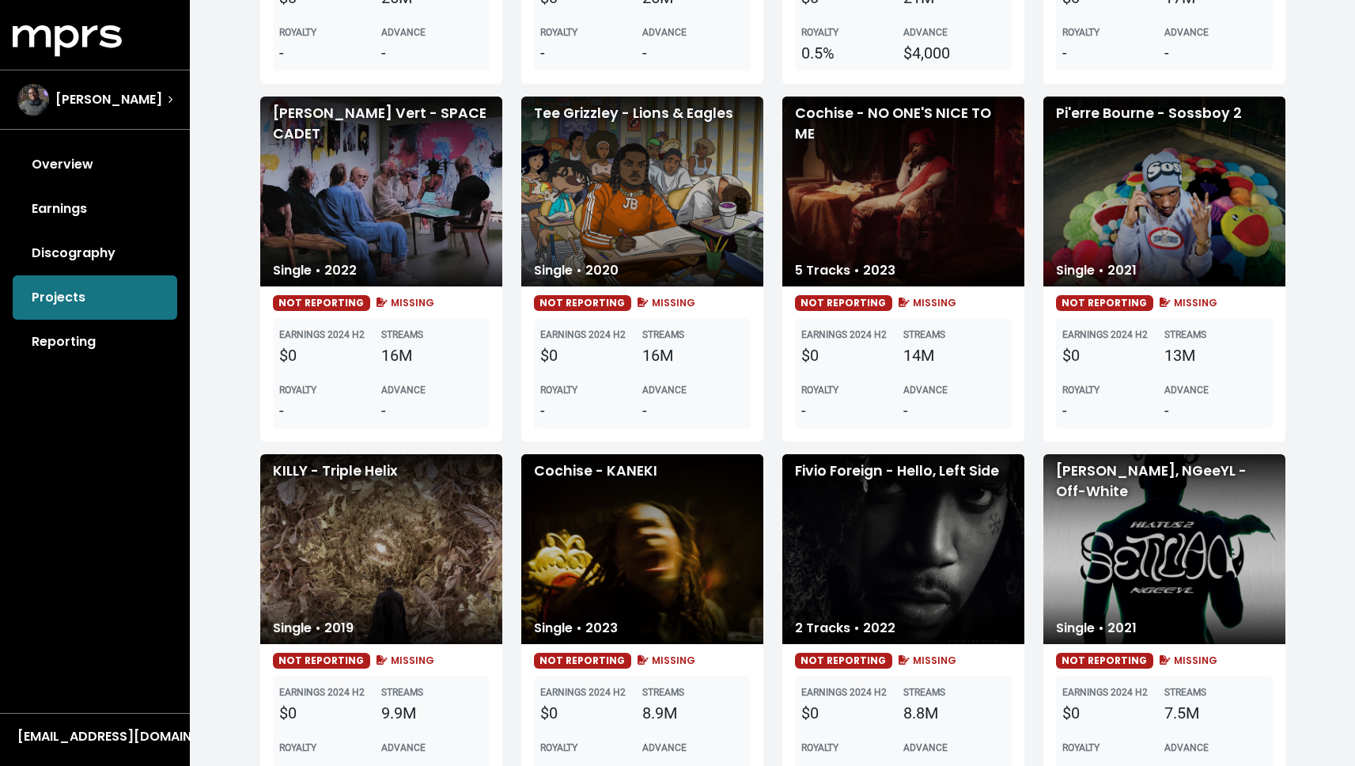
scroll to position [2381, 0]
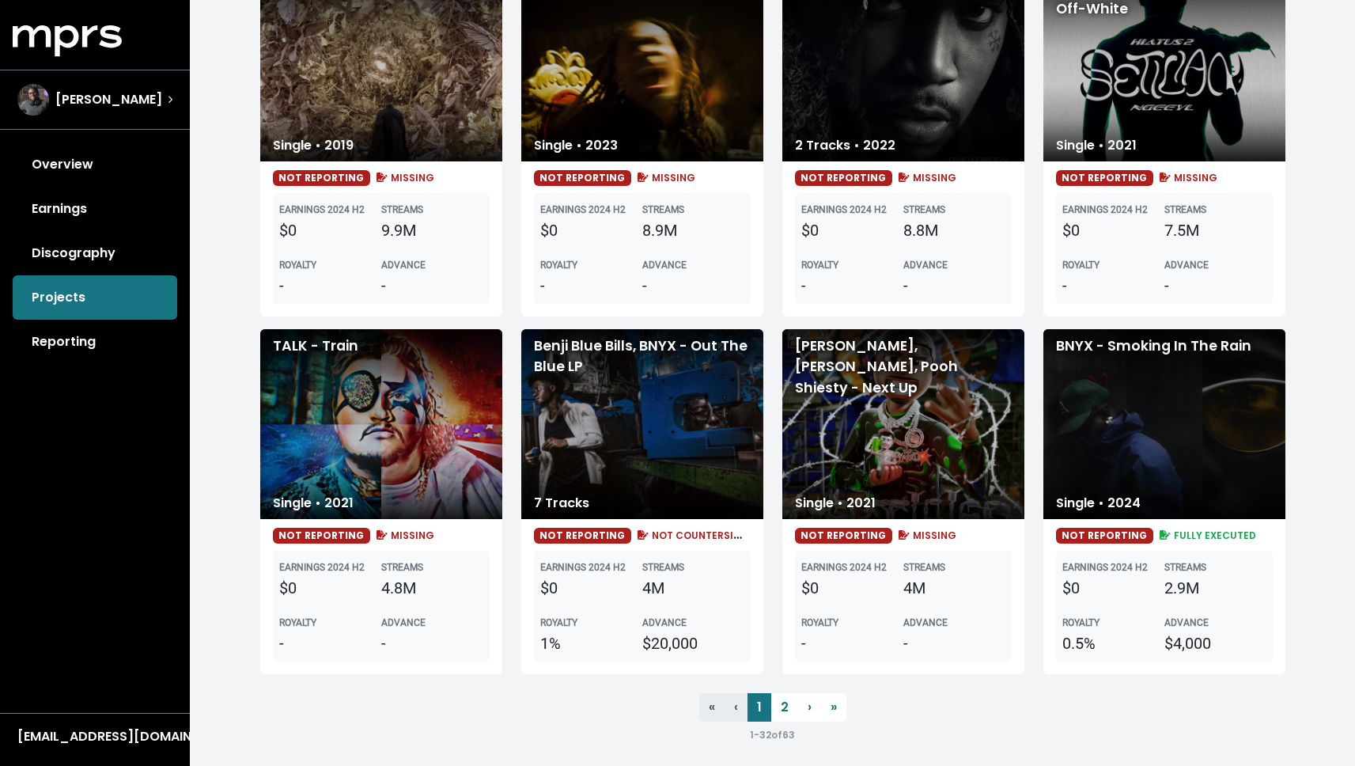
click at [1180, 432] on div "BNYX - Smoking In The Rain" at bounding box center [1164, 424] width 242 height 190
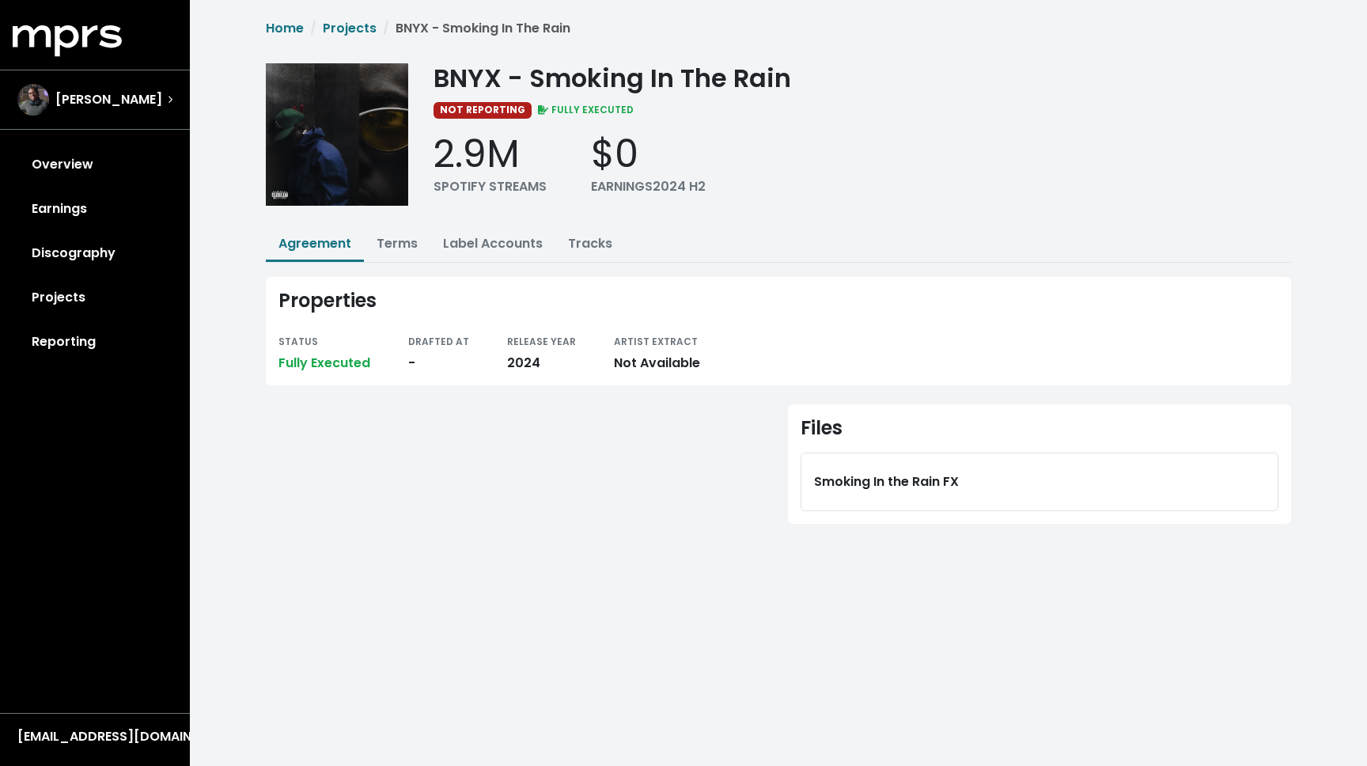
click at [848, 460] on div "Smoking In the Rain FX" at bounding box center [1040, 481] width 478 height 59
click at [405, 251] on link "Terms" at bounding box center [397, 243] width 41 height 18
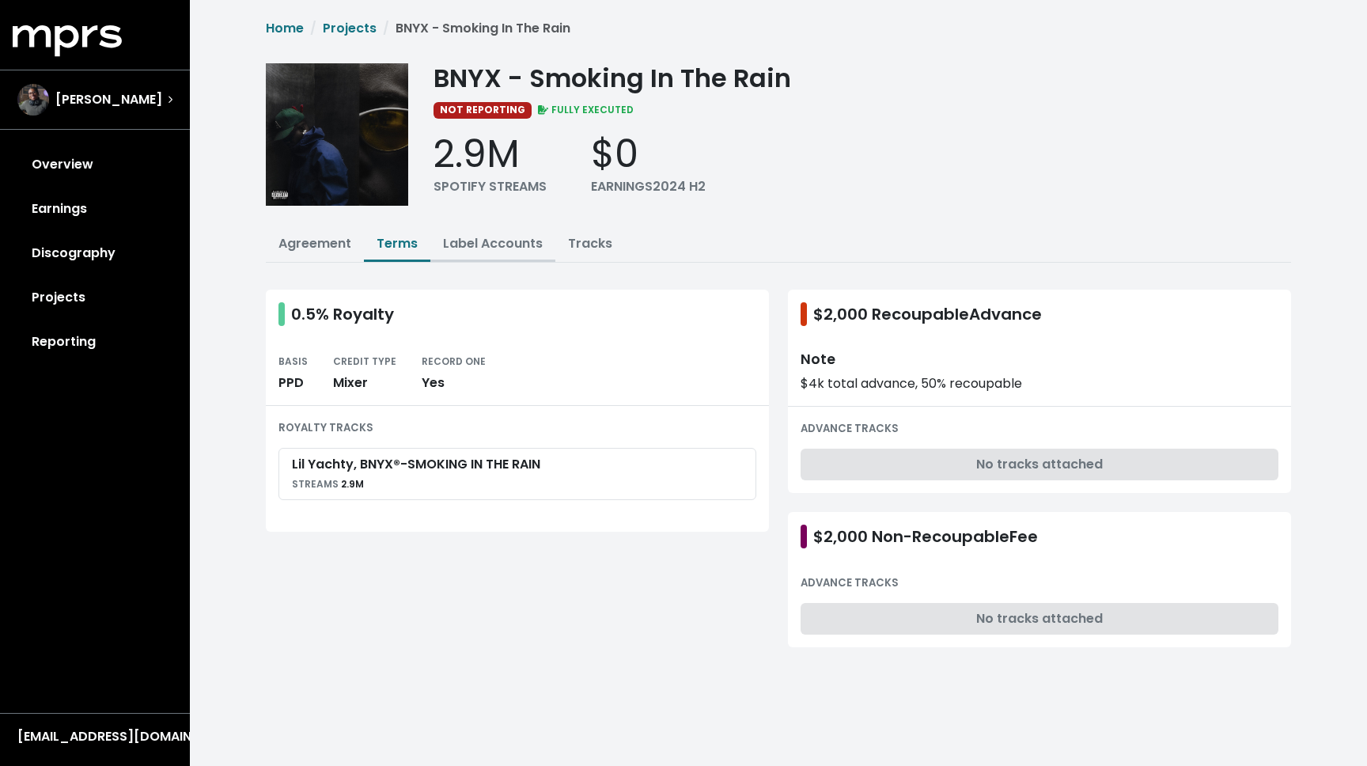
click at [515, 240] on link "Label Accounts" at bounding box center [493, 243] width 100 height 18
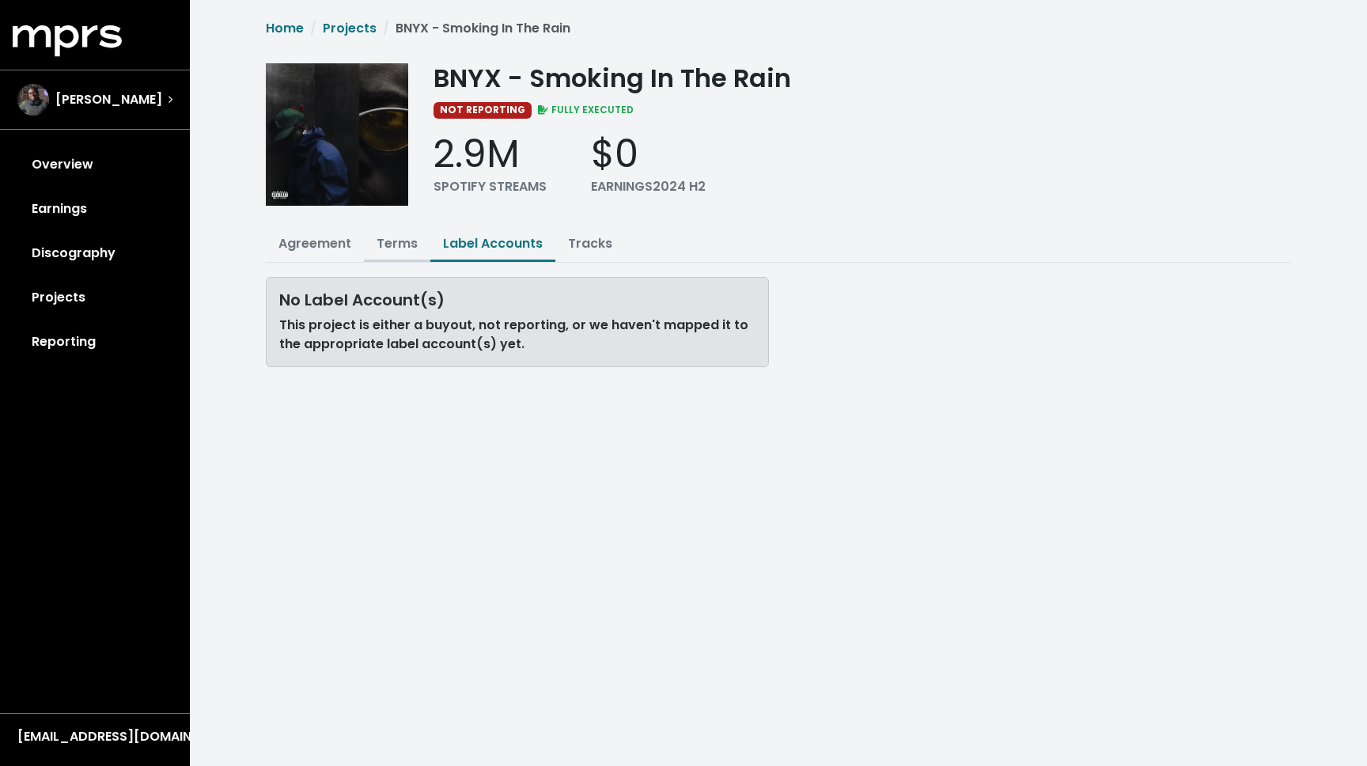
click at [412, 241] on link "Terms" at bounding box center [397, 243] width 41 height 18
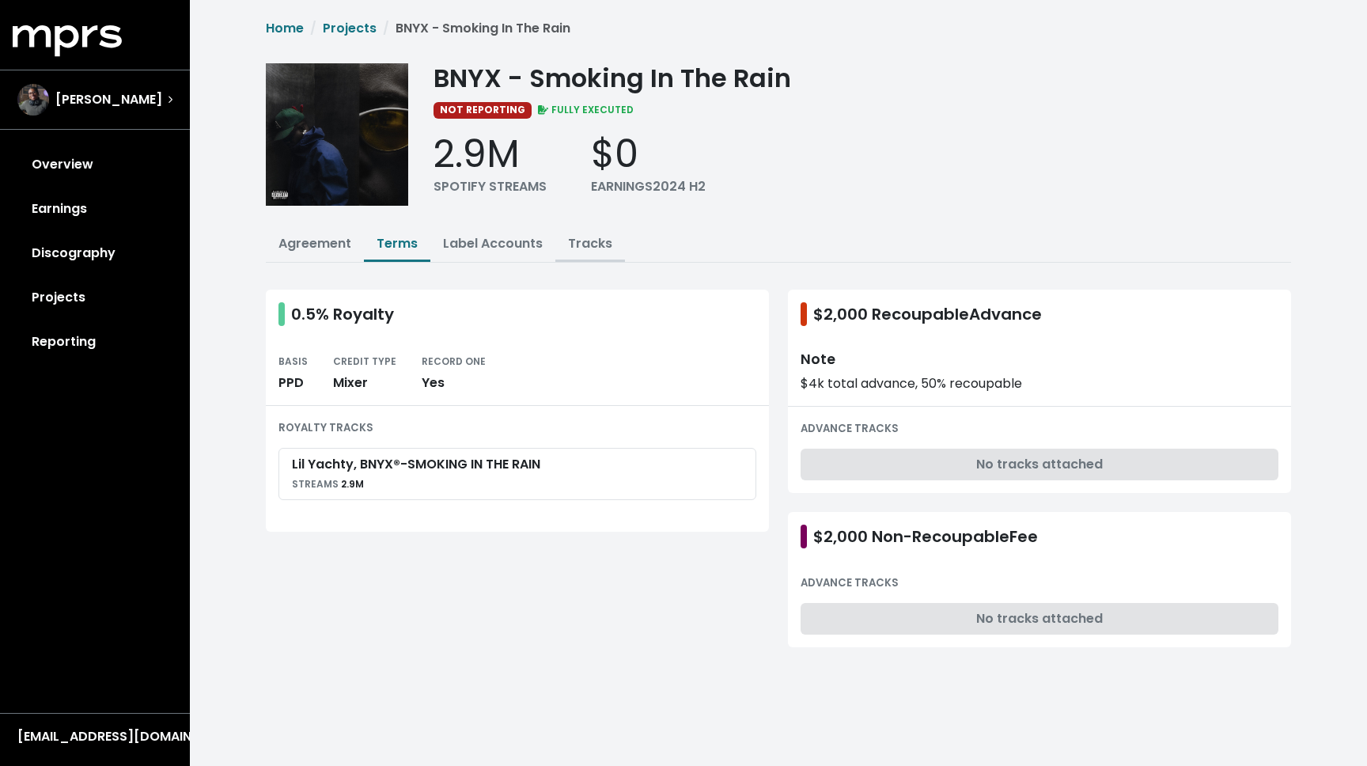
click at [585, 248] on link "Tracks" at bounding box center [590, 243] width 44 height 18
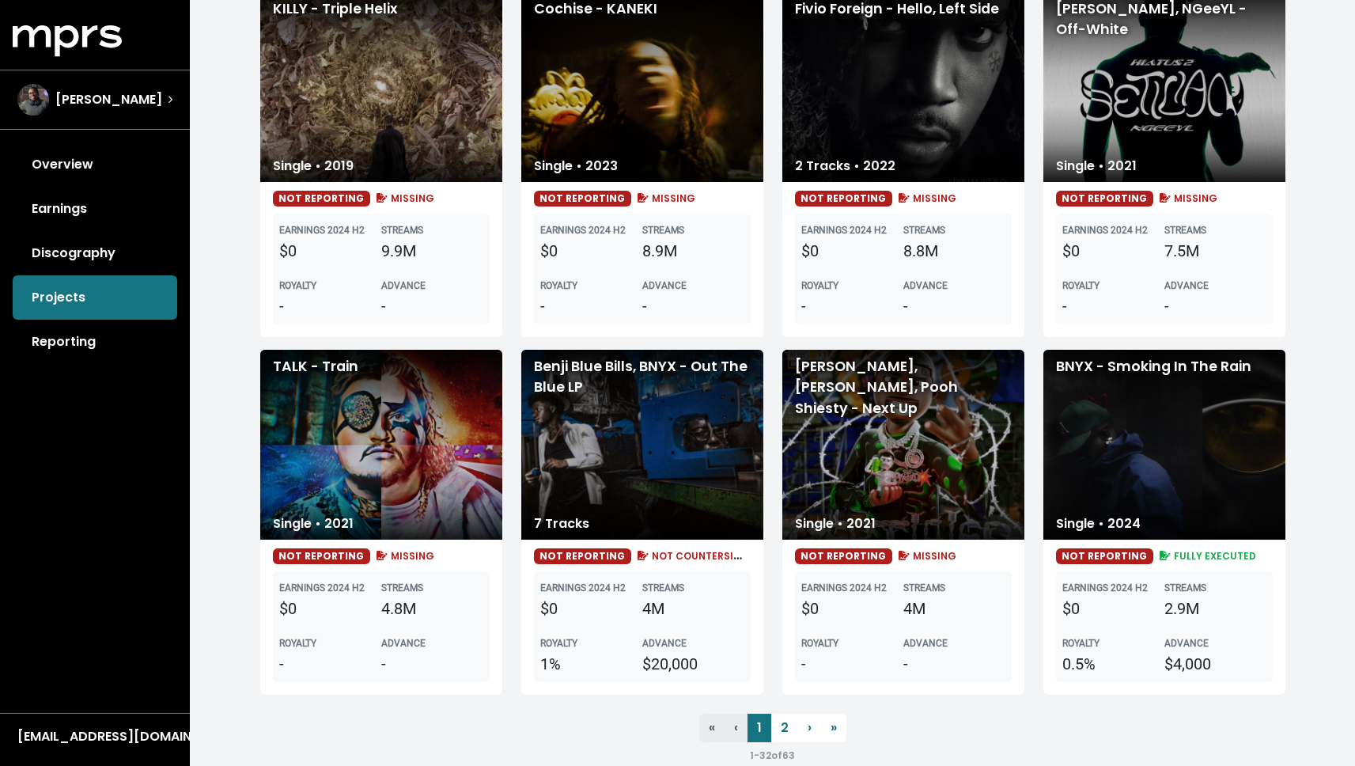
scroll to position [2391, 0]
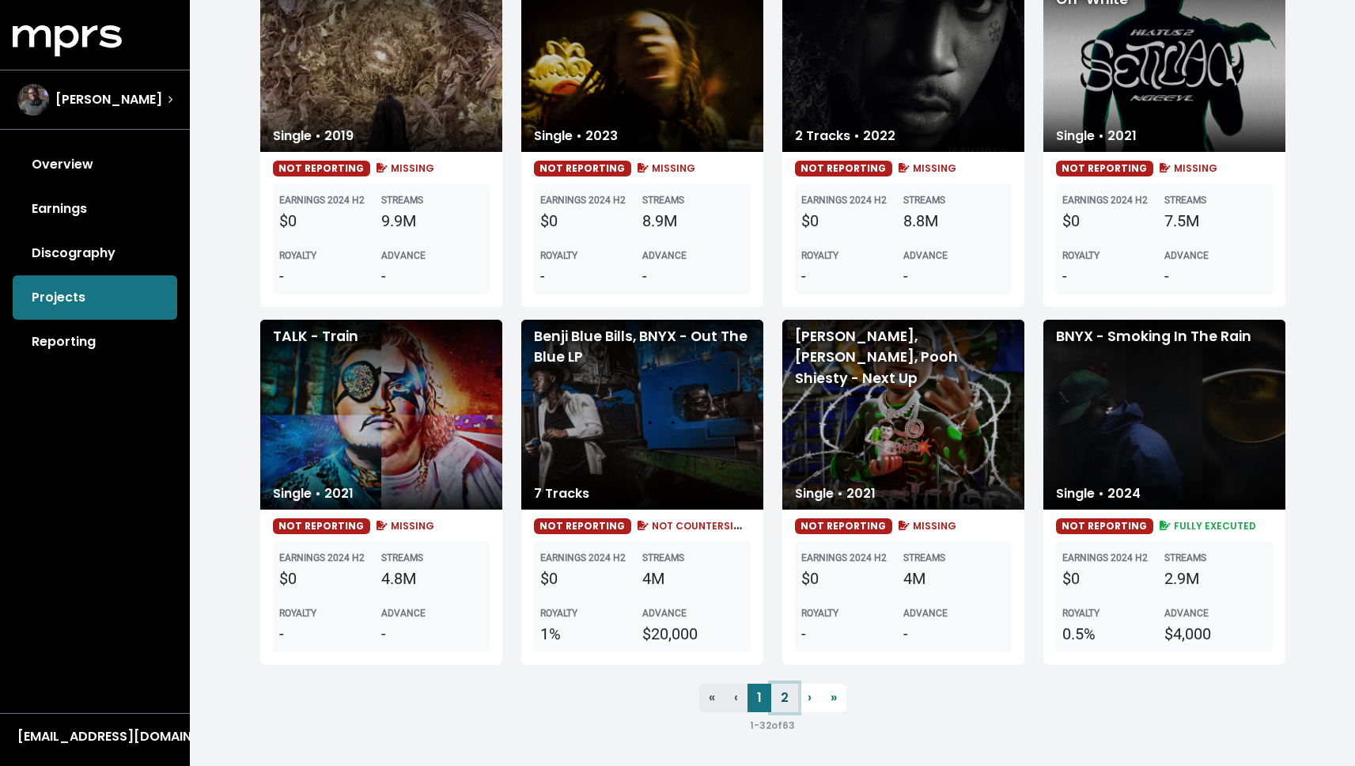
click at [788, 698] on link "2" at bounding box center [784, 697] width 27 height 28
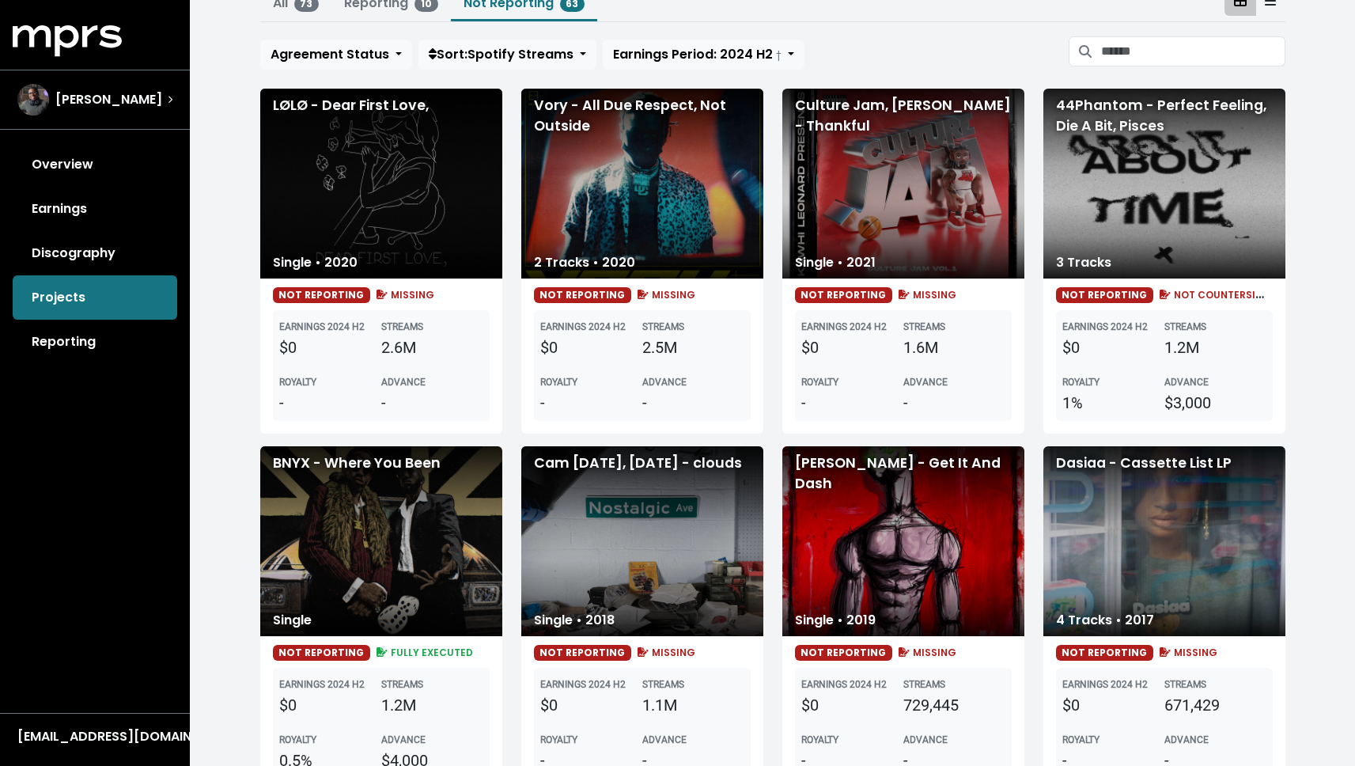
scroll to position [467, 0]
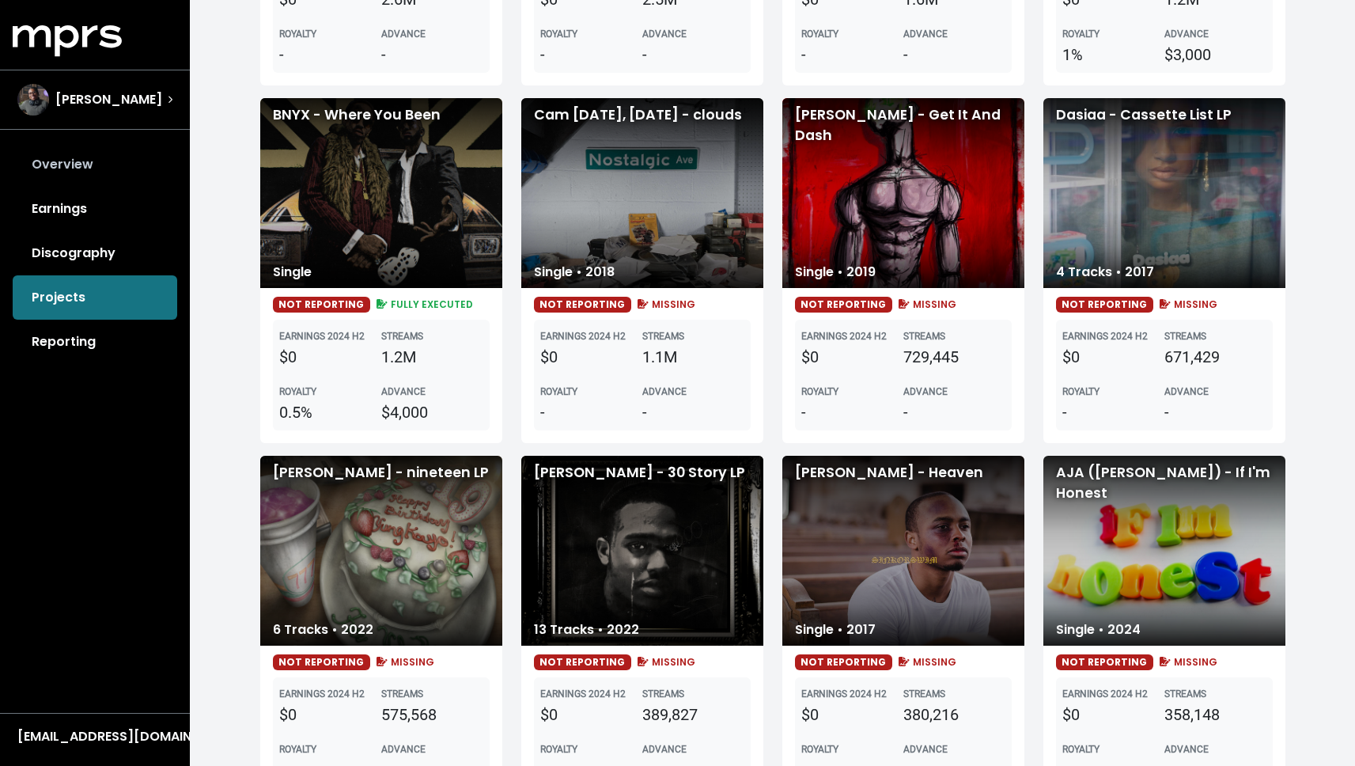
click at [85, 162] on link "Overview" at bounding box center [95, 164] width 165 height 44
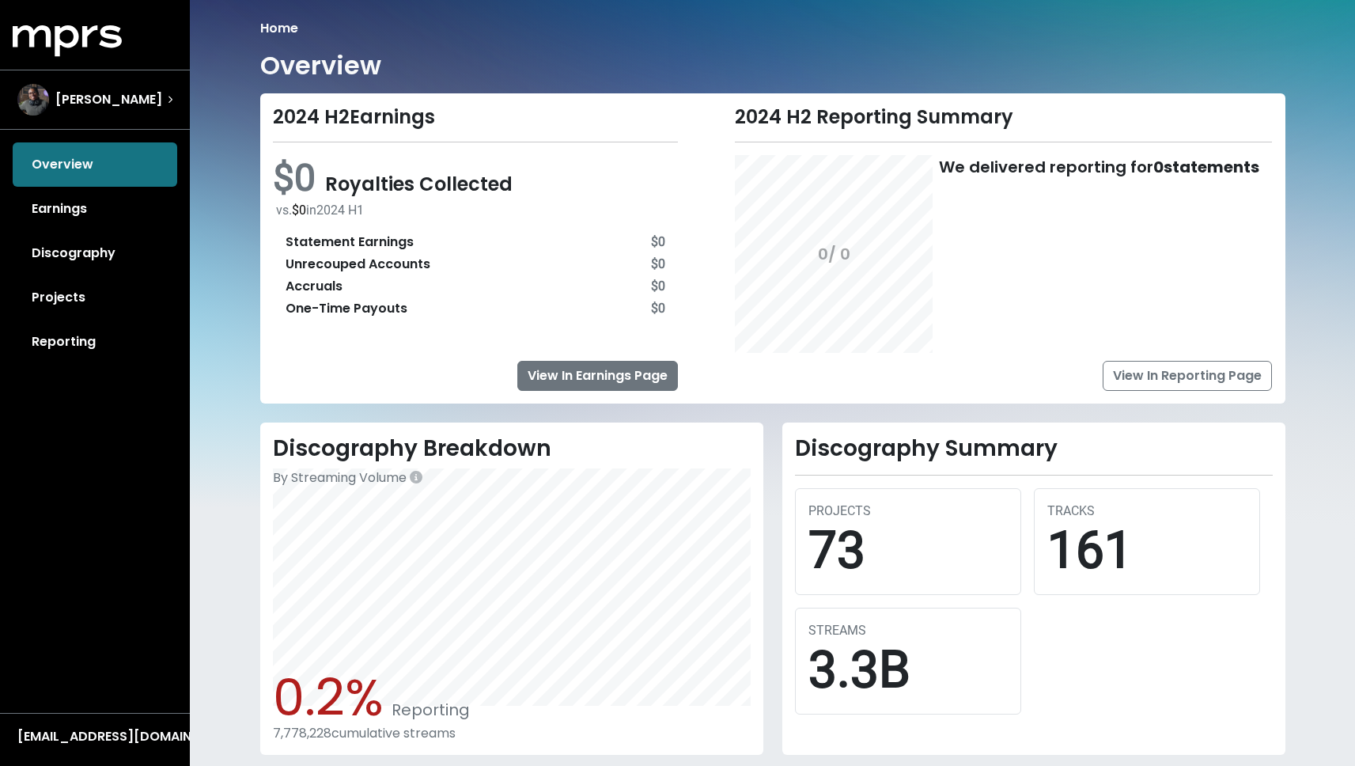
click at [551, 384] on link "View In Earnings Page" at bounding box center [597, 376] width 161 height 30
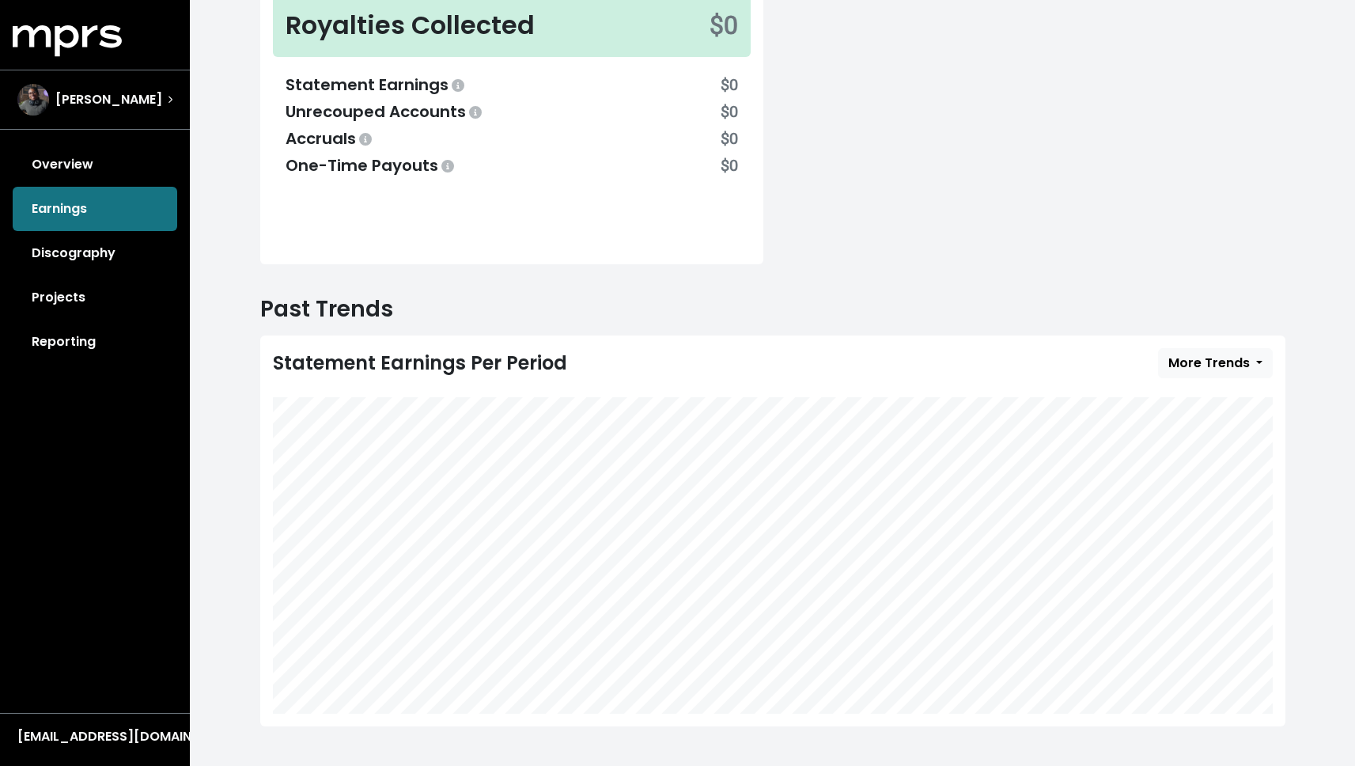
scroll to position [244, 0]
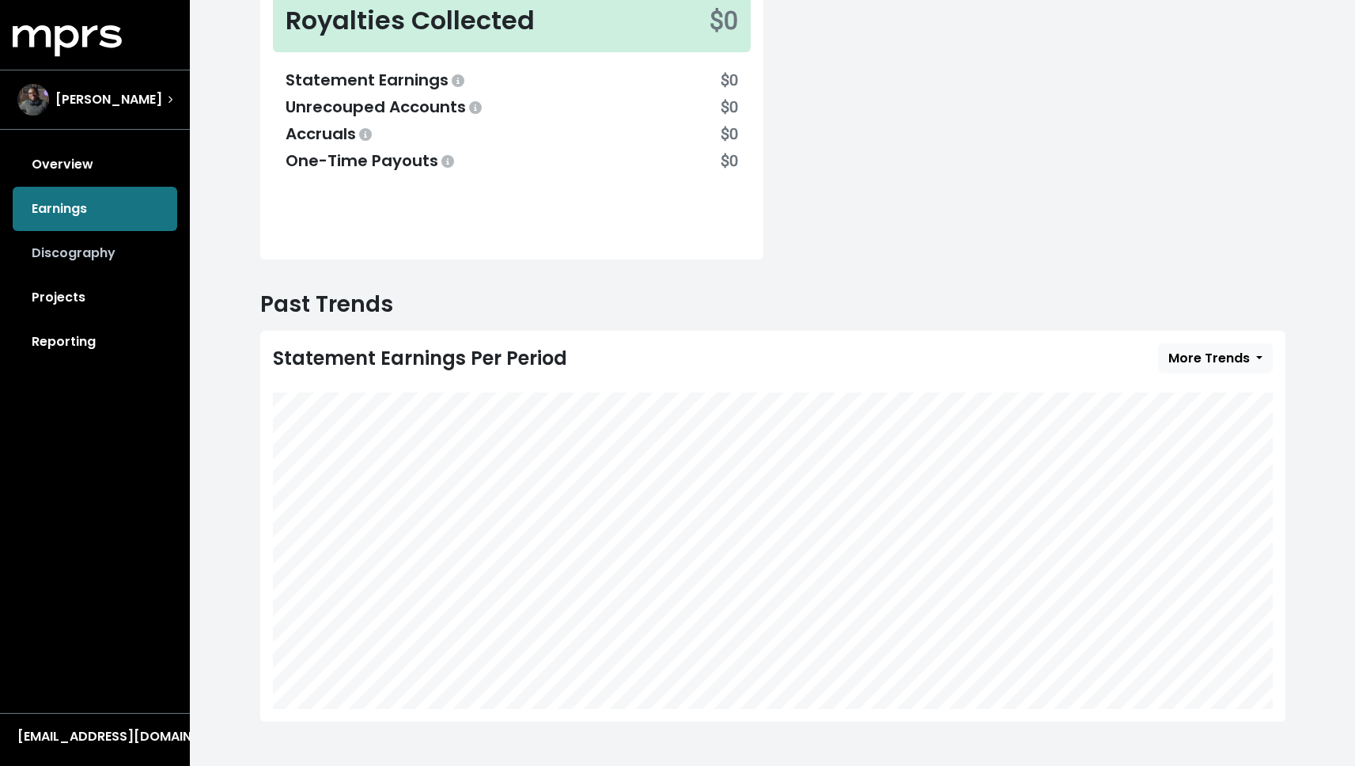
click at [123, 238] on link "Discography" at bounding box center [95, 253] width 165 height 44
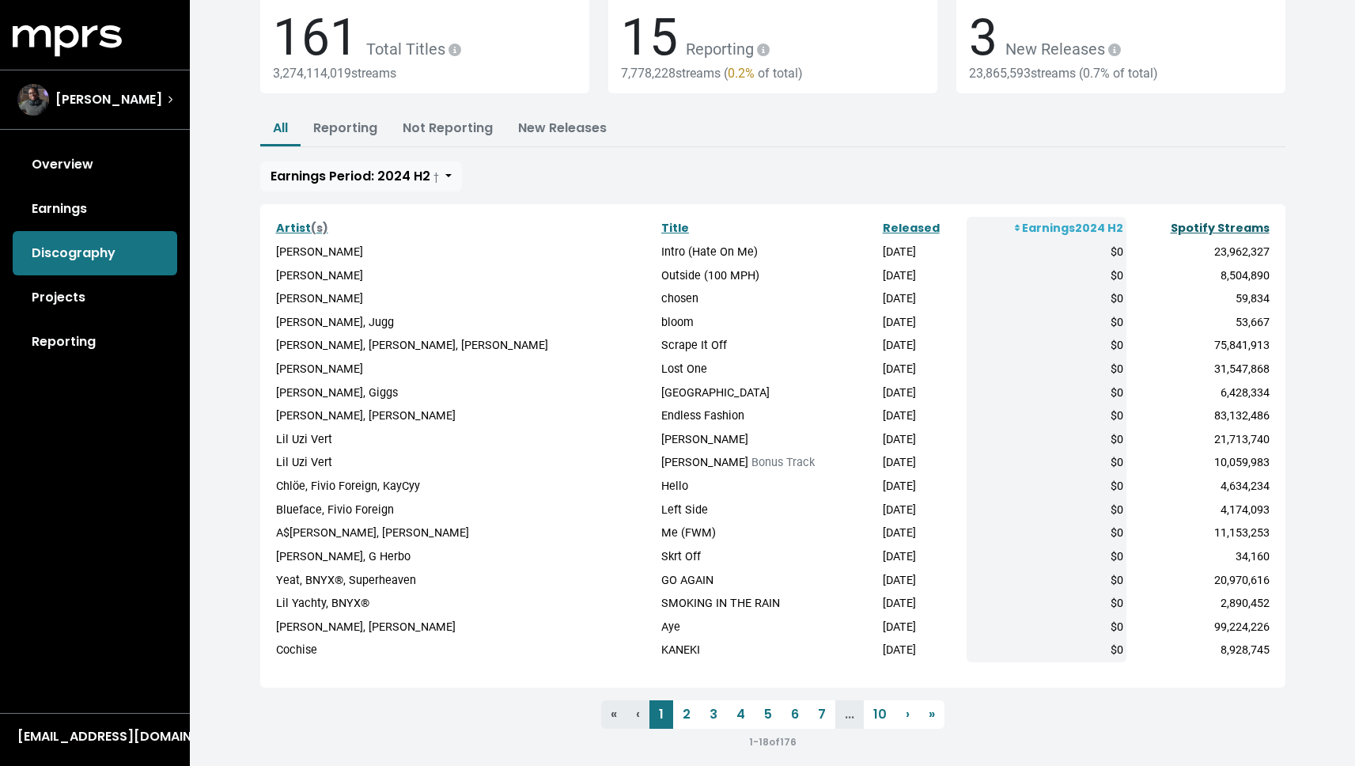
click at [1228, 223] on link "Spotify Streams" at bounding box center [1220, 228] width 99 height 16
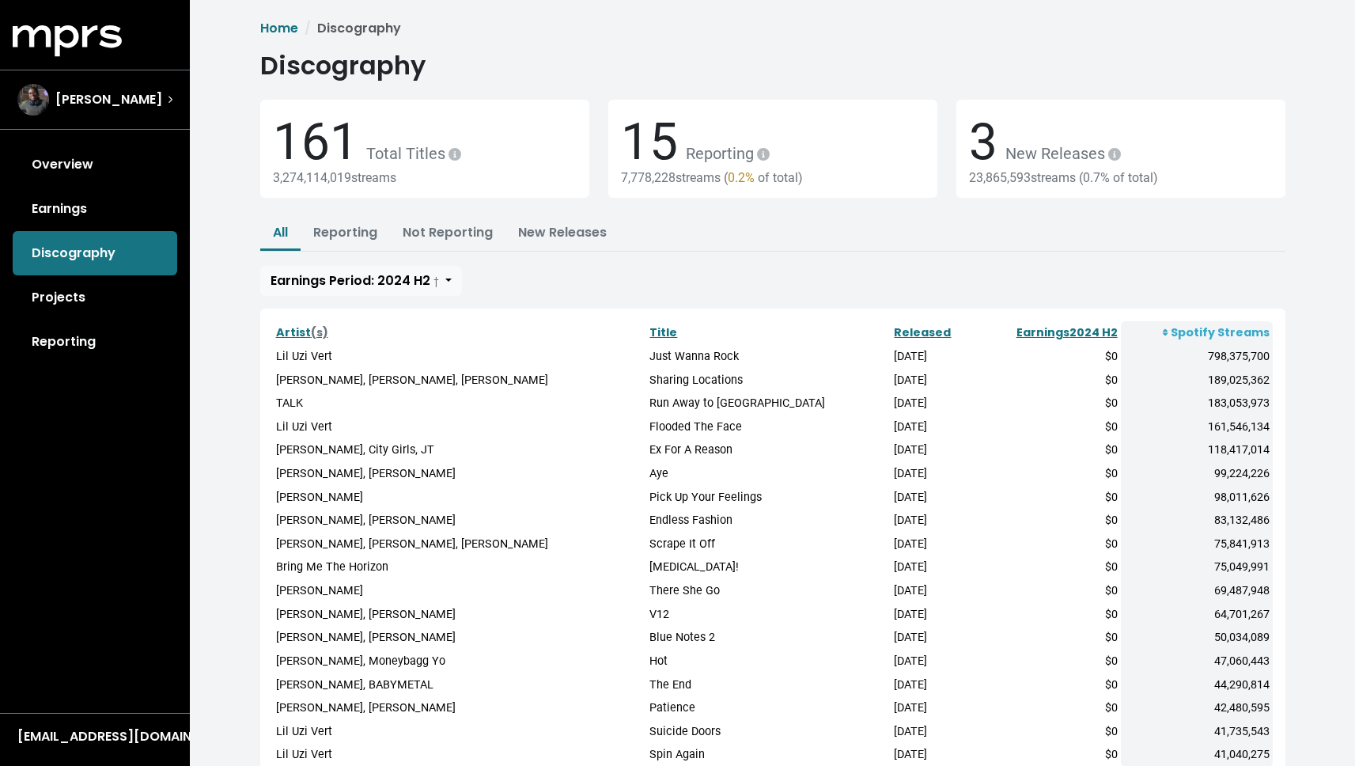
click at [90, 137] on div "MPRS Logo [PERSON_NAME] Overview Earnings Discography Projects Reporting" at bounding box center [95, 194] width 190 height 339
click at [88, 149] on link "Overview" at bounding box center [95, 164] width 165 height 44
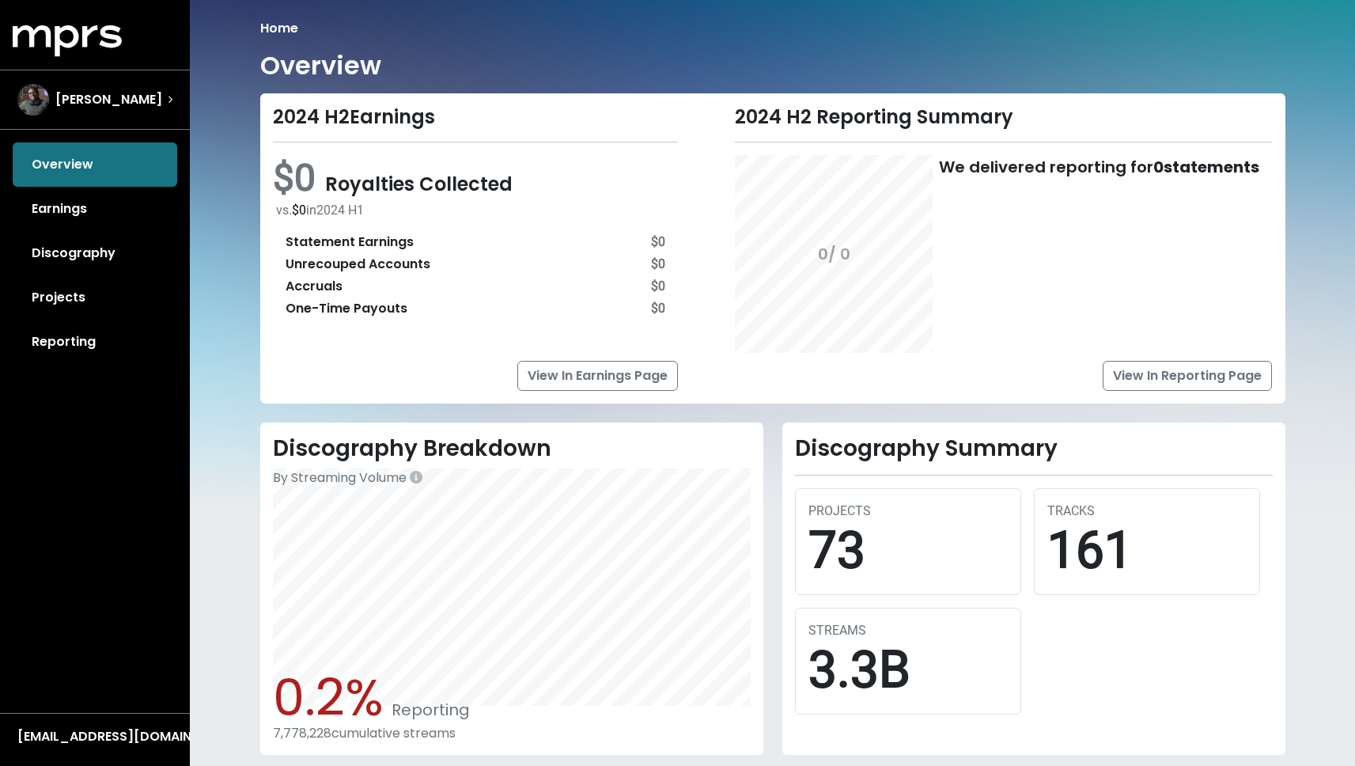
click at [104, 40] on icon "MPRS Logo" at bounding box center [67, 41] width 109 height 32
